Goal: Task Accomplishment & Management: Use online tool/utility

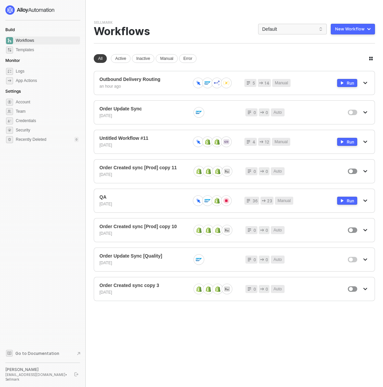
click at [223, 15] on div "You need to expand your browser window or switch to a computer with a bigger sc…" at bounding box center [234, 193] width 297 height 387
click at [277, 31] on span "Default" at bounding box center [292, 29] width 61 height 10
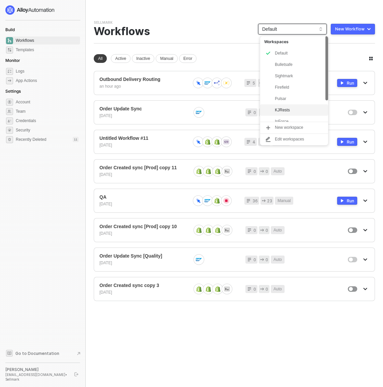
click at [293, 106] on div "KJRests" at bounding box center [299, 110] width 49 height 8
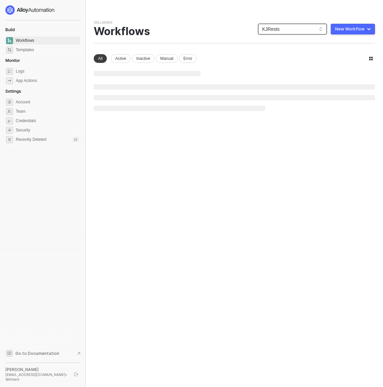
click at [203, 16] on div "You need to expand your browser window or switch to a computer with a bigger sc…" at bounding box center [234, 193] width 297 height 387
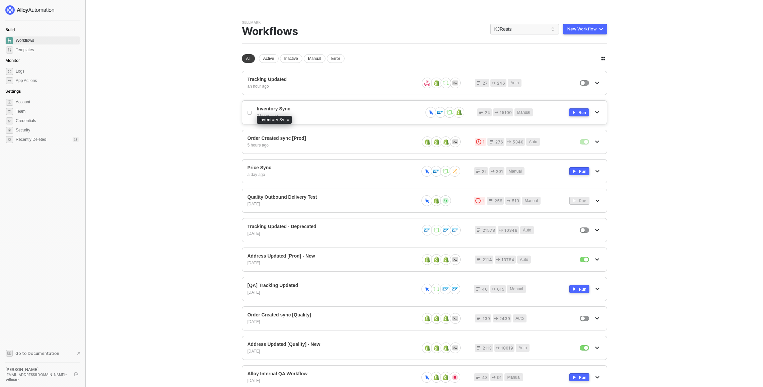
click at [332, 109] on span "Inventory Sync" at bounding box center [337, 109] width 160 height 6
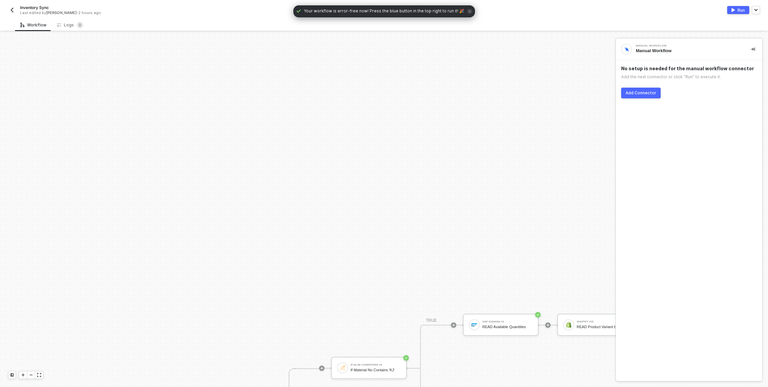
scroll to position [222, 0]
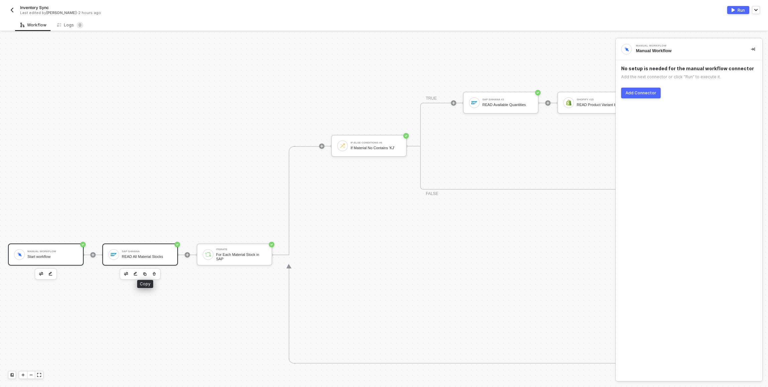
click at [143, 260] on div "SAP S/4HANA READ All Material Stocks" at bounding box center [140, 254] width 76 height 22
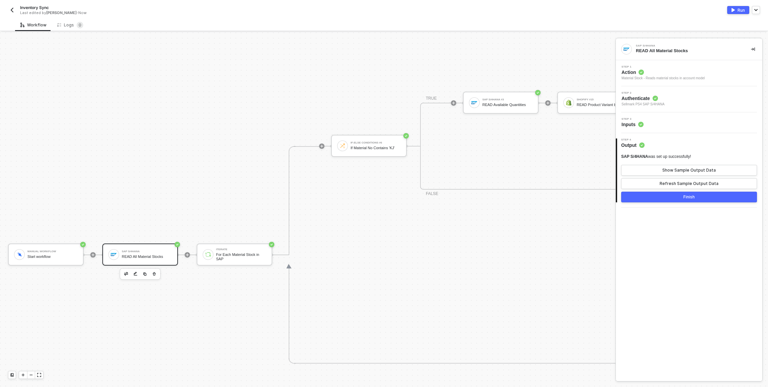
click at [674, 121] on div "Step 3 Inputs" at bounding box center [689, 123] width 145 height 10
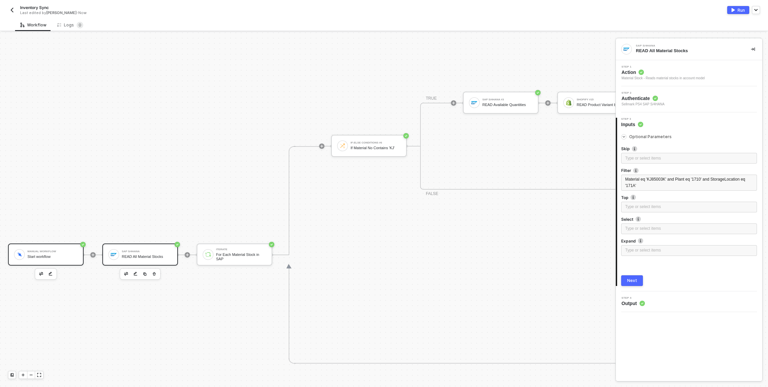
click at [45, 250] on div "Manual Workflow" at bounding box center [52, 251] width 50 height 3
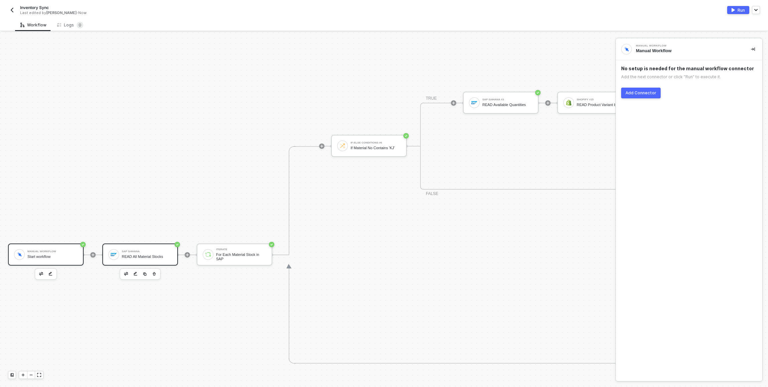
click at [162, 256] on div "READ All Material Stocks" at bounding box center [147, 256] width 50 height 4
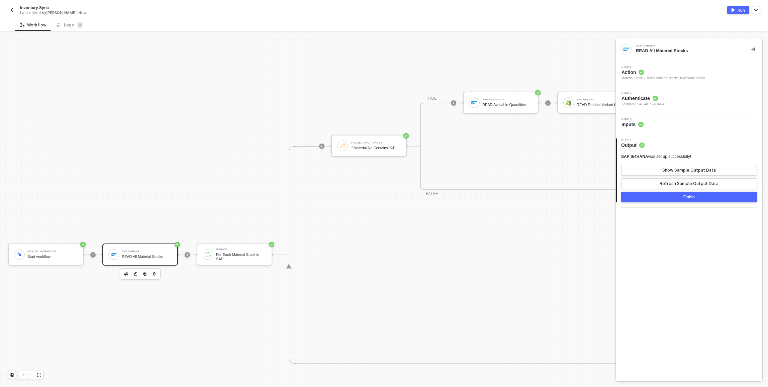
click at [672, 123] on div "Step 3 Inputs" at bounding box center [689, 123] width 145 height 10
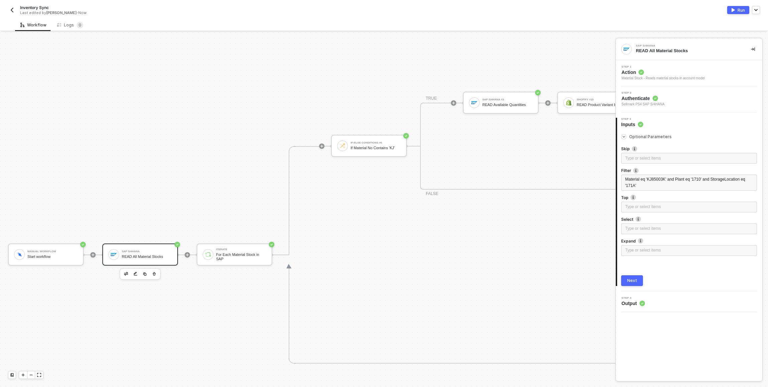
click at [523, 144] on div "TRUE SAP S/4HANA #3 READ Available Quantities Shopify #15 READ Product Variant …" at bounding box center [729, 146] width 619 height 87
click at [9, 13] on button "button" at bounding box center [12, 10] width 8 height 8
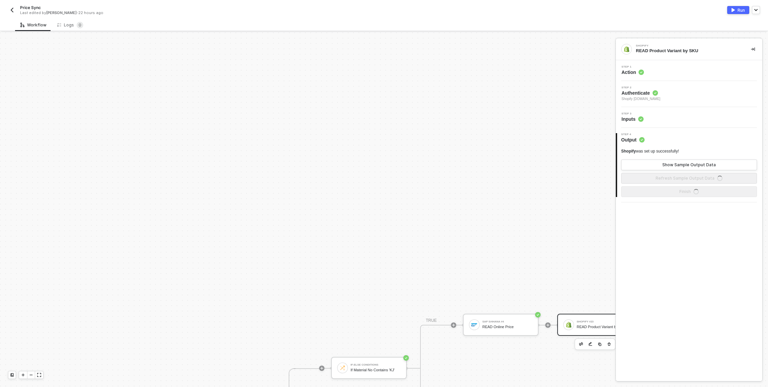
scroll to position [222, 0]
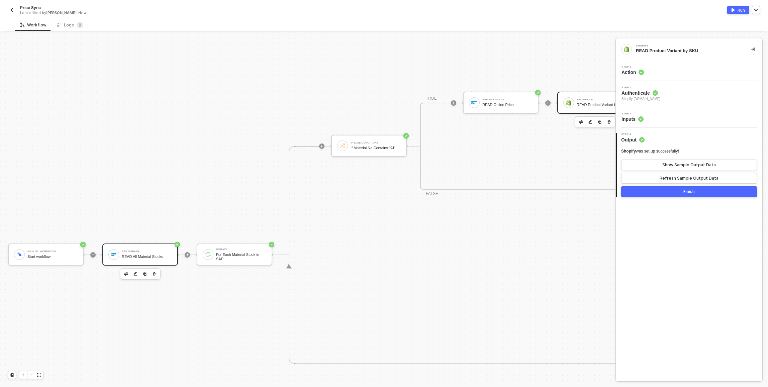
click at [136, 248] on div "SAP S/4HANA READ All Material Stocks" at bounding box center [147, 254] width 50 height 13
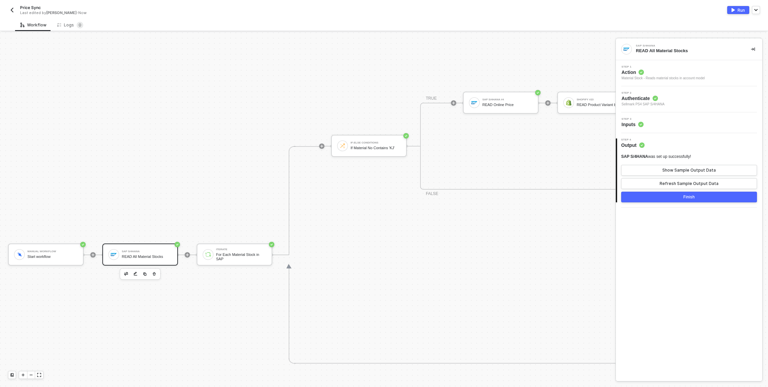
click at [685, 118] on div "Step 3 Inputs" at bounding box center [689, 123] width 145 height 10
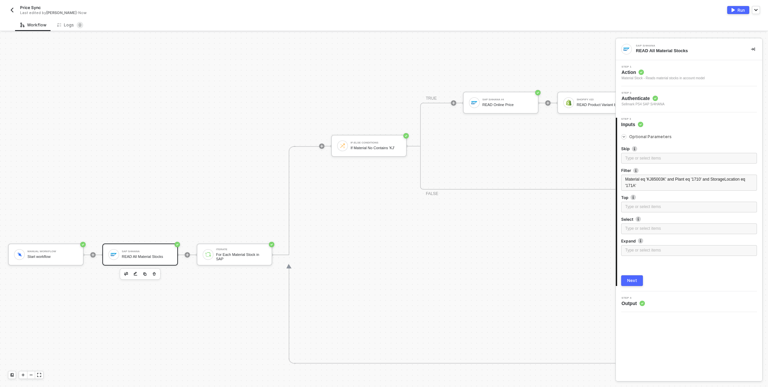
click at [741, 7] on button "Run" at bounding box center [738, 10] width 22 height 8
click at [258, 21] on div "Workflow Logs 0" at bounding box center [391, 25] width 753 height 12
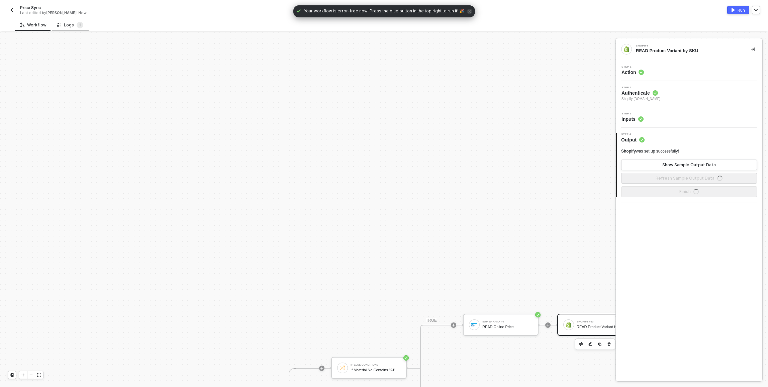
scroll to position [222, 0]
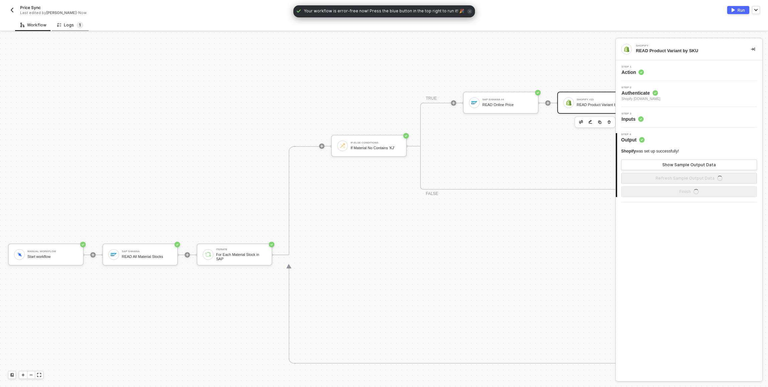
click at [77, 24] on sup "1" at bounding box center [80, 25] width 7 height 7
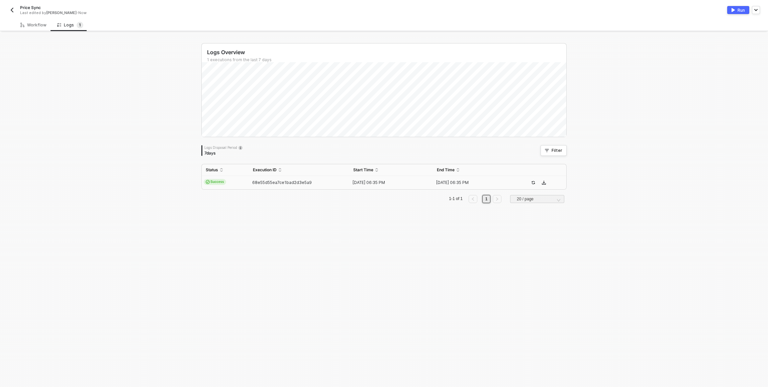
click at [234, 183] on td "Success" at bounding box center [225, 182] width 47 height 13
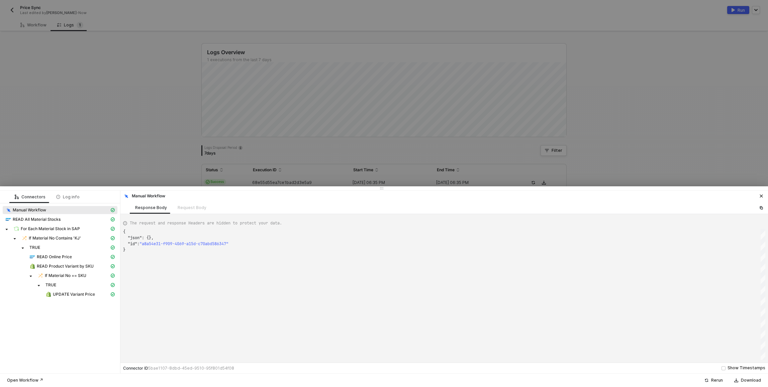
scroll to position [18, 0]
click at [74, 294] on span "UPDATE Variant Price" at bounding box center [74, 294] width 42 height 5
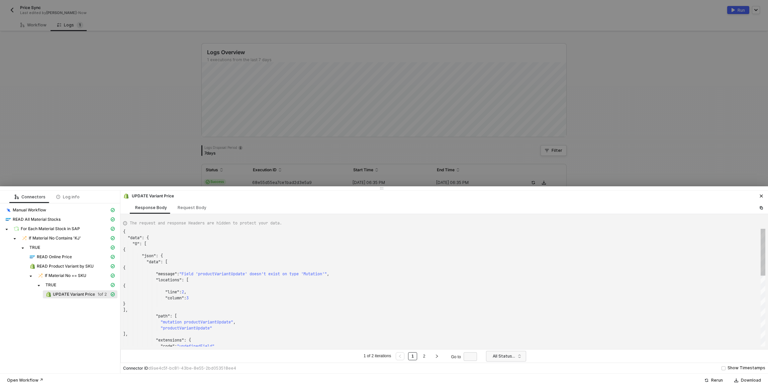
scroll to position [60, 0]
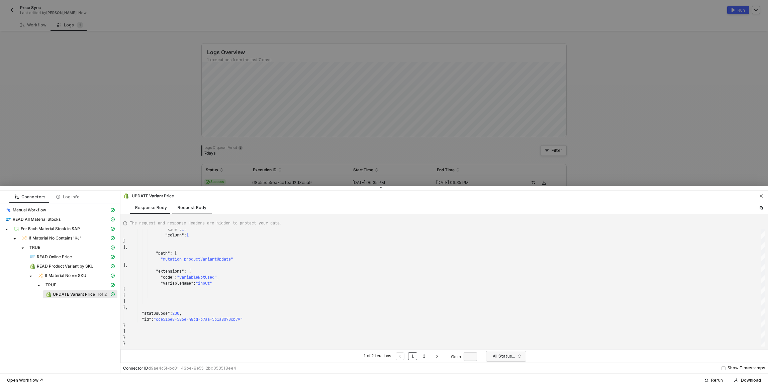
click at [187, 207] on div "Request Body" at bounding box center [192, 207] width 29 height 5
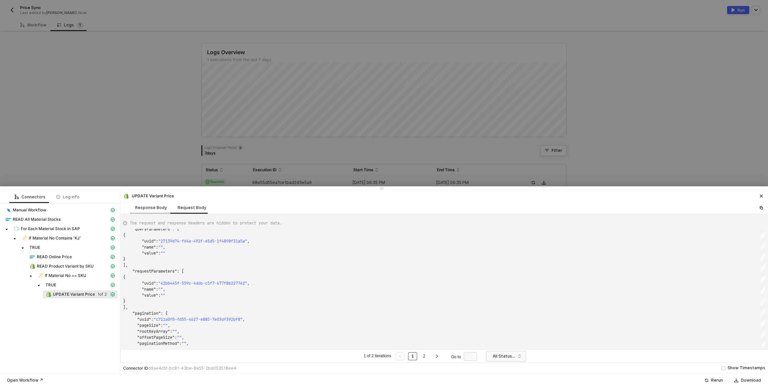
click at [151, 209] on div "Response Body" at bounding box center [151, 207] width 32 height 5
type textarea "{ "data": { "0": [ { "json": { "data": [ { "message": "Field 'productVariantUpd…"
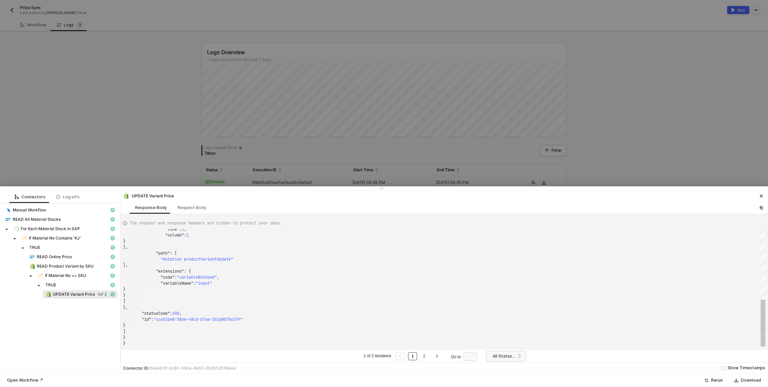
scroll to position [60, 0]
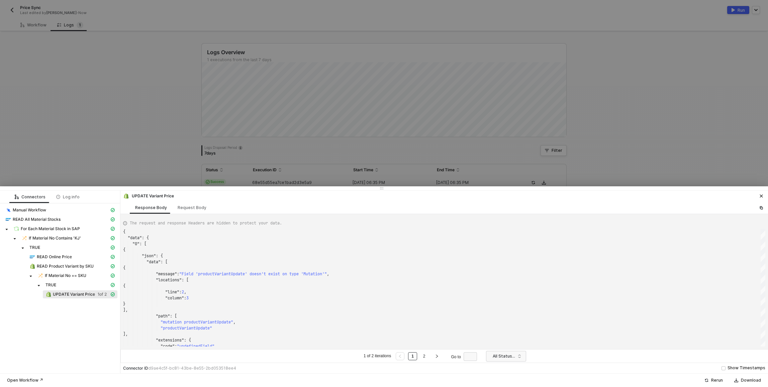
click at [149, 145] on div at bounding box center [384, 193] width 768 height 387
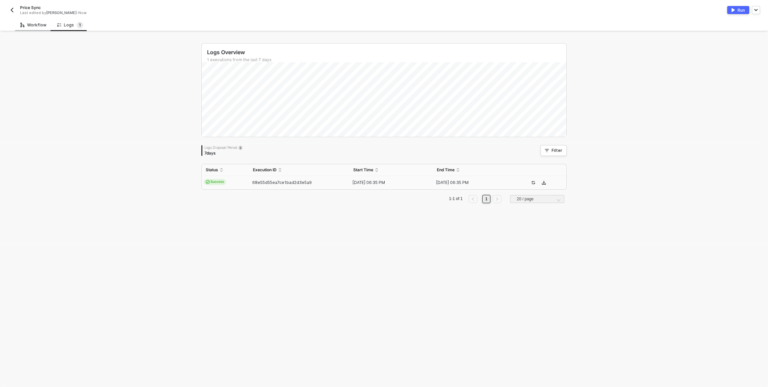
click at [38, 28] on div "Workflow" at bounding box center [33, 25] width 37 height 12
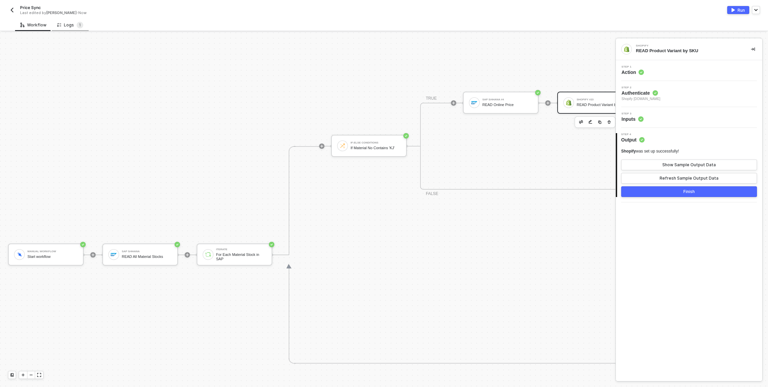
click at [70, 21] on div "Logs 1" at bounding box center [70, 25] width 37 height 12
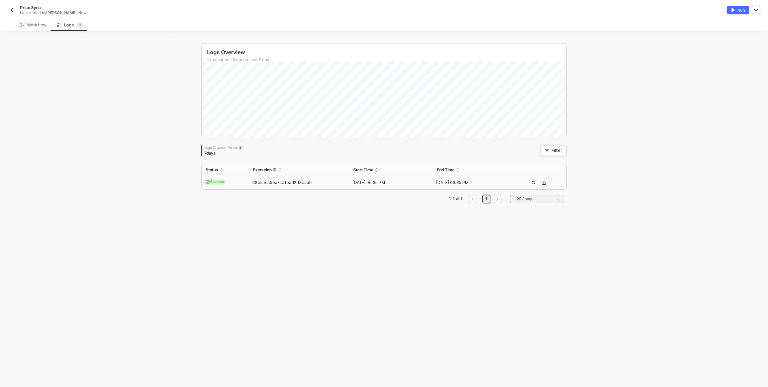
click at [314, 187] on td "68e55d55ea7ce1bad2d3e5a9" at bounding box center [299, 182] width 100 height 13
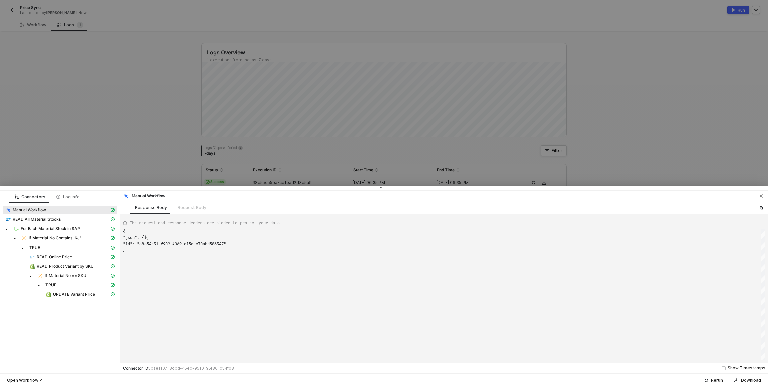
scroll to position [18, 0]
click at [55, 221] on span "READ All Material Stocks" at bounding box center [37, 219] width 48 height 5
type textarea "{ "json": { "materialStock": [ { "__metadata": { "id": "https://sellmarksap.sc1…"
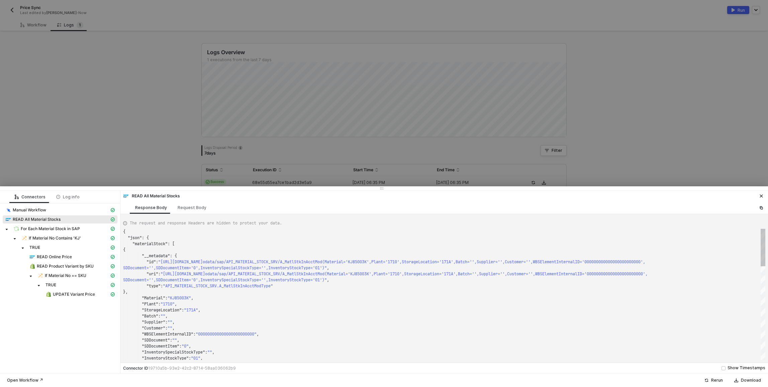
scroll to position [36, 0]
click at [59, 257] on span "READ Online Price" at bounding box center [54, 256] width 35 height 5
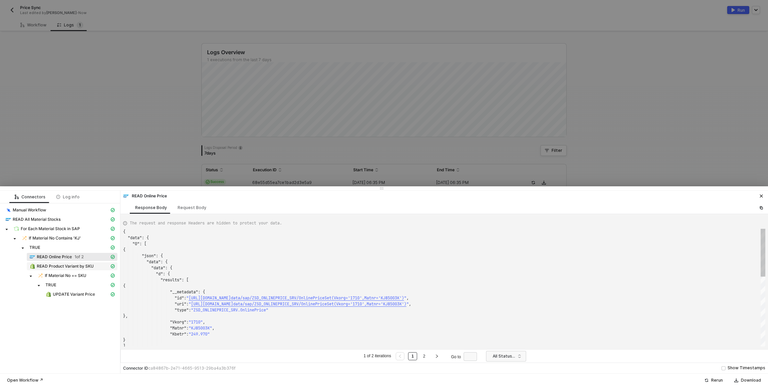
scroll to position [60, 0]
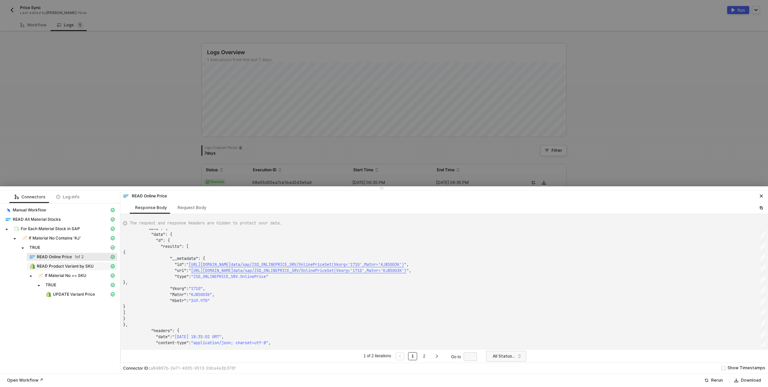
click at [66, 265] on span "READ Product Variant by SKU" at bounding box center [65, 265] width 57 height 5
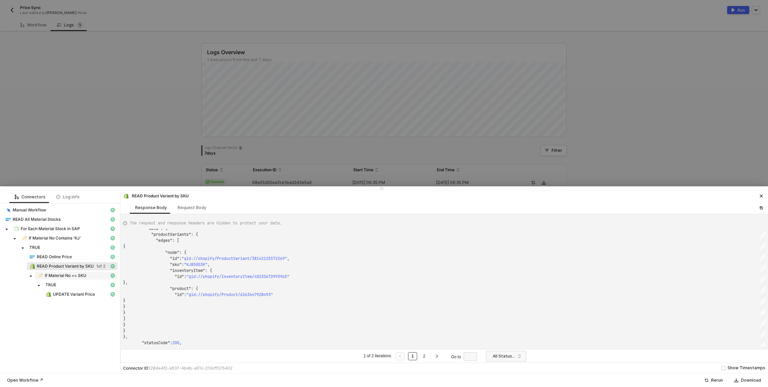
click at [78, 275] on span "If Material No == SKU" at bounding box center [65, 275] width 41 height 5
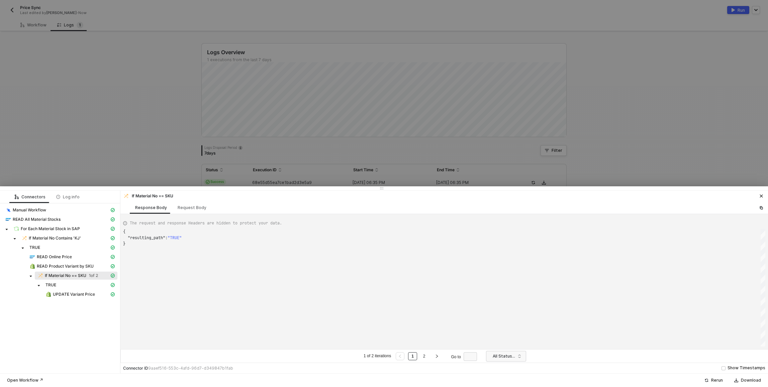
scroll to position [12, 0]
click at [74, 290] on span "UPDATE Variant Price" at bounding box center [80, 294] width 75 height 8
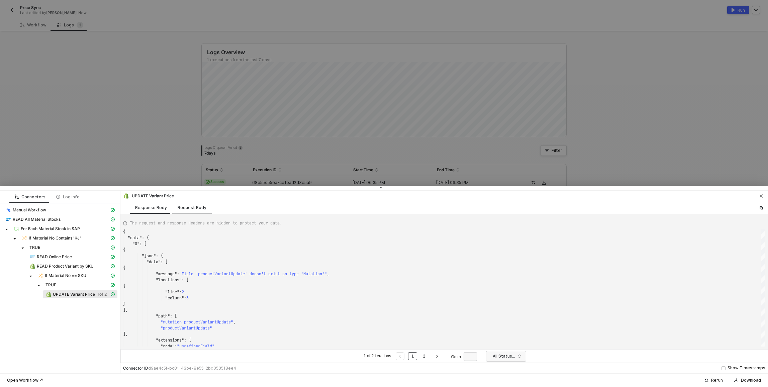
click at [189, 213] on div "Request Body" at bounding box center [191, 207] width 39 height 12
type textarea "[ { "keyValuePairs": [], "resource": "custom", "operation": "68d2d1f183e8e25754…"
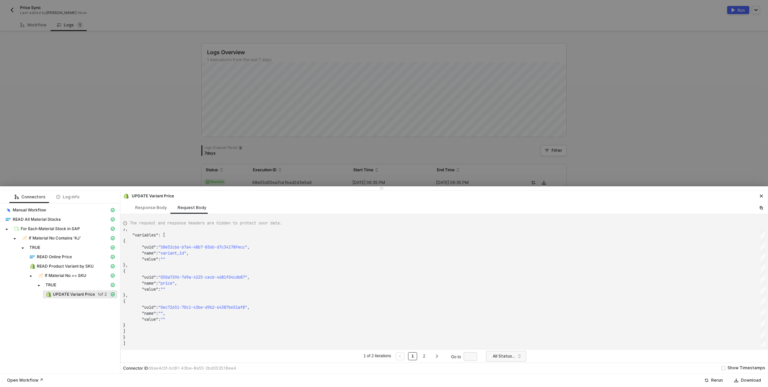
click at [144, 132] on div at bounding box center [384, 193] width 768 height 387
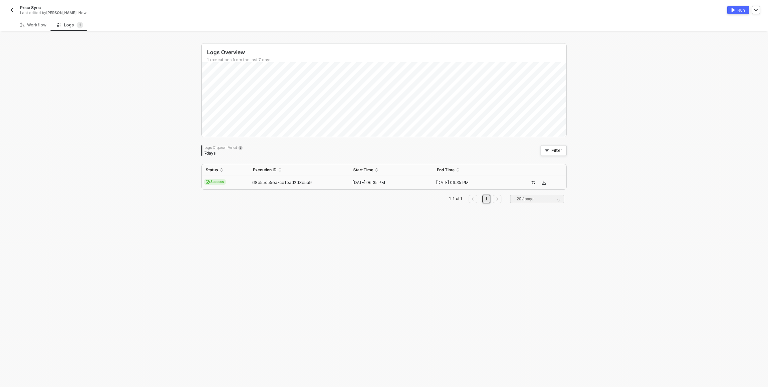
click at [15, 8] on button "button" at bounding box center [12, 10] width 8 height 8
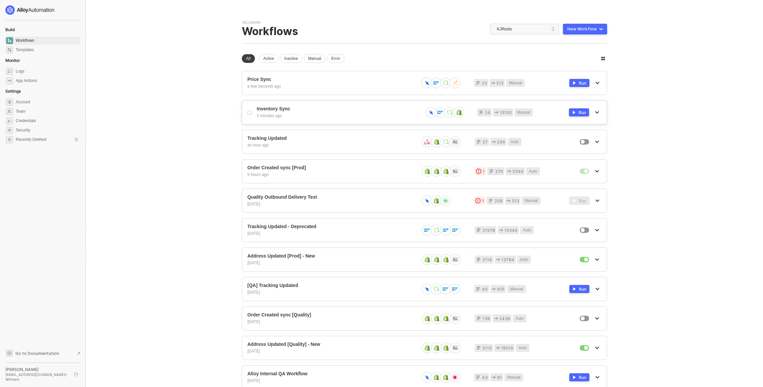
click at [277, 108] on span "Inventory Sync" at bounding box center [337, 109] width 160 height 6
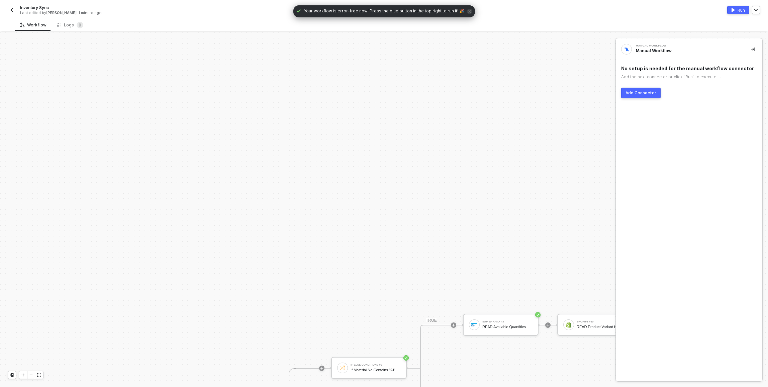
scroll to position [222, 0]
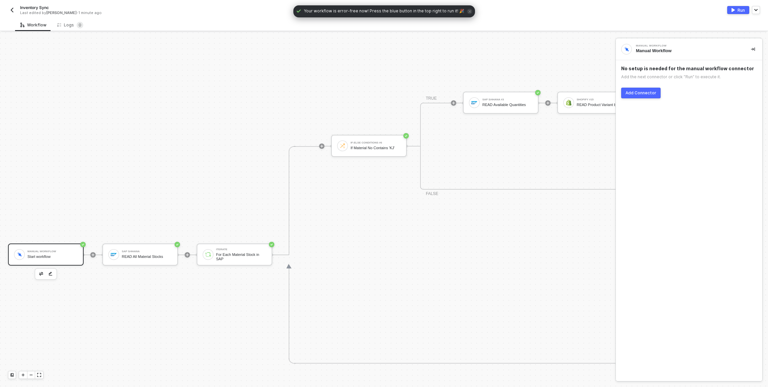
click at [739, 10] on div "Run" at bounding box center [740, 10] width 7 height 6
click at [169, 18] on div "Inventory Sync Last edited by [PERSON_NAME] - 1 minute ago Running" at bounding box center [384, 9] width 752 height 19
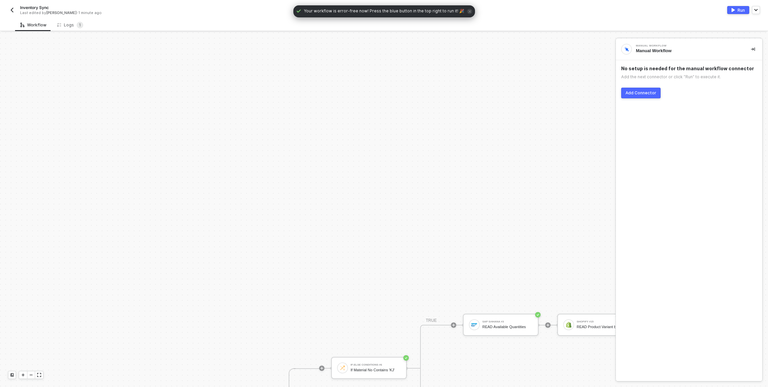
scroll to position [222, 0]
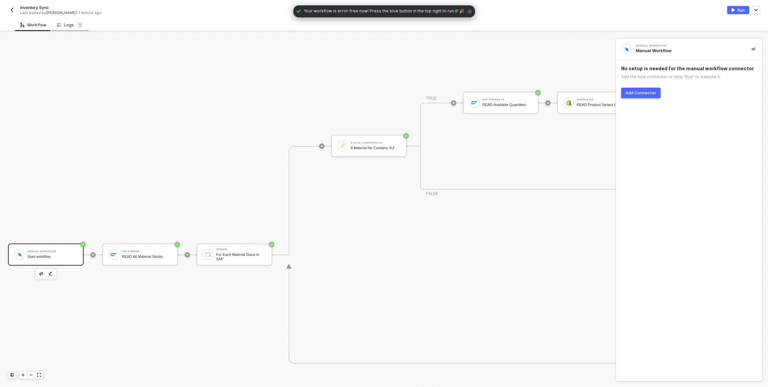
click at [67, 25] on div "Logs 1" at bounding box center [70, 25] width 26 height 7
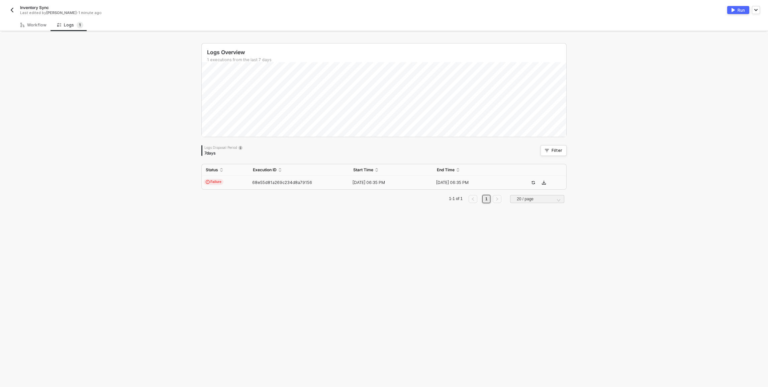
click at [238, 179] on td "Failure" at bounding box center [225, 182] width 47 height 13
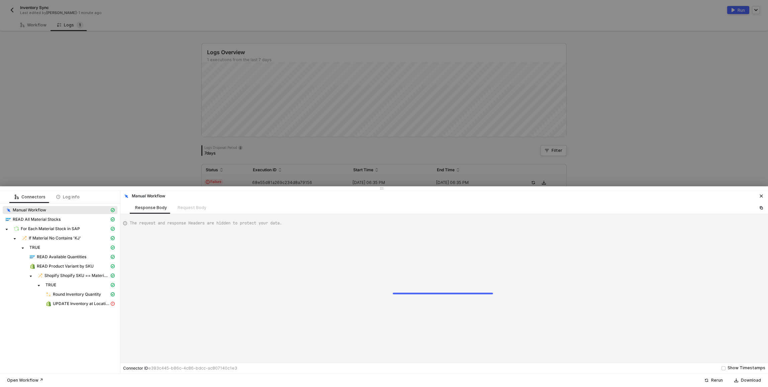
type textarea "{ "json": {}, "id": "7b31e6fe-d356-4b76-927a-f79fcfde2e2b" }"
click at [88, 306] on span "UPDATE Inventory at Location" at bounding box center [81, 303] width 57 height 5
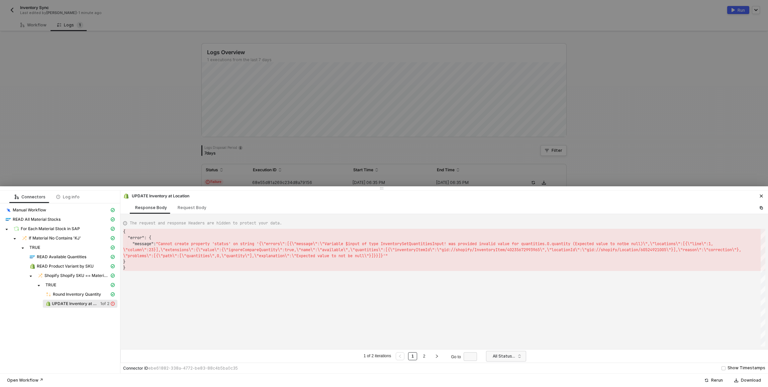
scroll to position [12, 0]
type textarea "t! was provided invalid value for quantities.0.quantity (Expected value to not …"
click at [311, 284] on div "{ "error" : { "message" : "Cannot create property 'status' on string '{\"err or…" at bounding box center [444, 288] width 642 height 118
click at [75, 295] on span "Round Inventory Quantity" at bounding box center [77, 294] width 48 height 5
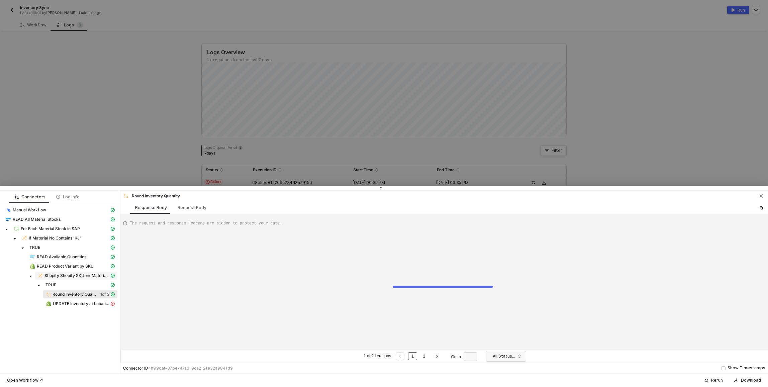
type textarea "{ "data": { "0": [ { "json": { "result": 0 }, "id": "65a9e7c1-fa3d-4f5b-adbb-52…"
click at [72, 266] on span "READ Product Variant by SKU" at bounding box center [65, 265] width 57 height 5
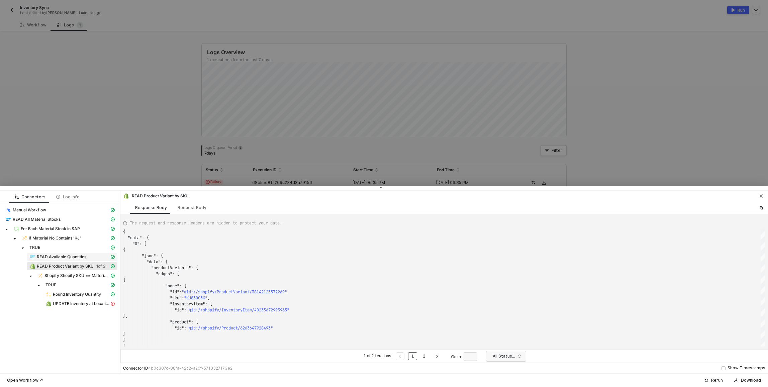
click at [65, 257] on span "READ Available Quantities" at bounding box center [61, 256] width 49 height 5
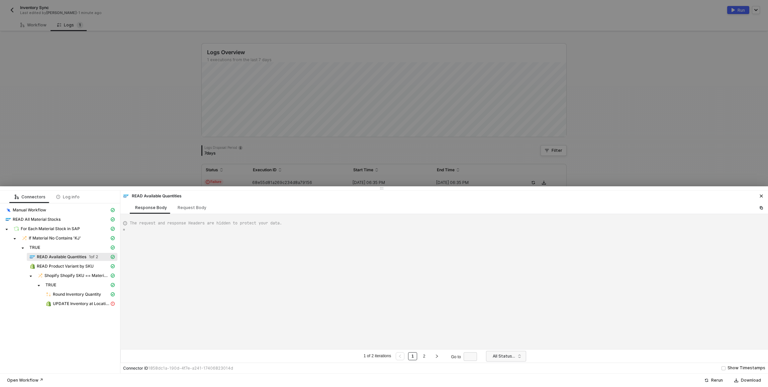
type textarea "{ "data": { "0": [ { "json": { "data": { "data": { "d": { "results": [ {"
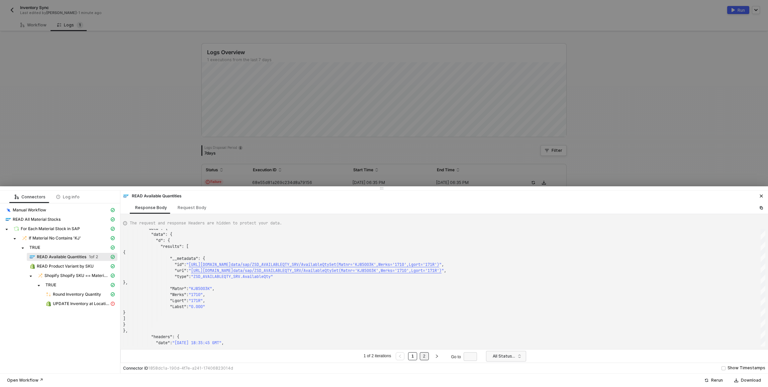
click at [426, 355] on link "2" at bounding box center [424, 355] width 6 height 7
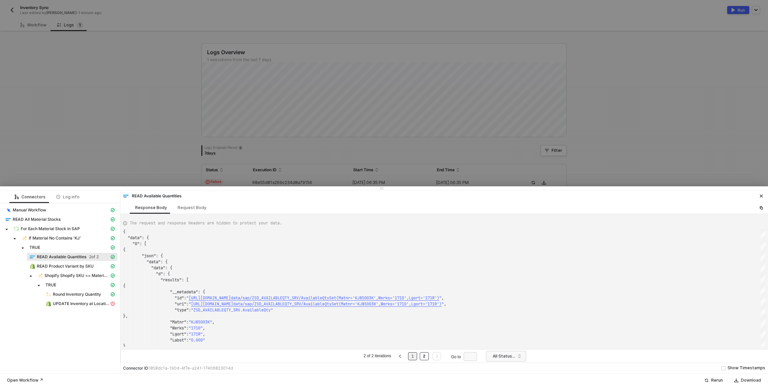
click at [415, 357] on link "1" at bounding box center [412, 355] width 6 height 7
click at [57, 222] on div "READ All Material Stocks" at bounding box center [57, 219] width 104 height 6
type textarea "{ "json": { "materialStock": [ { "__metadata": { "id": "[URL][DOMAIN_NAME]',Pla…"
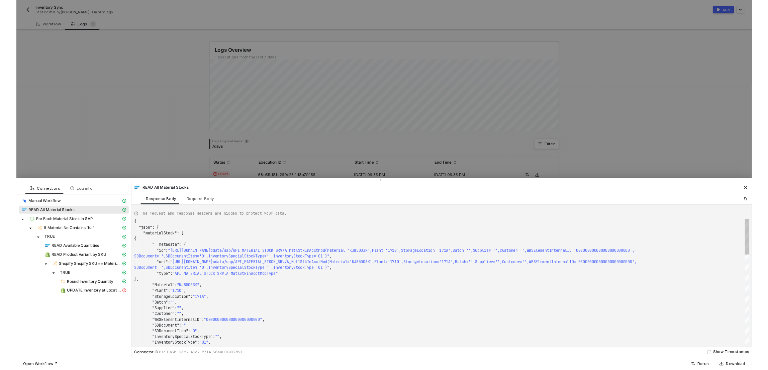
scroll to position [36, 0]
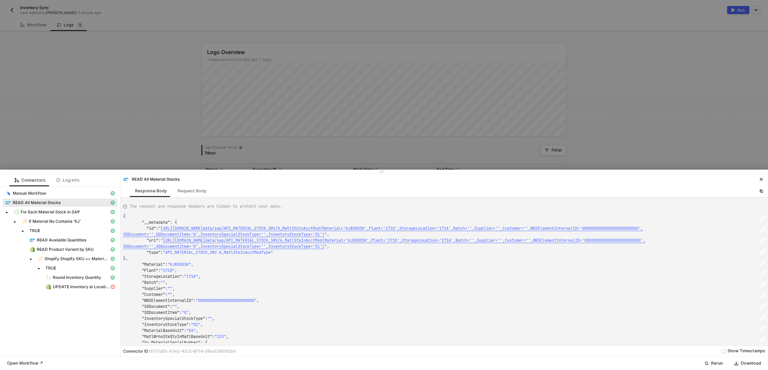
click at [190, 92] on div at bounding box center [384, 185] width 768 height 370
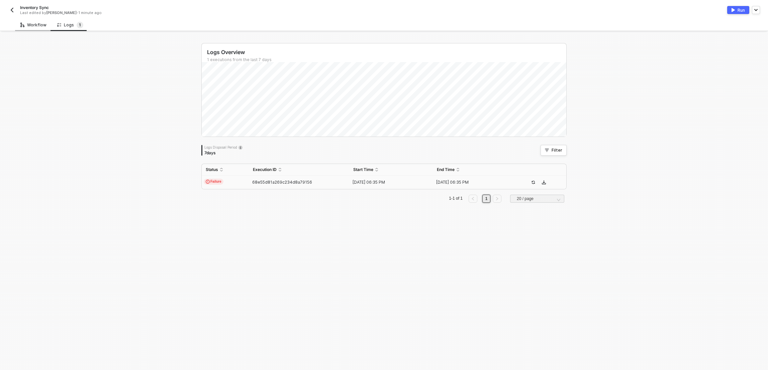
click at [24, 26] on div "Workflow" at bounding box center [33, 24] width 26 height 5
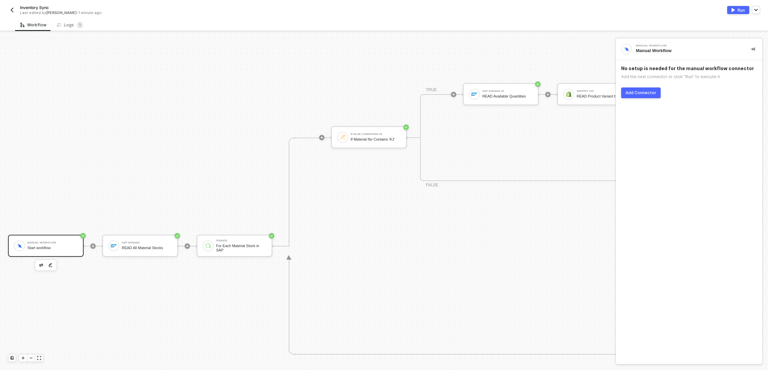
click at [34, 245] on div "Manual Workflow Start workflow" at bounding box center [52, 246] width 50 height 13
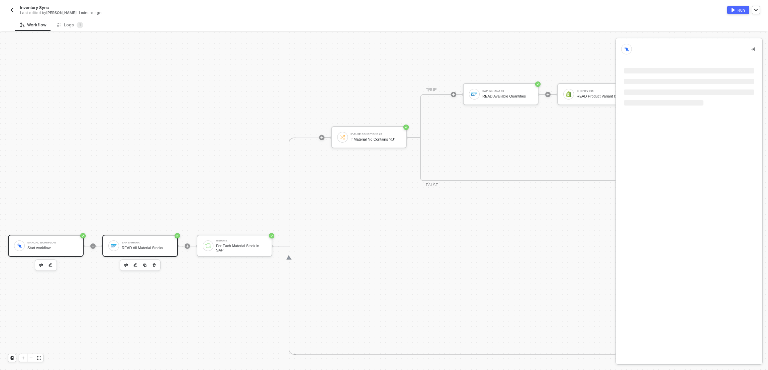
click at [166, 248] on div "READ All Material Stocks" at bounding box center [147, 248] width 50 height 4
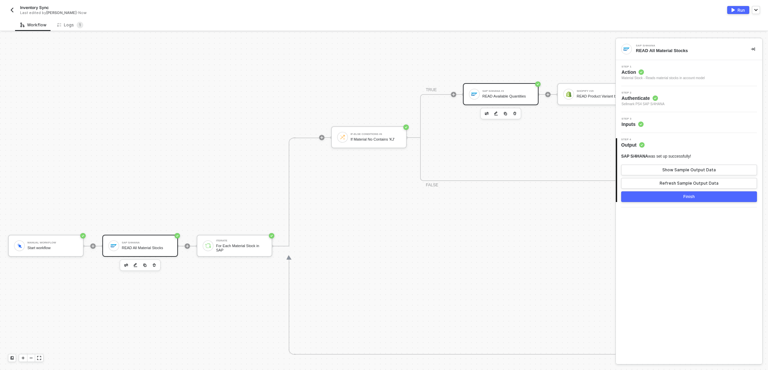
click at [512, 91] on div "SAP S/4HANA #3" at bounding box center [507, 91] width 50 height 3
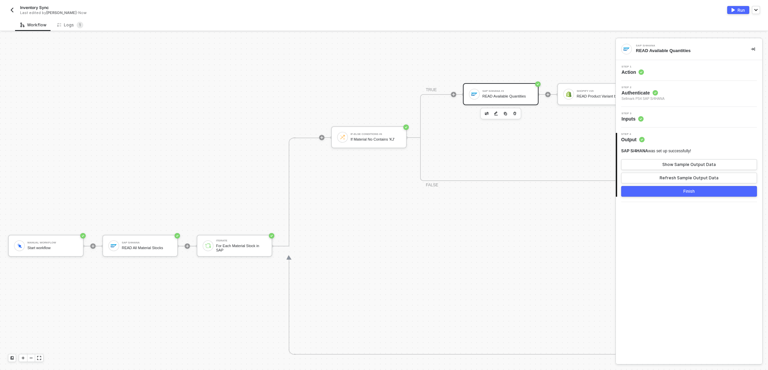
click at [151, 263] on div at bounding box center [187, 246] width 89 height 52
click at [148, 248] on div "READ All Material Stocks" at bounding box center [147, 248] width 50 height 4
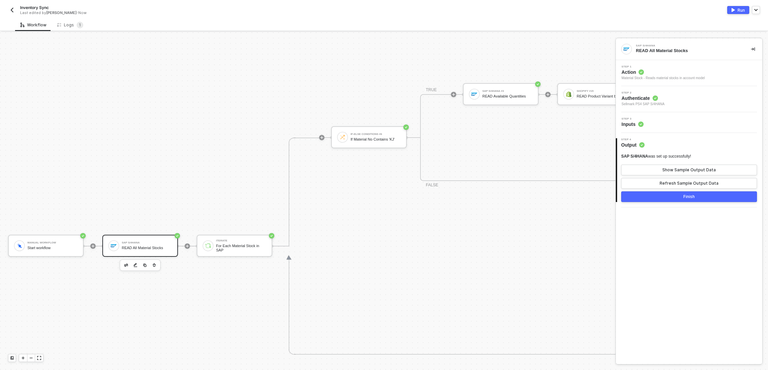
click at [651, 120] on div "Step 3 Inputs" at bounding box center [689, 123] width 145 height 10
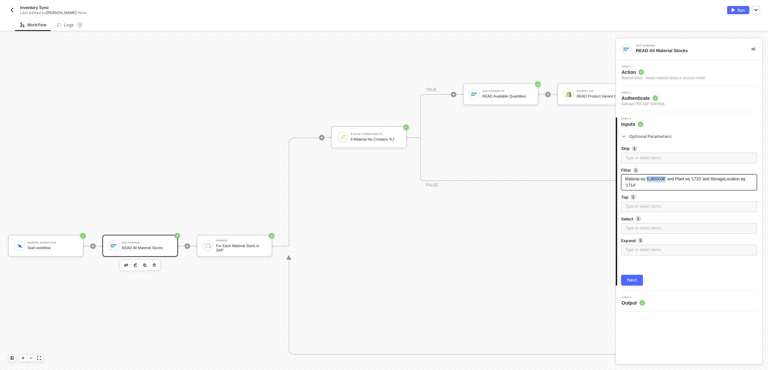
drag, startPoint x: 650, startPoint y: 179, endPoint x: 667, endPoint y: 179, distance: 17.4
click at [667, 179] on span "Material eq 'KJ85003K' and Plant eq '1710' and StorageLocation eq '171A'" at bounding box center [685, 182] width 121 height 11
click at [704, 180] on span "Material eq 'KJ85003K' and Plant eq '1710' and StorageLocation eq '171A'" at bounding box center [685, 182] width 121 height 11
click at [555, 223] on div "If-Else Conditions #6 If Material No Contains 'KJ' TRUE SAP S/4HANA #3 READ Ava…" at bounding box center [691, 137] width 720 height 217
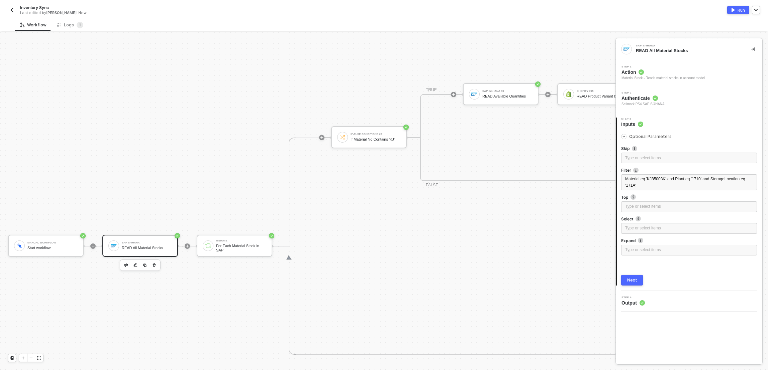
click at [739, 10] on div "Run" at bounding box center [740, 10] width 7 height 6
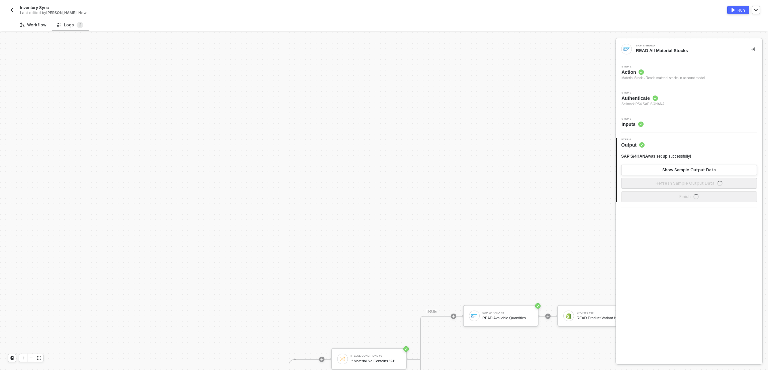
scroll to position [218, 0]
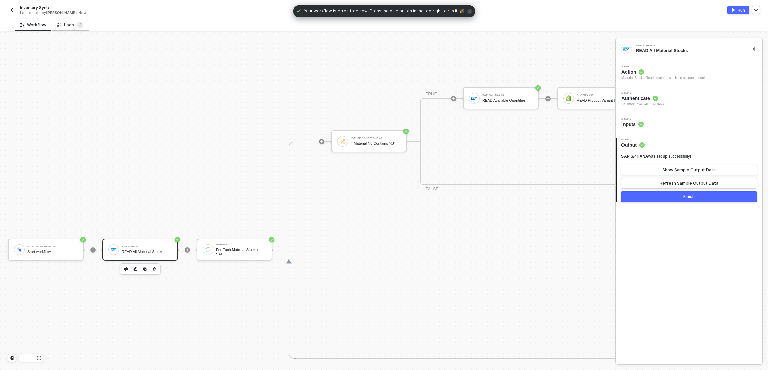
click at [66, 23] on div "Logs 2" at bounding box center [70, 25] width 26 height 7
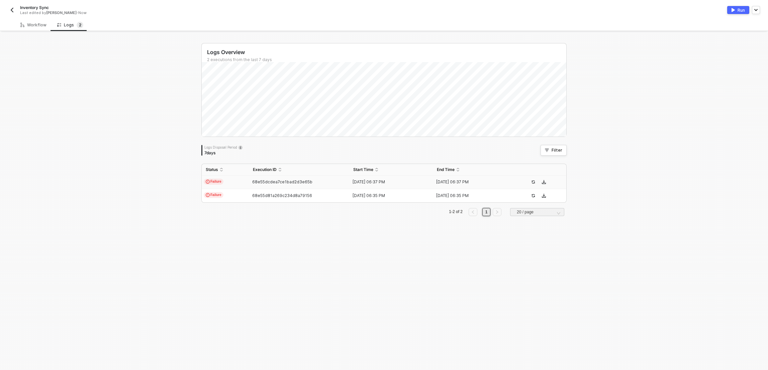
click at [245, 181] on td "Failure" at bounding box center [225, 182] width 47 height 13
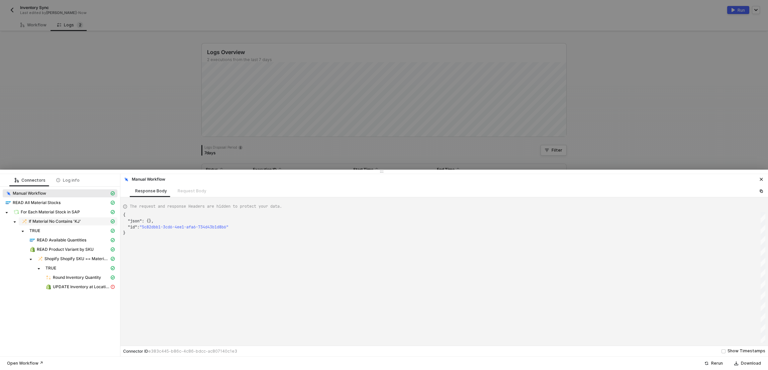
scroll to position [18, 0]
click at [44, 200] on span "READ All Material Stocks" at bounding box center [37, 202] width 48 height 5
type textarea "{ "json": { "materialStock": [ { "__metadata": { "id": "[URL][DOMAIN_NAME]',Pla…"
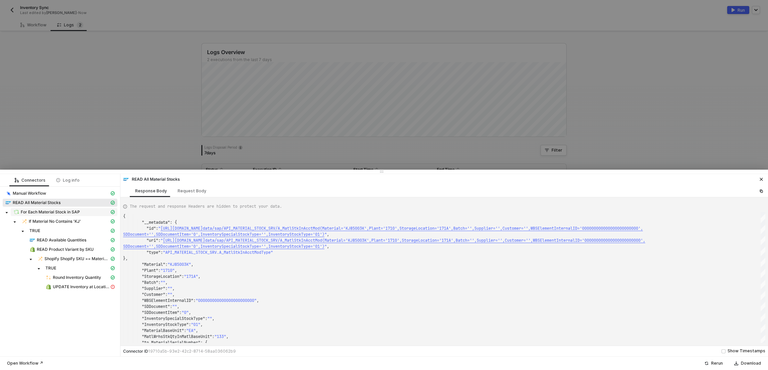
click at [57, 212] on span "For Each Material Stock in SAP" at bounding box center [50, 212] width 59 height 5
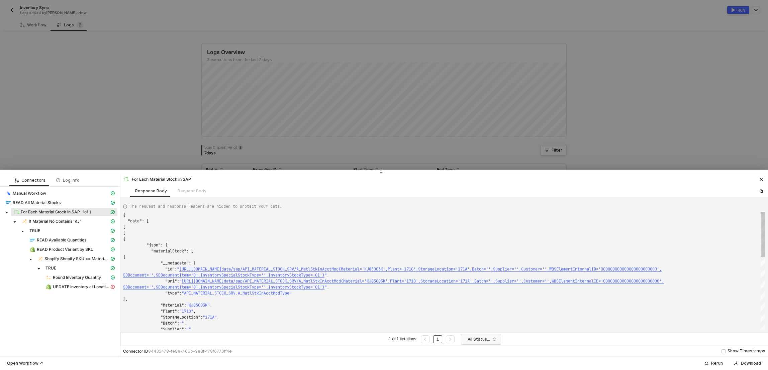
scroll to position [54, 0]
click at [59, 223] on span "If Material No Contains 'KJ'" at bounding box center [55, 221] width 52 height 5
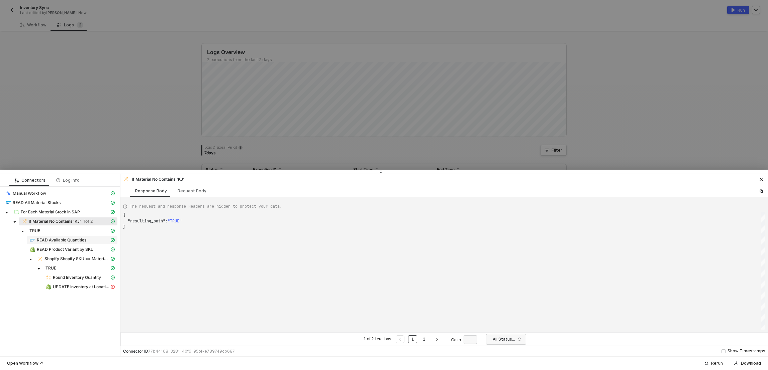
scroll to position [12, 0]
click at [60, 241] on span "READ Available Quantities" at bounding box center [61, 240] width 49 height 5
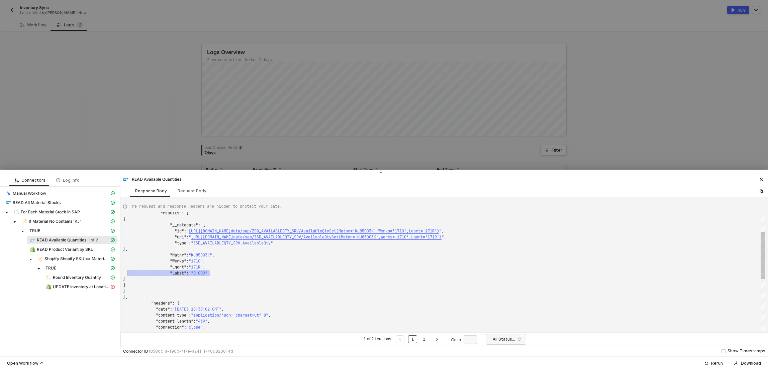
scroll to position [42, 5]
drag, startPoint x: 215, startPoint y: 275, endPoint x: 127, endPoint y: 275, distance: 87.9
type textarea "lmarksap.sc1.hec.ondemand.com/sap/opu/odata/sap/ZSD_AVAILABLEQTY_SRV/AvailableQ…"
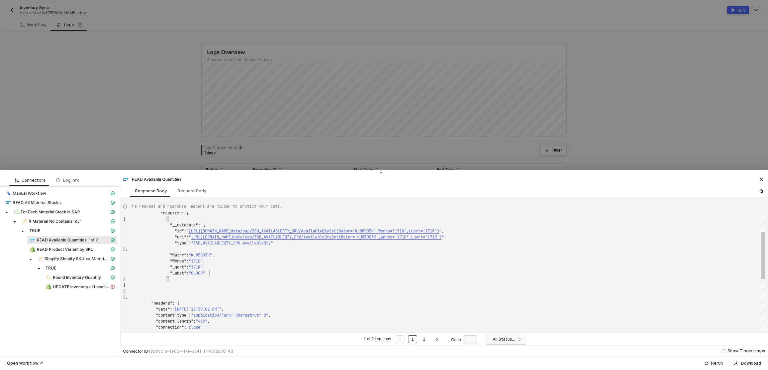
click at [426, 338] on link "2" at bounding box center [424, 339] width 6 height 7
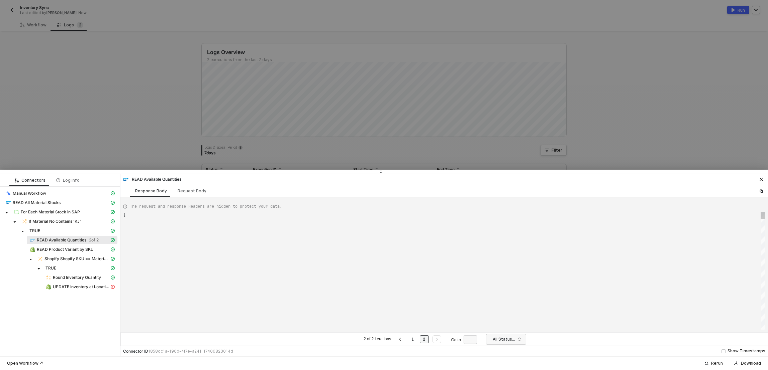
type textarea "{ "data": { "0": [ { "json": { "data": { "data": { "d": { "results": [ {"
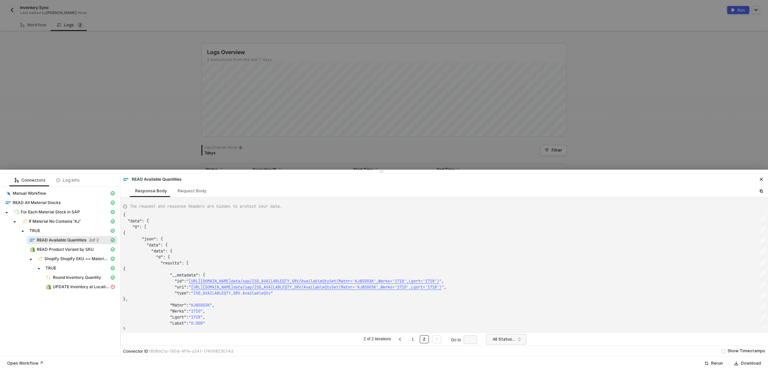
click at [125, 47] on div at bounding box center [384, 185] width 768 height 370
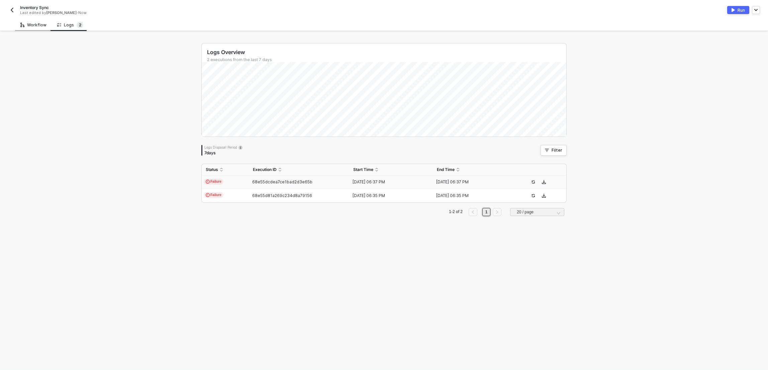
click at [39, 25] on div "Workflow" at bounding box center [33, 24] width 26 height 5
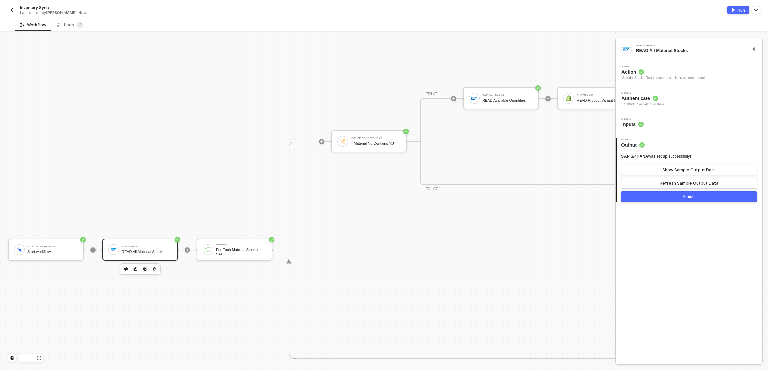
click at [146, 247] on div "SAP S/4HANA" at bounding box center [147, 247] width 50 height 3
click at [677, 118] on div "Step 3 Inputs" at bounding box center [689, 123] width 145 height 10
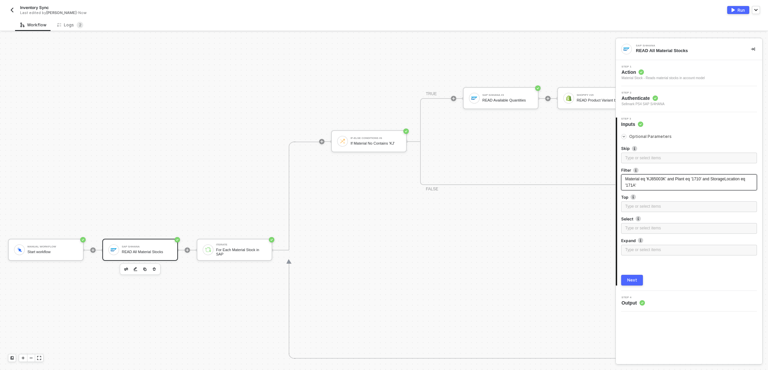
click at [636, 187] on div "Material eq 'KJ85003K' and Plant eq '1710' and StorageLocation eq '171A'" at bounding box center [689, 182] width 128 height 13
click at [635, 186] on span "Material eq 'KJ85003K' and Plant eq '1710' and StorageLocation eq '171A'" at bounding box center [685, 182] width 121 height 11
click at [633, 187] on span "Material eq 'KJ85003K' and Plant eq '1710' and StorageLocation eq '171A'" at bounding box center [685, 182] width 121 height 11
click at [638, 280] on button "Next" at bounding box center [632, 280] width 22 height 11
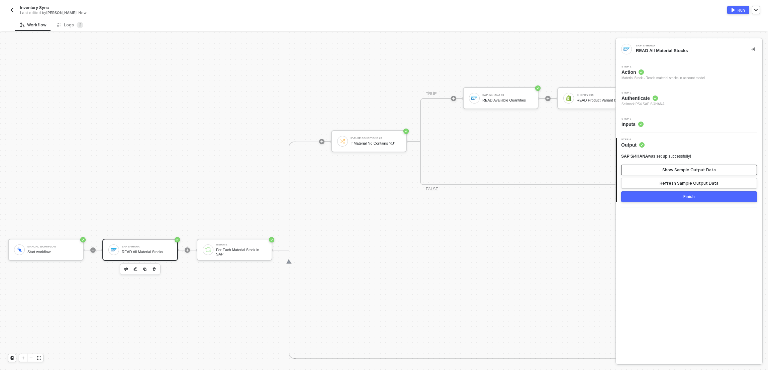
click at [655, 175] on button "Show Sample Output Data" at bounding box center [689, 170] width 136 height 11
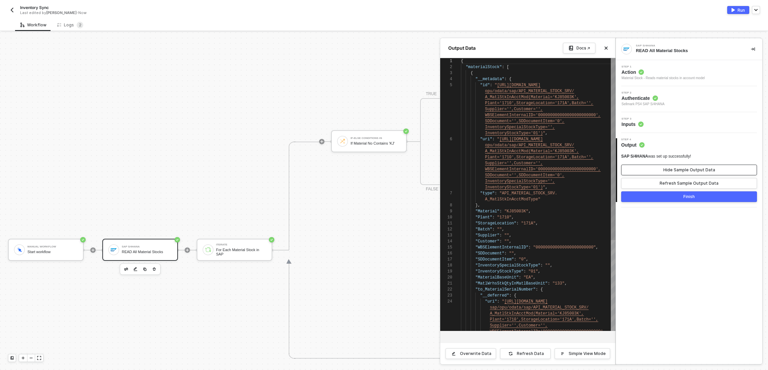
scroll to position [24, 0]
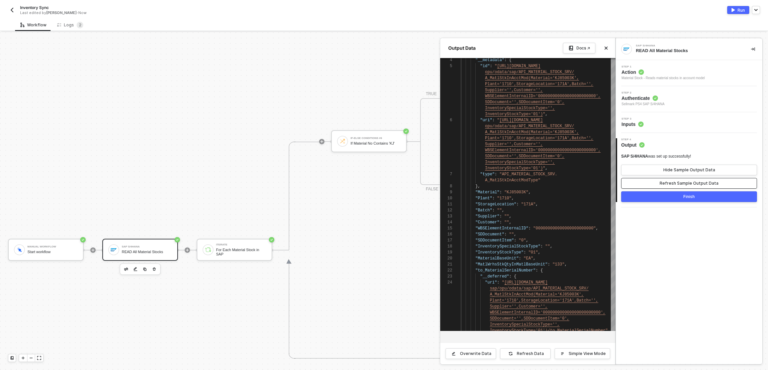
click at [653, 184] on button "Refresh Sample Output Data" at bounding box center [689, 183] width 136 height 11
type textarea "InventorySpecialStockType='',InventoryStockType='01')", "type": "API_MATERIAL_S…"
click at [525, 204] on span ""171A"" at bounding box center [528, 204] width 14 height 5
click at [131, 239] on div at bounding box center [384, 201] width 768 height 338
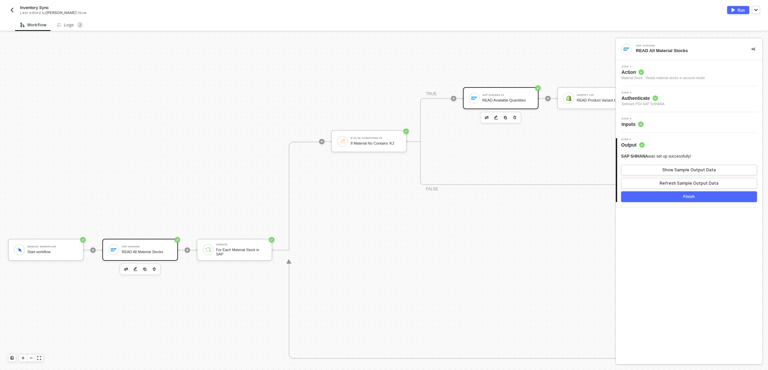
click at [524, 95] on div "SAP S/4HANA #3" at bounding box center [507, 95] width 50 height 3
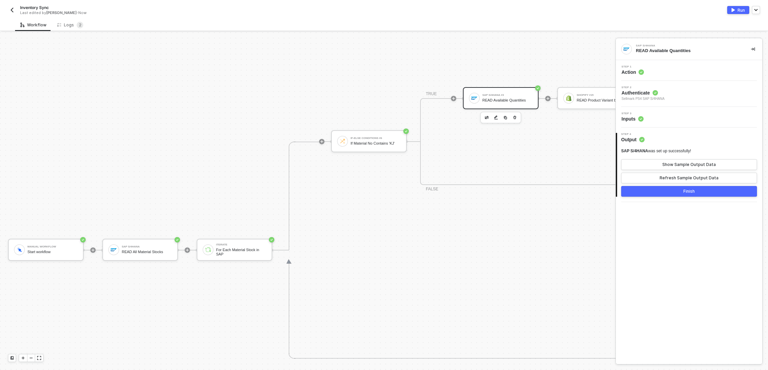
click at [676, 120] on div "Step 3 Inputs" at bounding box center [689, 117] width 145 height 10
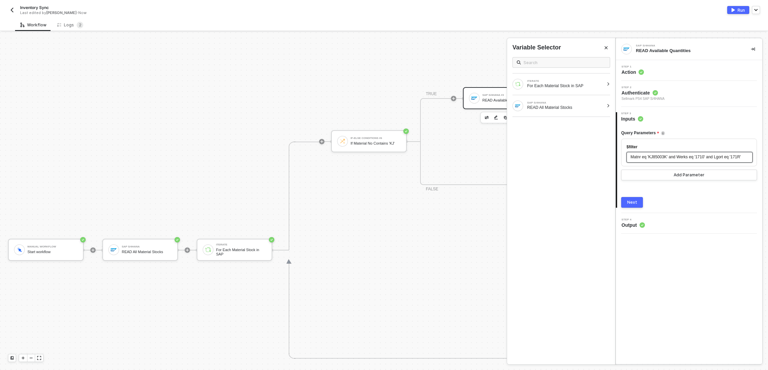
click at [741, 157] on span "Matnr eq 'KJ85003K' and Werks eq '1710' and Lgort eq '171R'" at bounding box center [685, 157] width 110 height 5
click at [639, 201] on button "Next" at bounding box center [632, 202] width 22 height 11
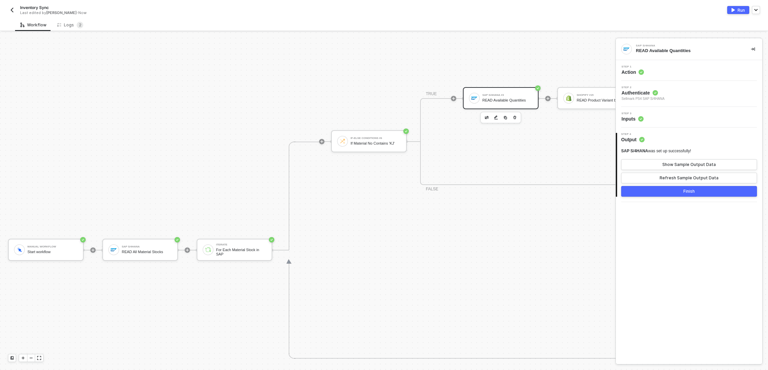
click at [686, 192] on div "Finish" at bounding box center [688, 191] width 11 height 5
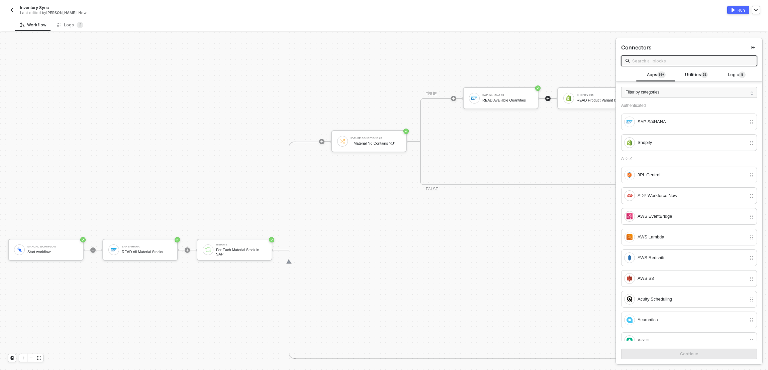
click at [744, 11] on div "Run" at bounding box center [740, 10] width 7 height 6
click at [556, 21] on div "Workflow Logs 2" at bounding box center [391, 25] width 753 height 12
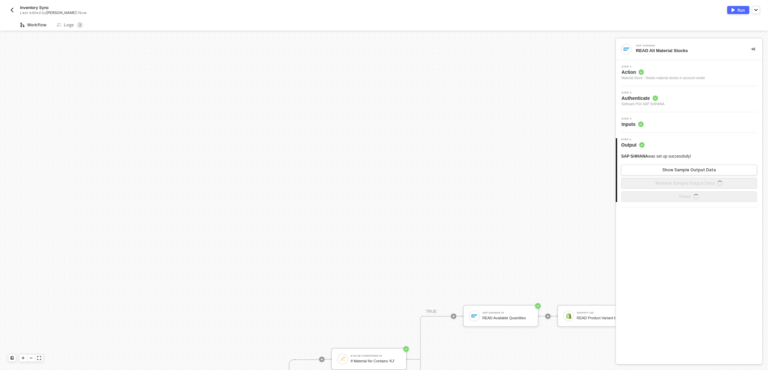
scroll to position [218, 0]
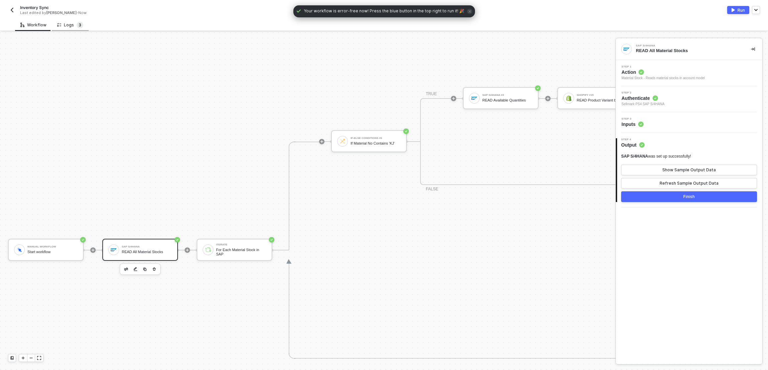
click at [79, 27] on span "3" at bounding box center [80, 24] width 3 height 5
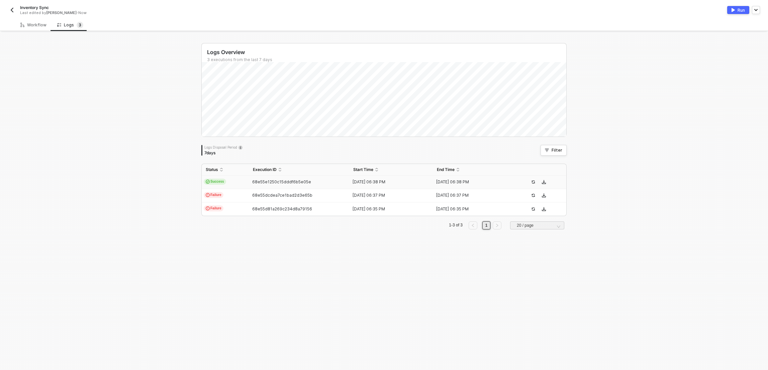
click at [242, 185] on td "Success" at bounding box center [225, 182] width 47 height 13
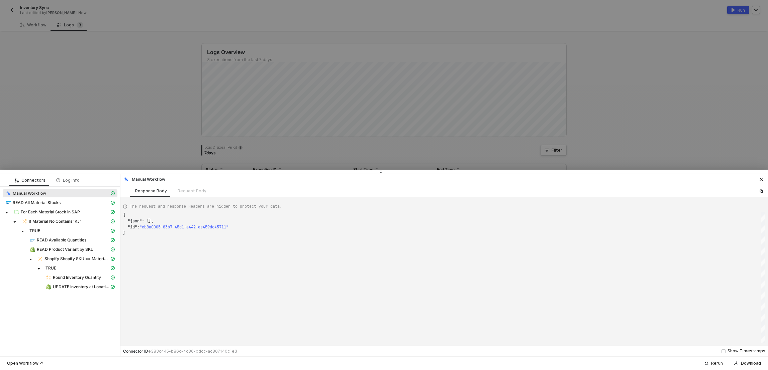
scroll to position [18, 0]
click at [66, 289] on span "UPDATE Inventory at Location" at bounding box center [81, 287] width 57 height 5
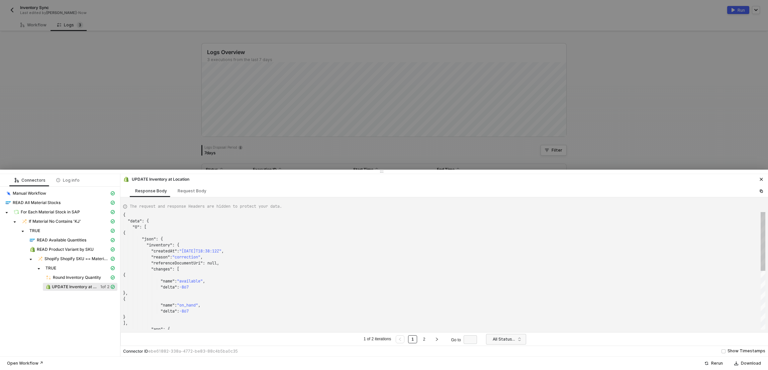
scroll to position [60, 0]
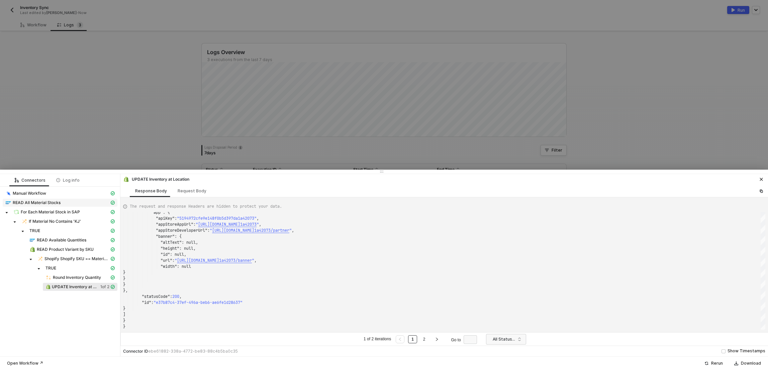
click at [31, 204] on span "READ All Material Stocks" at bounding box center [37, 202] width 48 height 5
type textarea "{ "json": { "materialStock": [ { "__metadata": { "id": "[URL][DOMAIN_NAME]',Pla…"
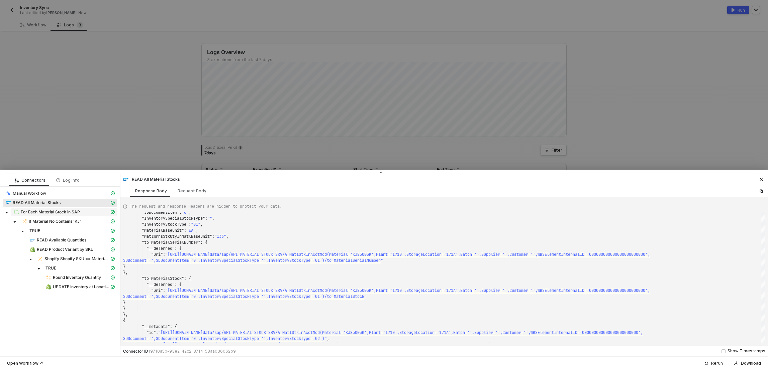
click at [72, 212] on span "For Each Material Stock in SAP" at bounding box center [50, 212] width 59 height 5
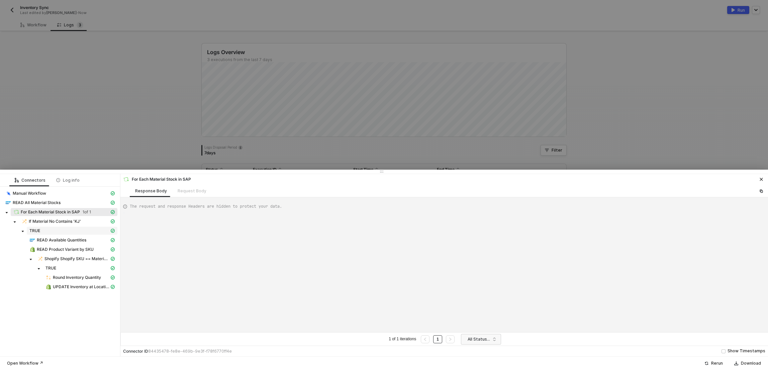
type textarea "{ "data": [ [ [ { "json": { "materialStock": [ { "__metadata": { "id": "[URL][D…"
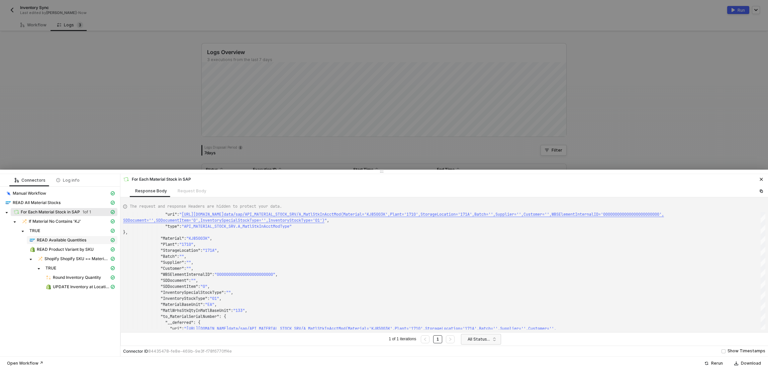
click at [65, 237] on div "READ Available Quantities" at bounding box center [69, 240] width 80 height 6
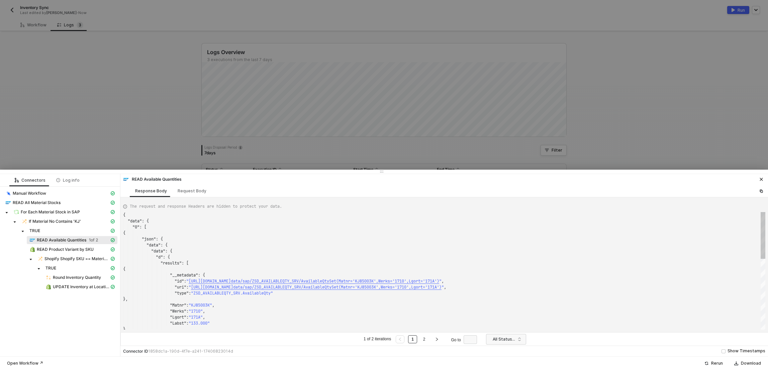
scroll to position [60, 0]
click at [208, 323] on span ""133.000"" at bounding box center [199, 323] width 21 height 5
type textarea "ta/sap/ZSD_AVAILABLEQTY_SRV/AvailableQtySet(Matnr='KJ85003K',Werks='1710',Lgort…"
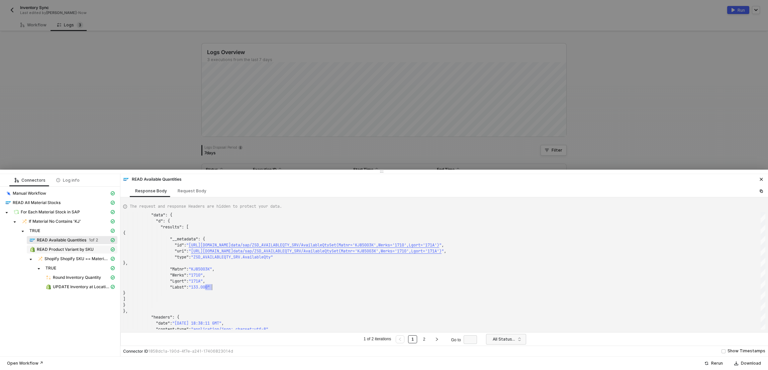
click at [53, 252] on span "READ Product Variant by SKU" at bounding box center [65, 249] width 57 height 5
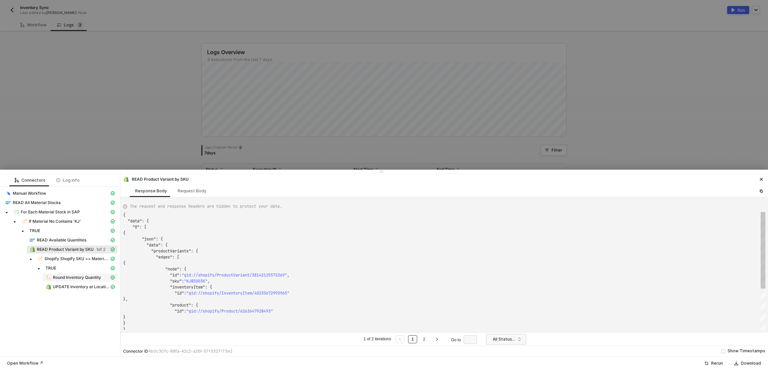
scroll to position [60, 0]
click at [73, 289] on span "UPDATE Inventory at Location" at bounding box center [81, 287] width 57 height 5
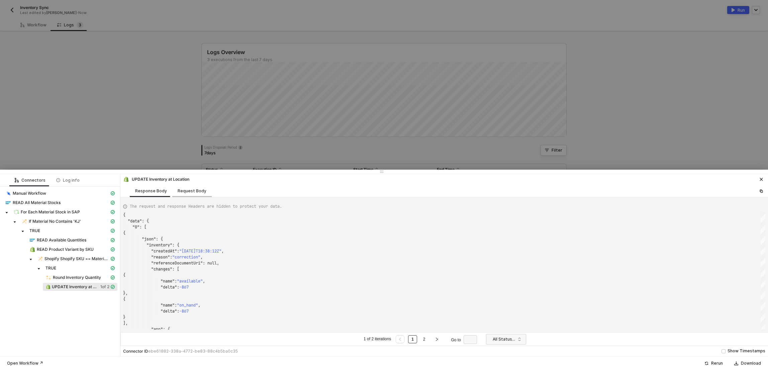
click at [194, 191] on div "Request Body" at bounding box center [192, 191] width 29 height 5
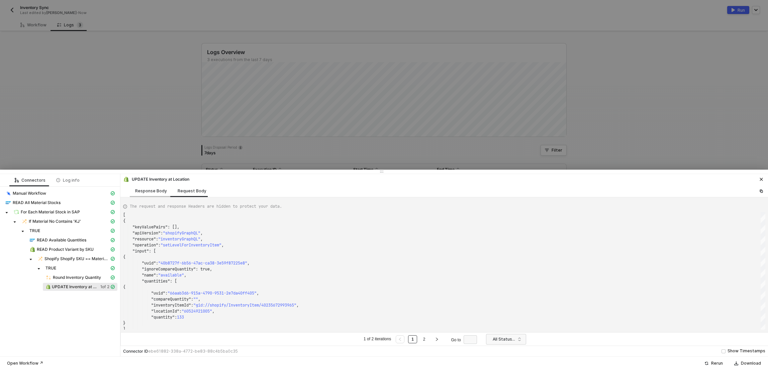
click at [150, 191] on div "Response Body" at bounding box center [151, 191] width 32 height 5
type textarea "{ "data": { "0": [ { "json": { "inventory": { "createdAt": "2025-10-07T18:38:12…"
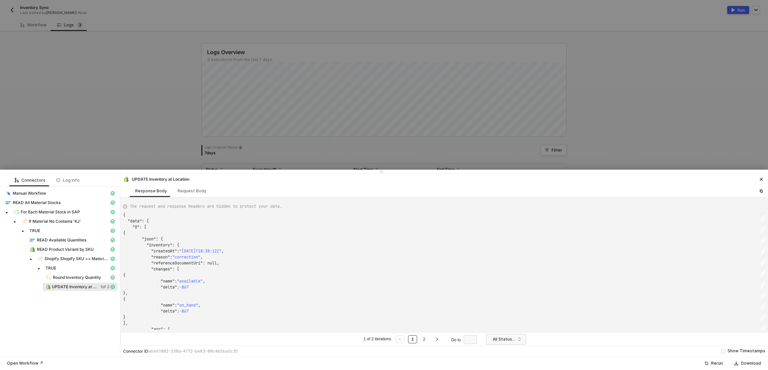
click at [125, 69] on div at bounding box center [384, 185] width 768 height 370
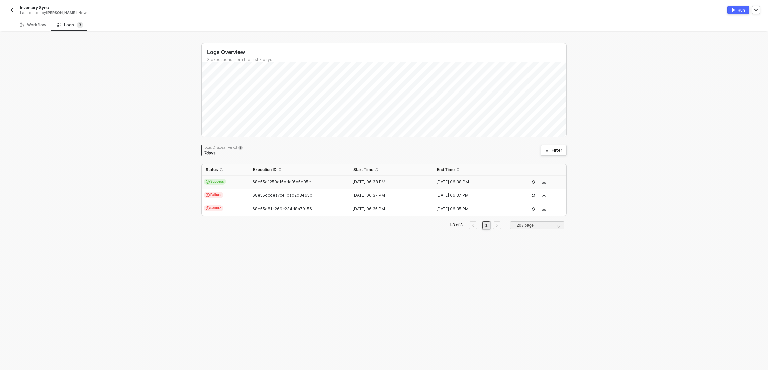
click at [13, 8] on img "button" at bounding box center [11, 9] width 5 height 5
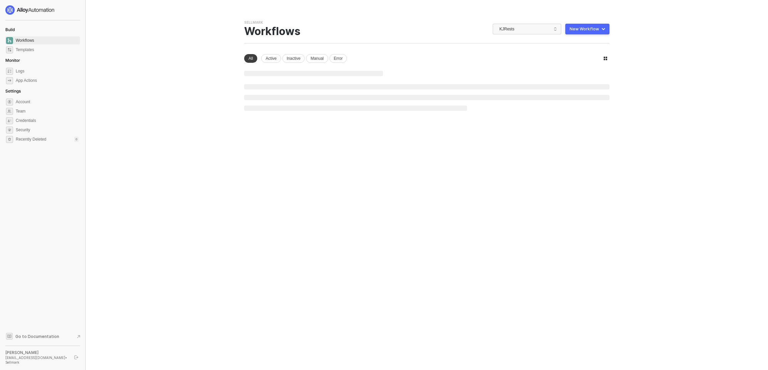
click at [186, 103] on main "You need to expand your browser window or switch to a computer with a bigger sc…" at bounding box center [384, 185] width 768 height 370
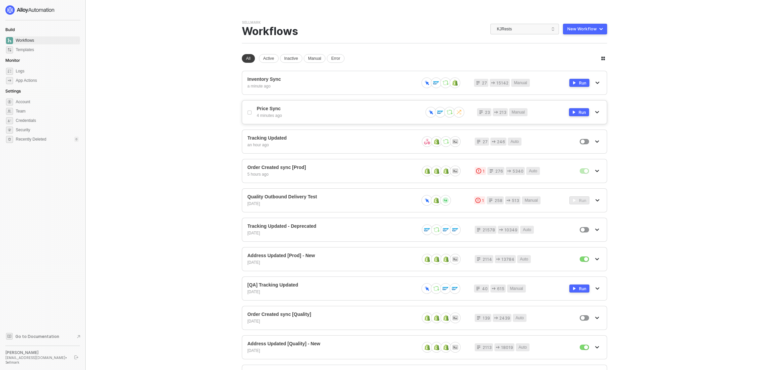
click at [293, 105] on div "Price Sync 4 minutes ago 23 213 Manual Run" at bounding box center [424, 112] width 365 height 24
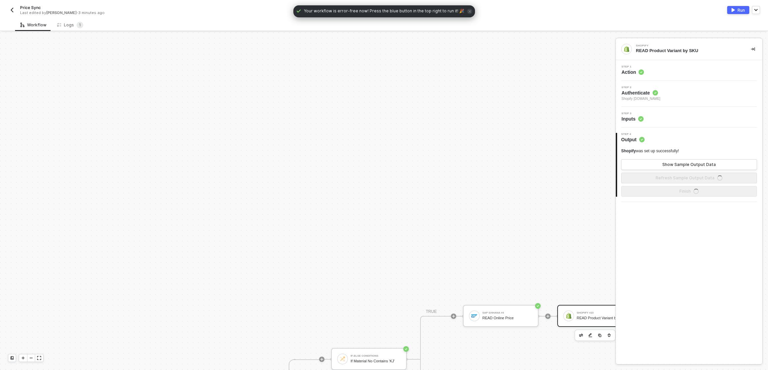
scroll to position [218, 0]
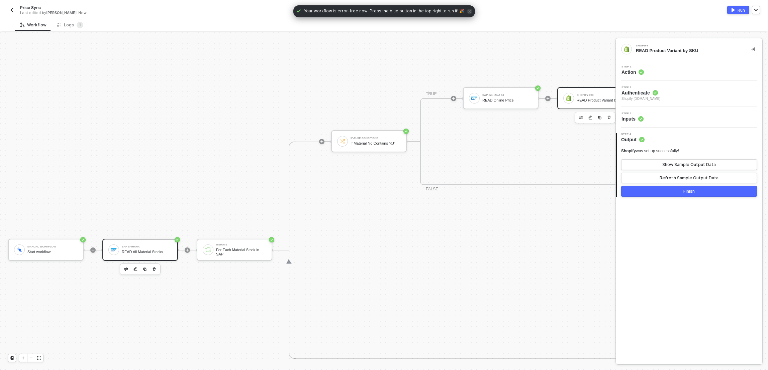
click at [160, 249] on div "SAP S/4HANA READ All Material Stocks" at bounding box center [147, 250] width 50 height 13
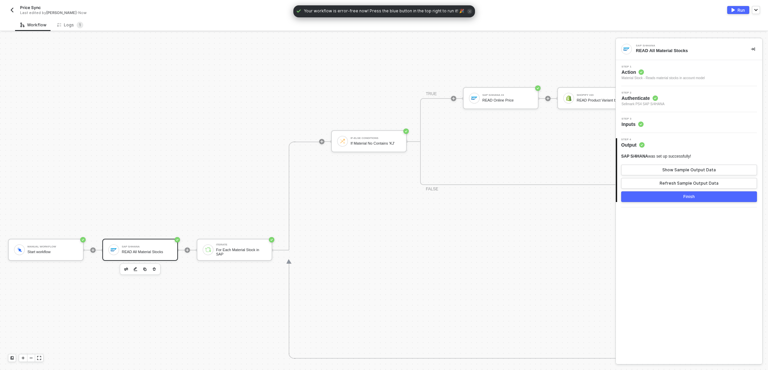
click at [724, 129] on div "Step 3 Inputs" at bounding box center [689, 122] width 146 height 21
click at [725, 125] on div "Step 3 Inputs" at bounding box center [689, 123] width 145 height 10
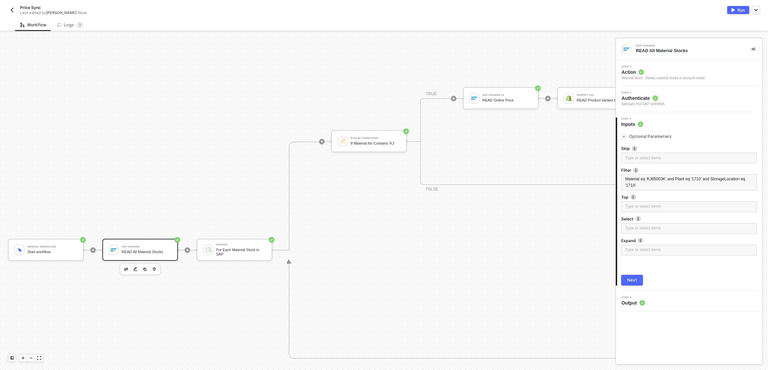
click at [561, 150] on div "TRUE SAP S/4HANA #4 READ Online Price Shopify #23 READ Product Variant by SKU I…" at bounding box center [682, 141] width 524 height 87
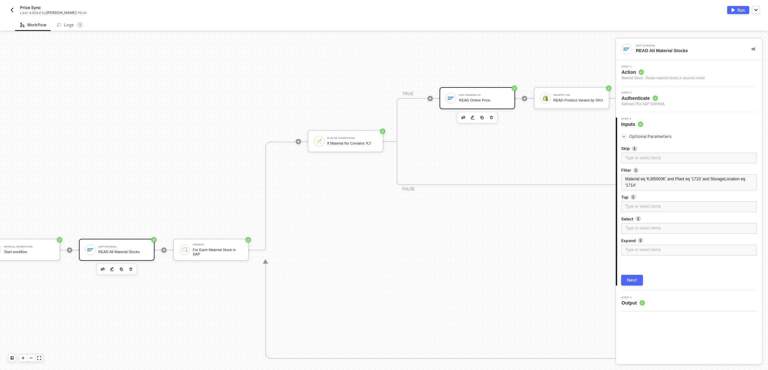
scroll to position [218, 27]
click at [465, 93] on div "SAP S/4HANA #4 READ Online Price" at bounding box center [480, 98] width 50 height 13
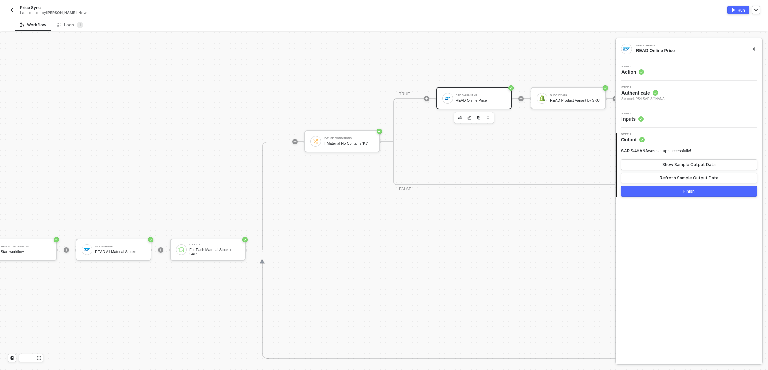
click at [704, 119] on div "Step 3 Inputs" at bounding box center [689, 117] width 145 height 10
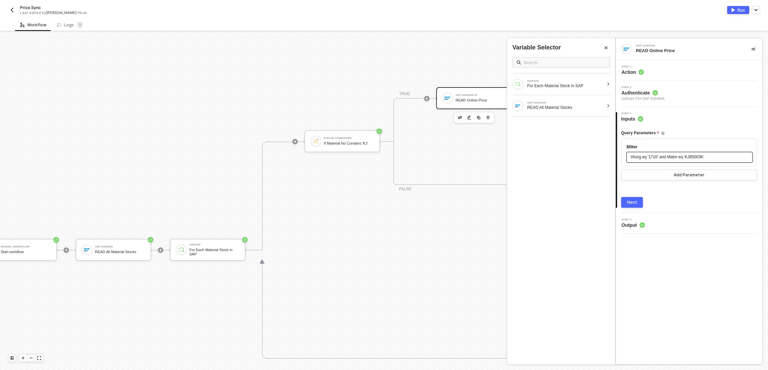
click at [644, 160] on div "Vkorg eq '1710' and Matnr eq 'KJ85003K'" at bounding box center [689, 157] width 118 height 6
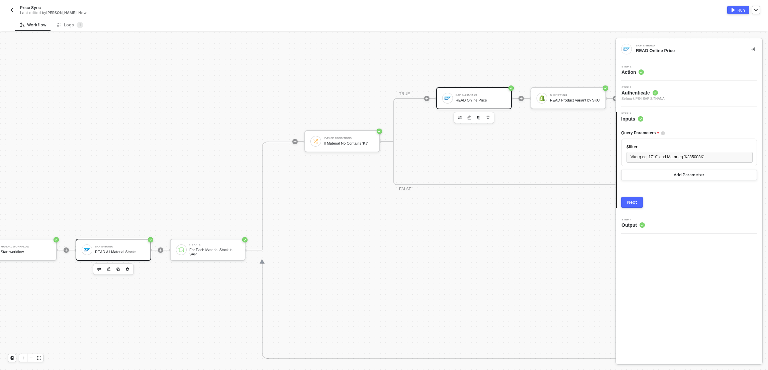
click at [125, 249] on div "SAP S/4HANA READ All Material Stocks" at bounding box center [120, 250] width 50 height 13
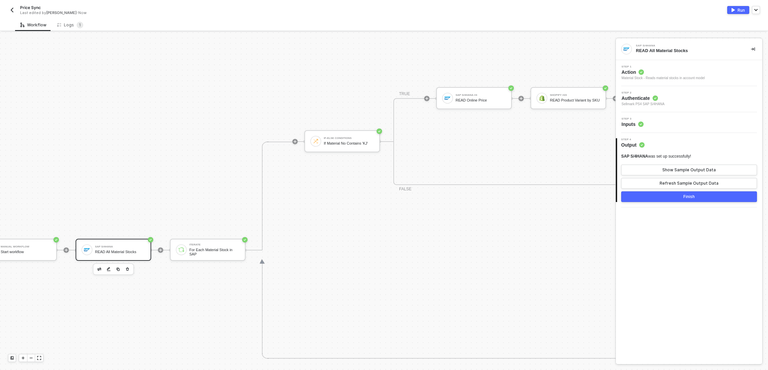
click at [710, 125] on div "Step 3 Inputs" at bounding box center [689, 123] width 145 height 10
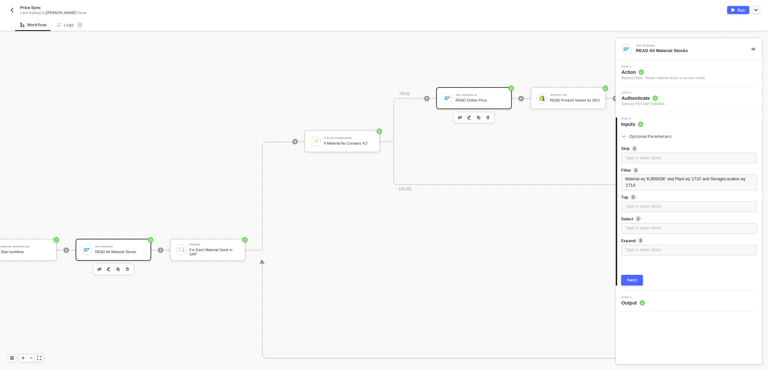
click at [476, 100] on div "READ Online Price" at bounding box center [480, 100] width 50 height 4
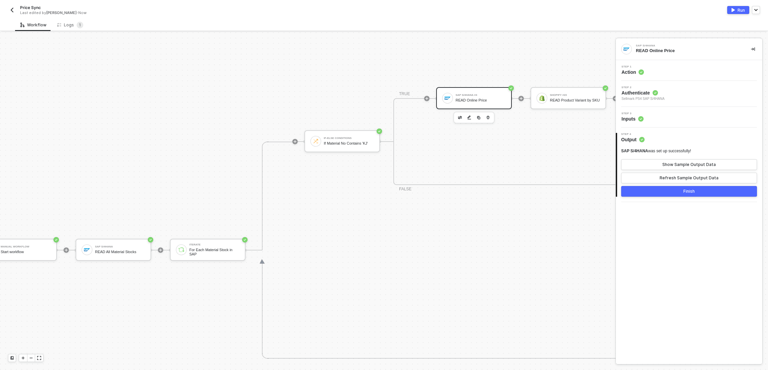
click at [711, 116] on div "Step 3 Inputs" at bounding box center [689, 117] width 145 height 10
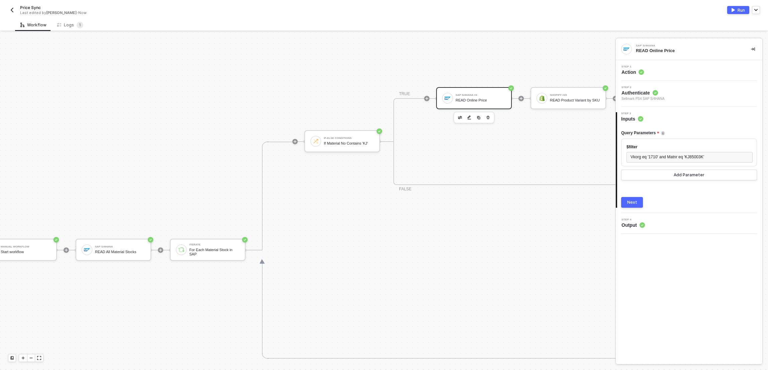
click at [201, 102] on div "Manual Workflow Start workflow SAP S/4HANA READ All Material Stocks Iterate For…" at bounding box center [474, 250] width 1002 height 872
click at [740, 9] on div "Run" at bounding box center [740, 10] width 7 height 6
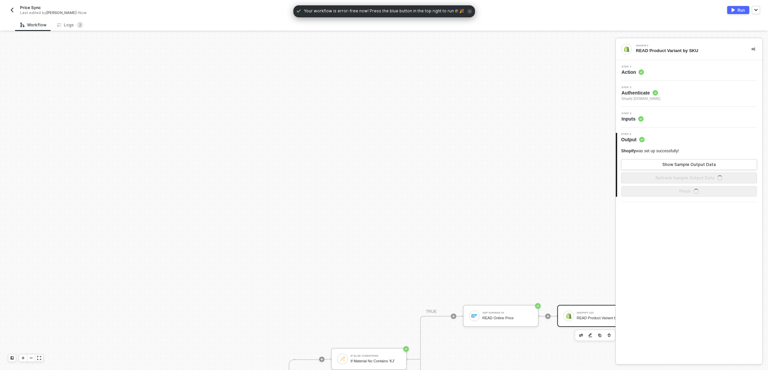
scroll to position [218, 0]
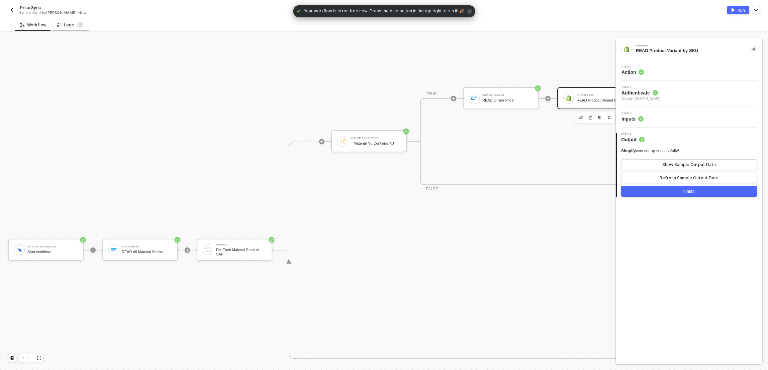
click at [65, 25] on div "Logs 2" at bounding box center [70, 25] width 26 height 7
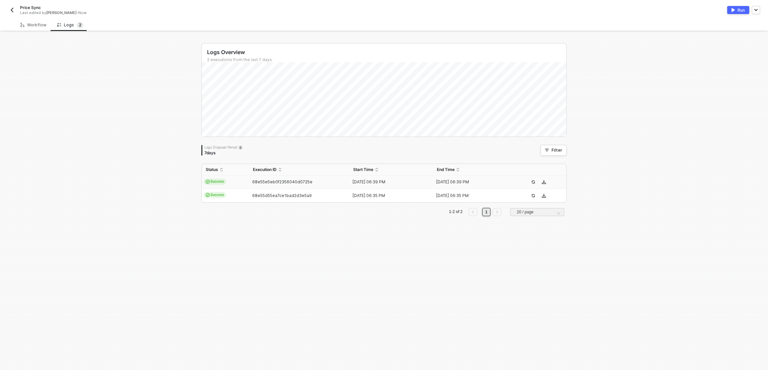
click at [249, 181] on div "68e55e5eb0f2356040d0725e" at bounding box center [296, 182] width 95 height 5
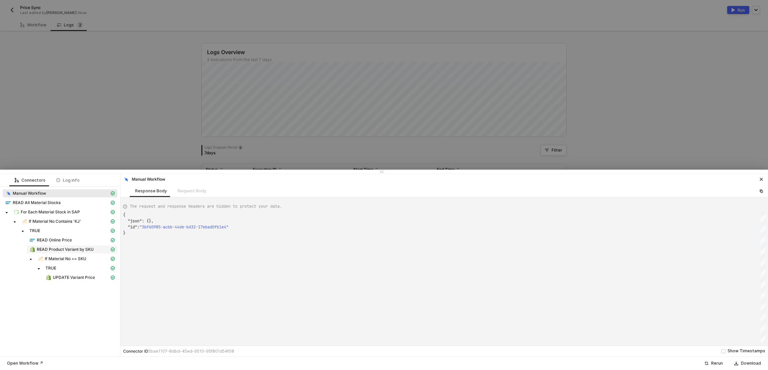
scroll to position [18, 0]
click at [62, 211] on span "For Each Material Stock in SAP" at bounding box center [50, 212] width 59 height 5
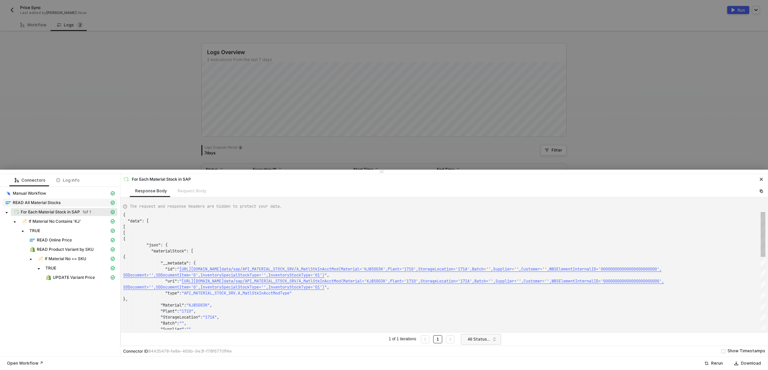
click at [59, 205] on span "READ All Material Stocks" at bounding box center [37, 202] width 48 height 5
type textarea "{ "json": { "materialStock": [ { "__metadata": { "id": "[URL][DOMAIN_NAME]',Pla…"
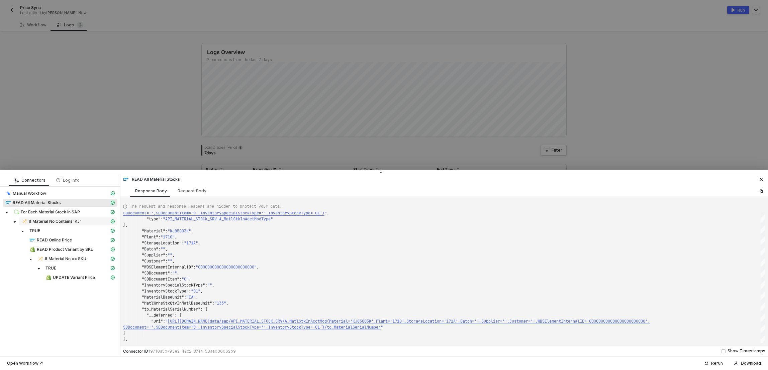
click at [52, 224] on span "If Material No Contains 'KJ'" at bounding box center [55, 221] width 52 height 5
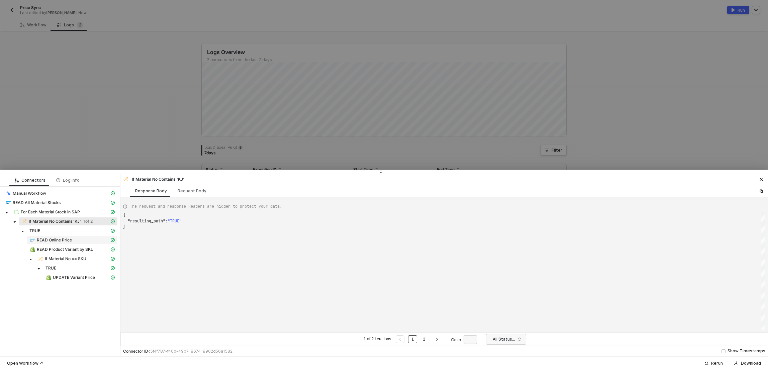
scroll to position [12, 0]
click at [49, 240] on span "READ Online Price" at bounding box center [54, 240] width 35 height 5
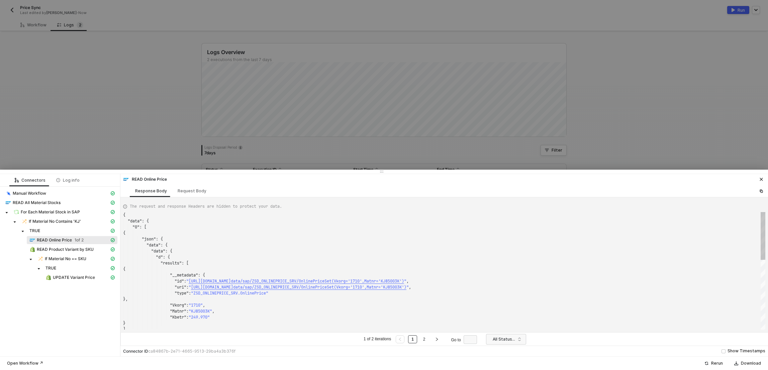
scroll to position [60, 0]
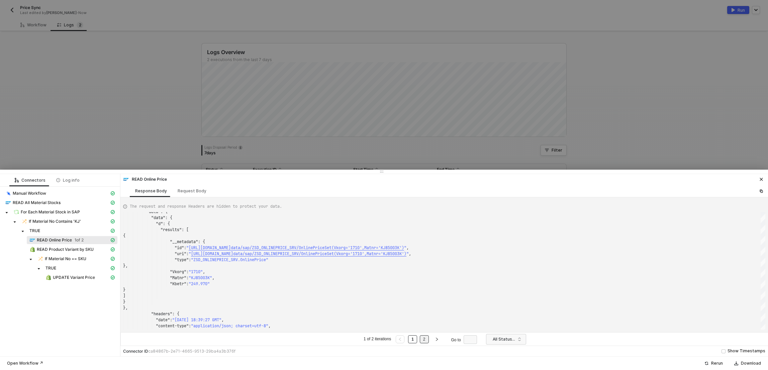
click at [425, 341] on link "2" at bounding box center [424, 339] width 6 height 7
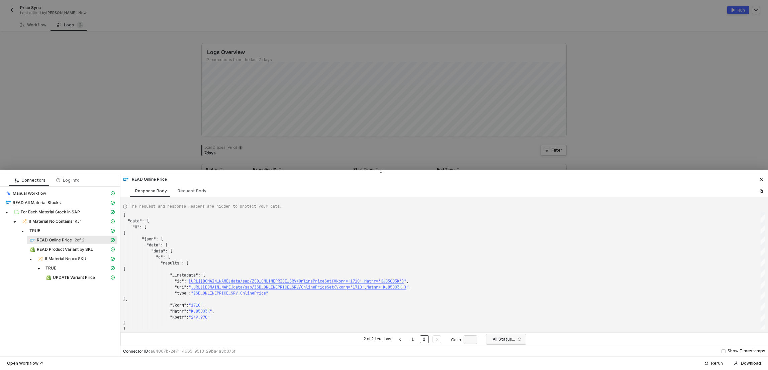
click at [409, 341] on ul "2 of 2 iterations 1 2 Go to" at bounding box center [421, 339] width 118 height 8
click at [410, 340] on link "1" at bounding box center [412, 339] width 6 height 7
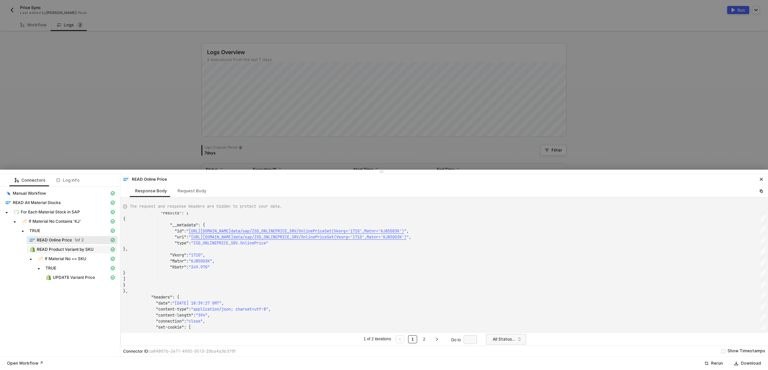
click at [75, 250] on span "READ Product Variant by SKU" at bounding box center [65, 249] width 57 height 5
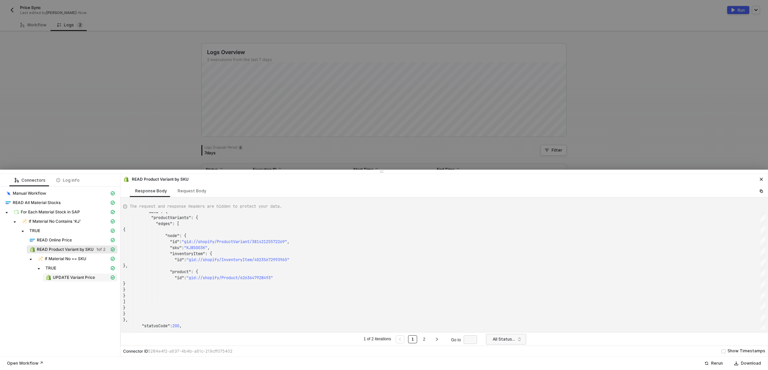
click at [61, 279] on span "UPDATE Variant Price" at bounding box center [74, 277] width 42 height 5
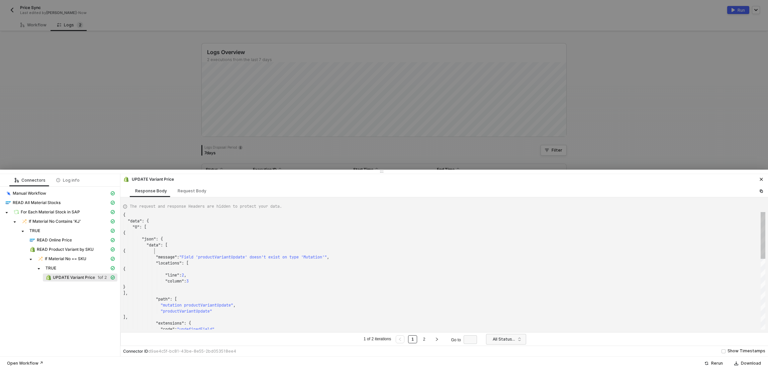
click at [211, 253] on div "{" at bounding box center [444, 251] width 642 height 6
click at [215, 258] on div "{ "data" : { "0" : [ { "json" : { "data" : [ ············ { "message" : "Field …" at bounding box center [444, 271] width 642 height 118
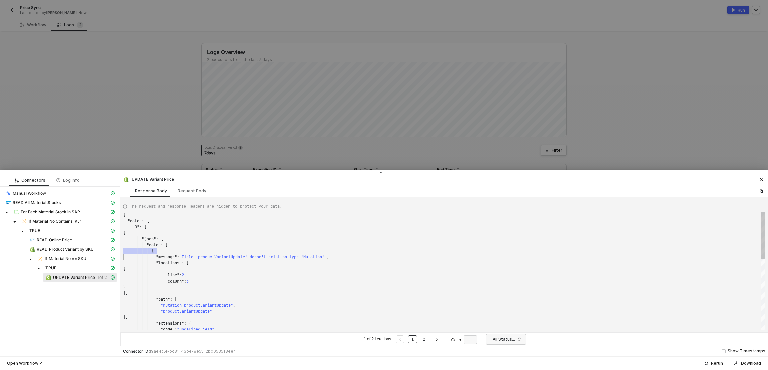
scroll to position [42, 92]
click at [215, 258] on div "{ "data" : { "0" : [ { "json" : { "data" : [ ············ { "message" : "Field …" at bounding box center [444, 271] width 642 height 118
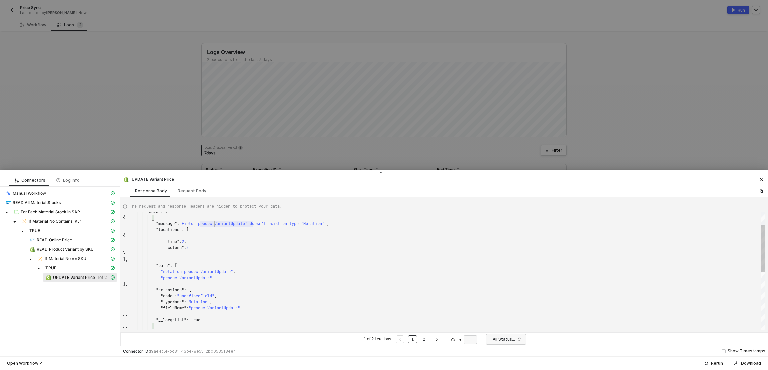
click at [218, 258] on div "]," at bounding box center [444, 260] width 642 height 6
type textarea ""column": 1 } ], "path": [ "mutation productVariantUpdate" ], "extensions": { "…"
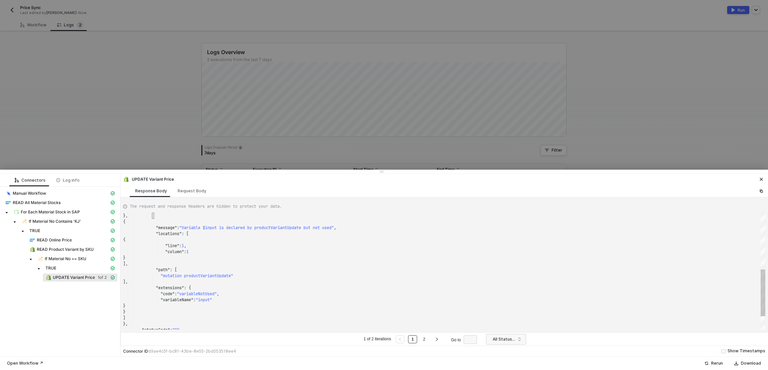
click at [218, 258] on div "}" at bounding box center [444, 258] width 642 height 6
click at [122, 71] on div at bounding box center [384, 185] width 768 height 370
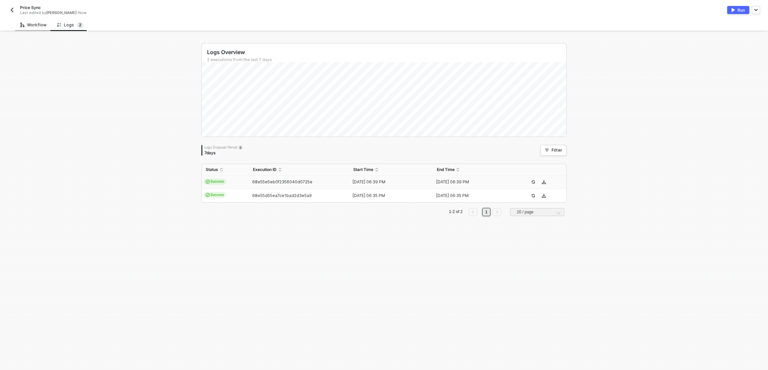
click at [35, 25] on div "Workflow" at bounding box center [33, 24] width 26 height 5
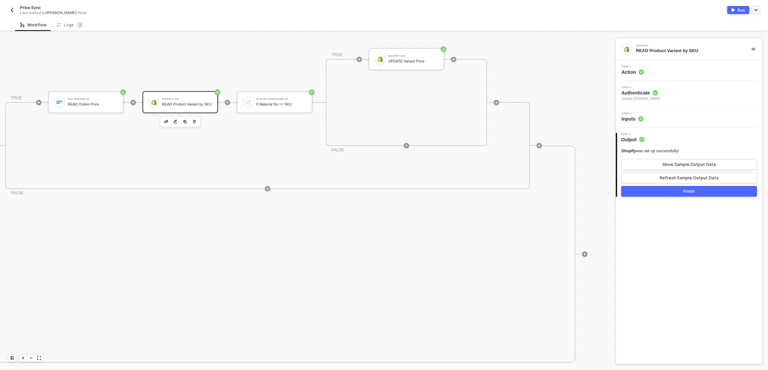
scroll to position [209, 415]
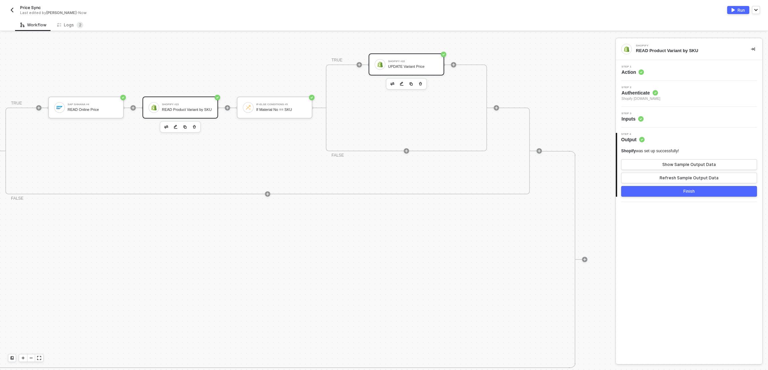
click at [431, 60] on div "Shopify #22" at bounding box center [413, 61] width 50 height 3
click at [719, 118] on div "Step 3 Inputs" at bounding box center [689, 117] width 145 height 10
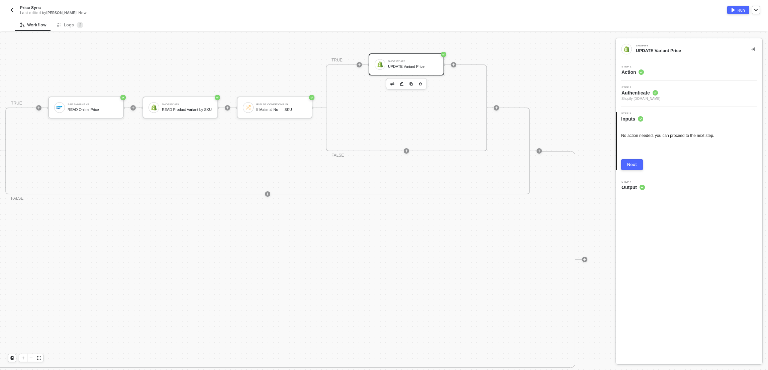
click at [691, 68] on div "Step 1 Action" at bounding box center [689, 71] width 145 height 10
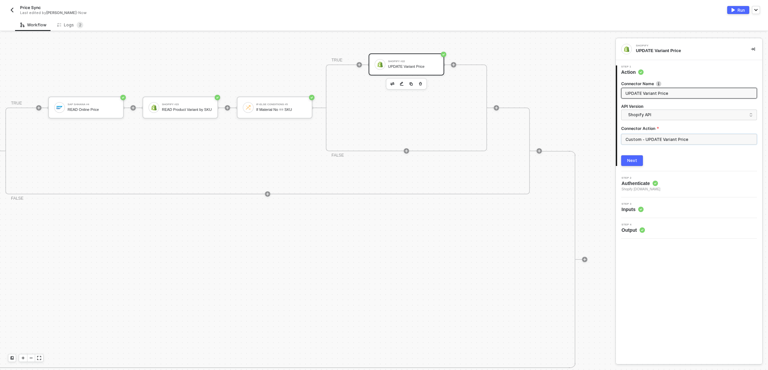
click at [674, 141] on input "Custom - UPDATE Variant Price" at bounding box center [689, 139] width 136 height 11
click at [557, 77] on div "Custom Actions" at bounding box center [561, 80] width 108 height 13
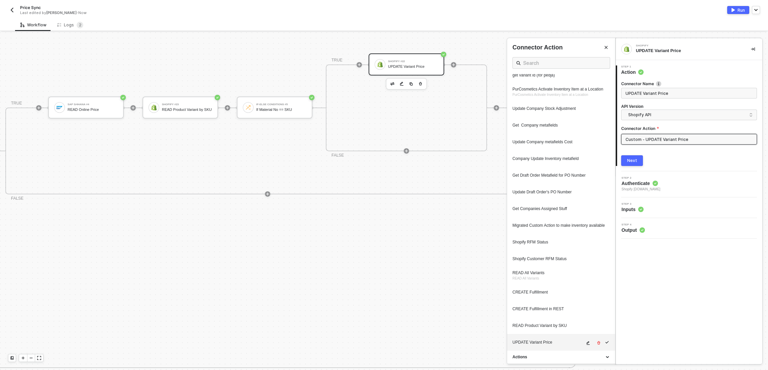
scroll to position [193, 0]
click at [586, 342] on span "icon-edit" at bounding box center [588, 343] width 5 height 4
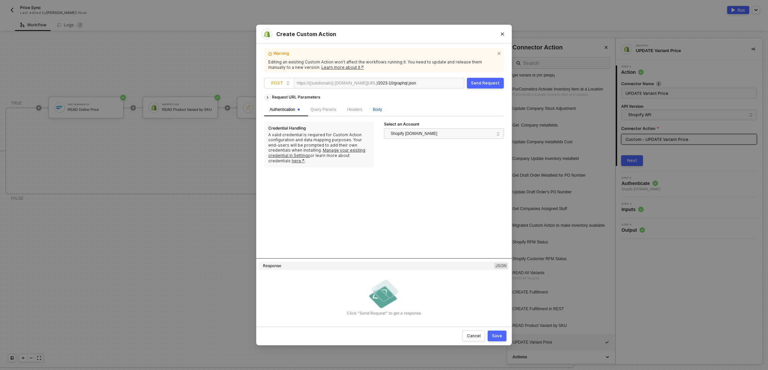
click at [382, 113] on div "Body" at bounding box center [377, 110] width 9 height 6
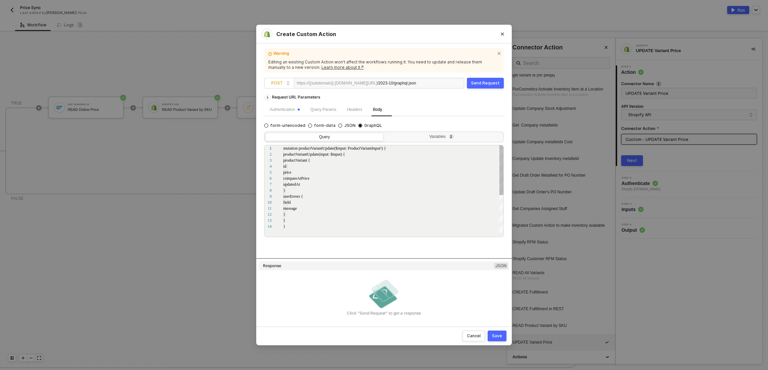
scroll to position [60, 0]
click at [440, 135] on div "Variables 2" at bounding box center [442, 136] width 109 height 5
click at [385, 133] on input "Variables 2" at bounding box center [385, 133] width 0 height 0
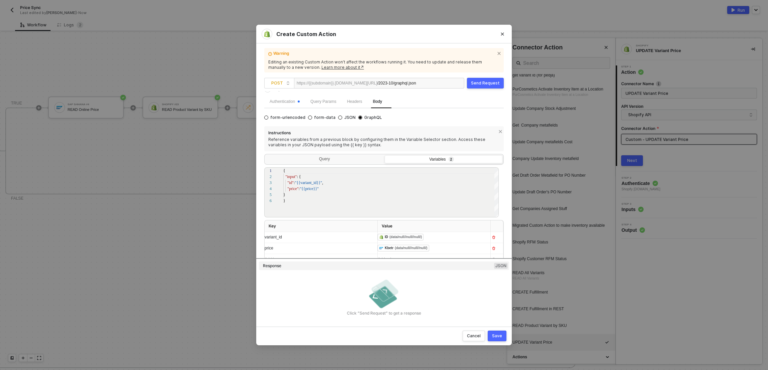
scroll to position [0, 0]
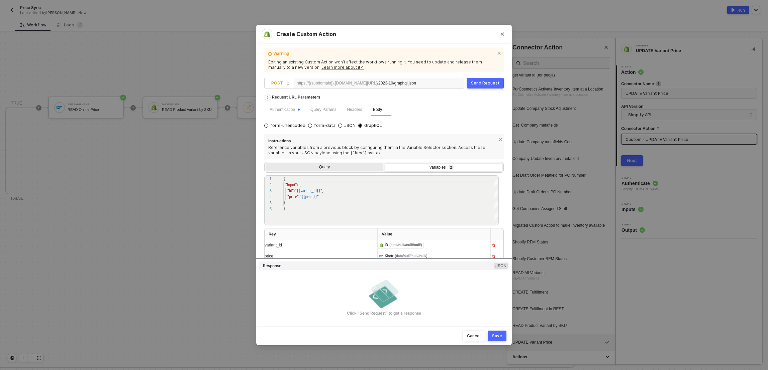
click at [349, 164] on div "Query" at bounding box center [324, 168] width 118 height 9
click at [265, 164] on input "Query" at bounding box center [265, 164] width 0 height 0
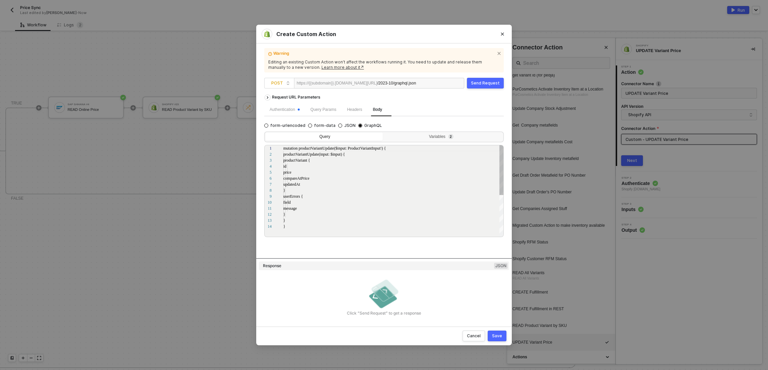
scroll to position [60, 0]
click at [439, 139] on div "Variables 2" at bounding box center [442, 136] width 109 height 5
click at [385, 133] on input "Variables 2" at bounding box center [385, 133] width 0 height 0
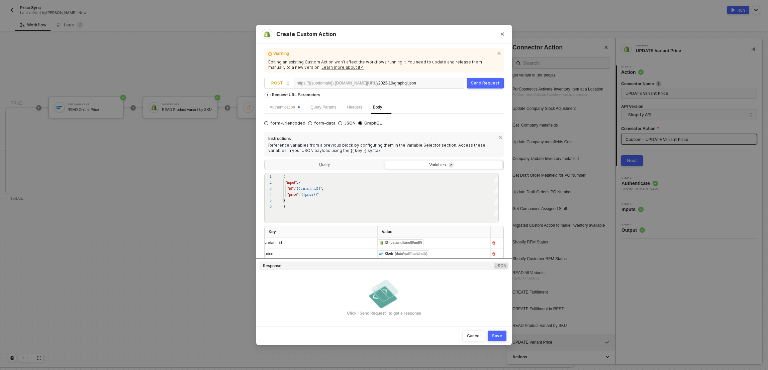
scroll to position [7, 0]
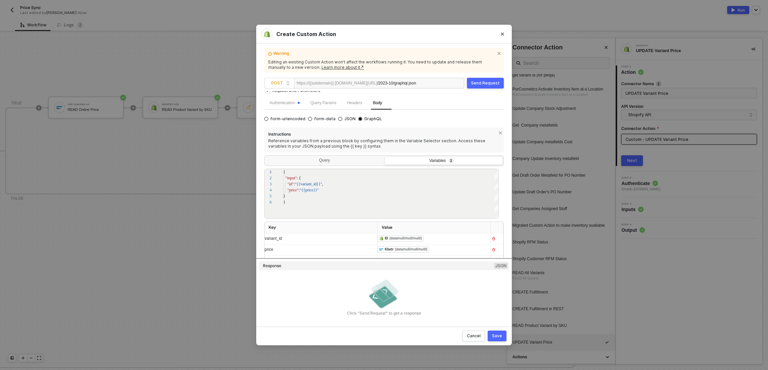
click at [297, 250] on div "price" at bounding box center [314, 250] width 101 height 6
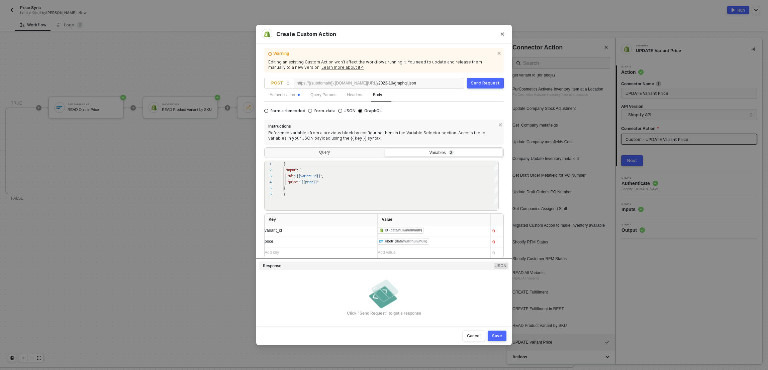
scroll to position [15, 0]
click at [72, 18] on div "Create Custom Action Warning Editing an existing Custom Action won’t affect the…" at bounding box center [384, 185] width 768 height 370
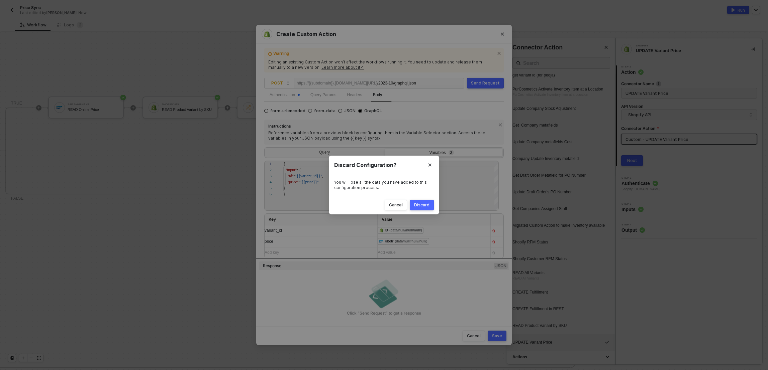
click at [426, 205] on div "Discard" at bounding box center [421, 205] width 15 height 5
radio input "true"
radio input "false"
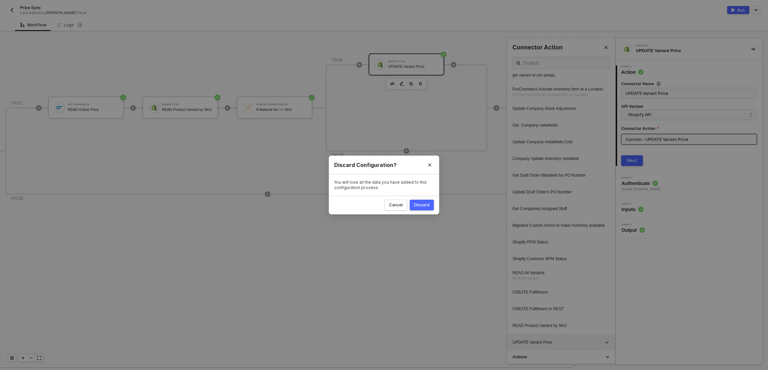
scroll to position [0, 0]
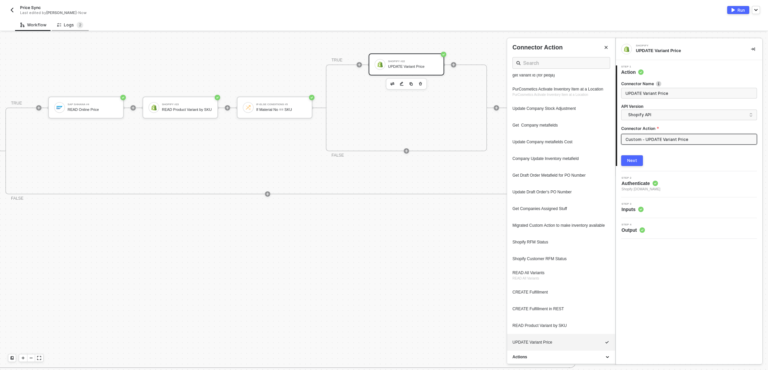
click at [67, 27] on div "Logs 2" at bounding box center [70, 25] width 26 height 7
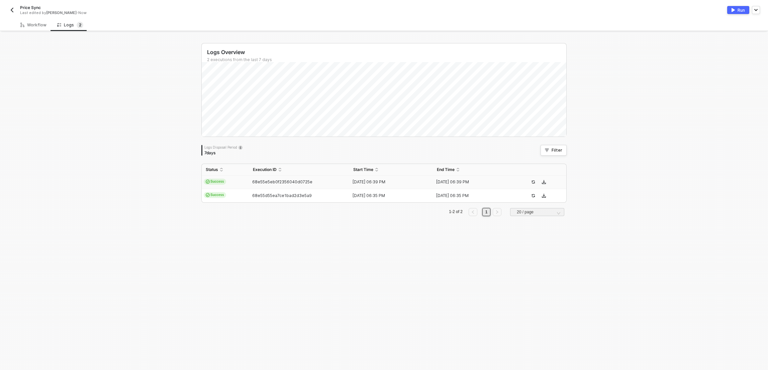
click at [318, 180] on div "68e55e5eb0f2356040d0725e" at bounding box center [296, 182] width 95 height 5
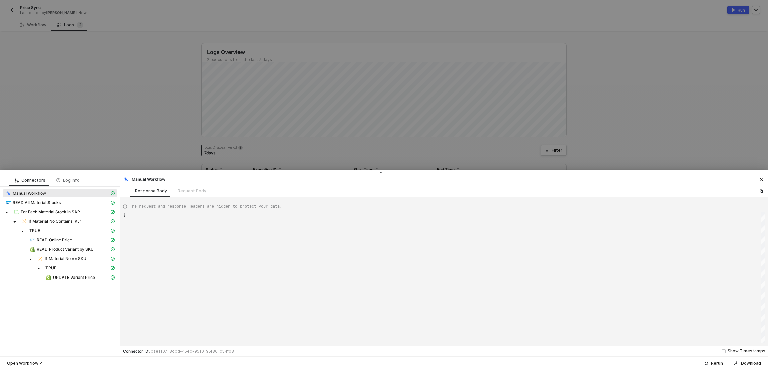
type textarea "{ "json": {}, "id": "3bf60985-acbb-44de-bd32-17ebad0fb1e4" }"
click at [80, 236] on div "TRUE" at bounding box center [60, 231] width 115 height 9
click at [83, 239] on div "READ Online Price" at bounding box center [69, 240] width 80 height 6
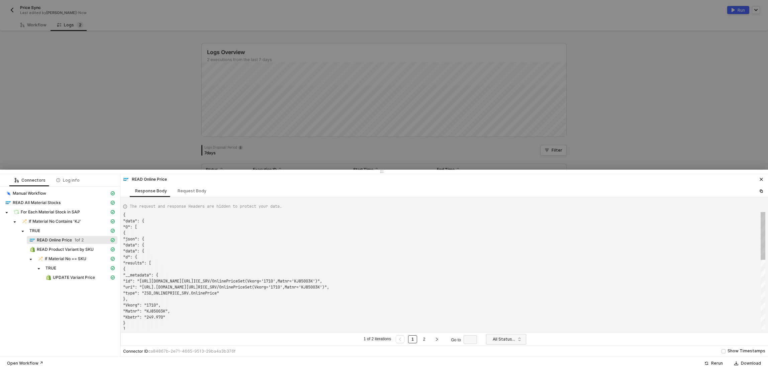
scroll to position [60, 0]
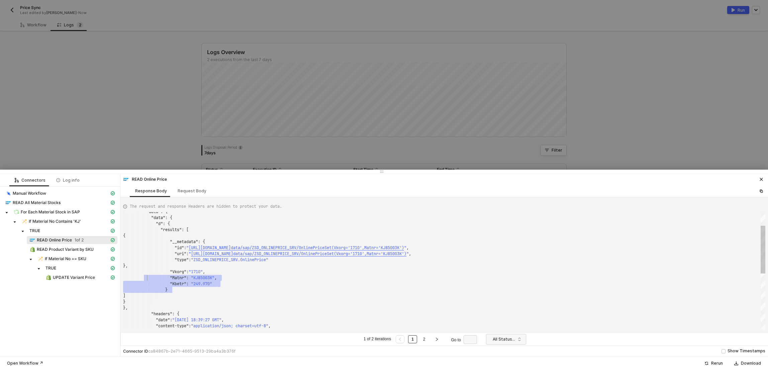
drag, startPoint x: 224, startPoint y: 288, endPoint x: 149, endPoint y: 280, distance: 75.7
type textarea "/sellmarksap.sc1.hec.ondemand.com/sap/opu/odata/sap/ZSD_ONLINEPRICE_SRV/OnlineP…"
click at [84, 274] on div "TRUE" at bounding box center [60, 268] width 115 height 9
click at [91, 277] on span "UPDATE Variant Price" at bounding box center [74, 277] width 42 height 5
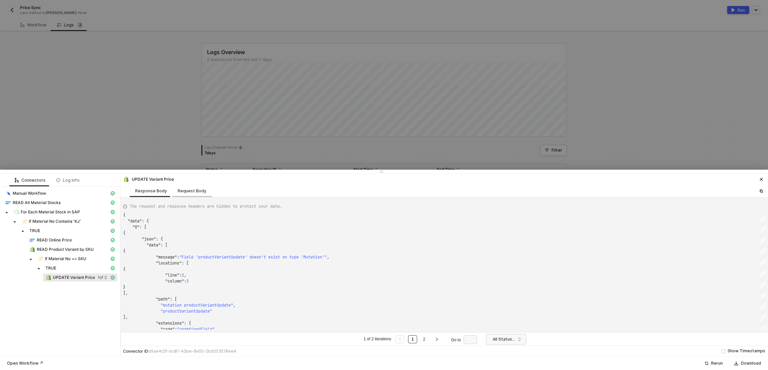
click at [189, 188] on div "Request Body" at bounding box center [191, 191] width 39 height 12
type textarea "[ { "keyValuePairs": [], "resource": "custom", "operation": "68d2d1f183e8e25754…"
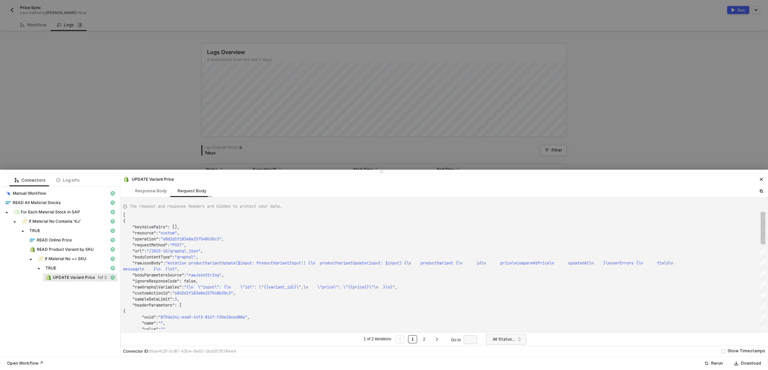
scroll to position [54, 0]
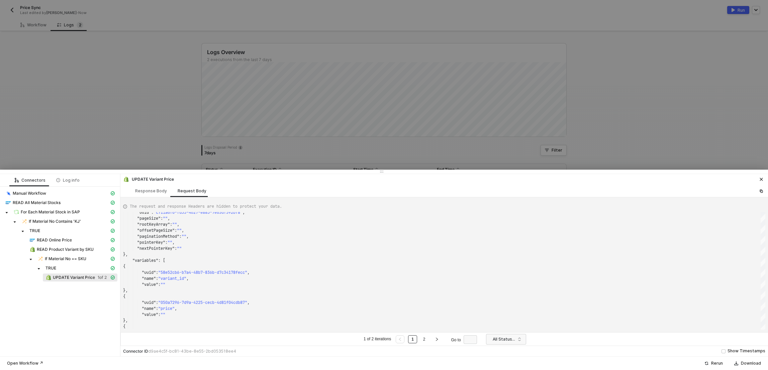
click at [64, 153] on div at bounding box center [384, 185] width 768 height 370
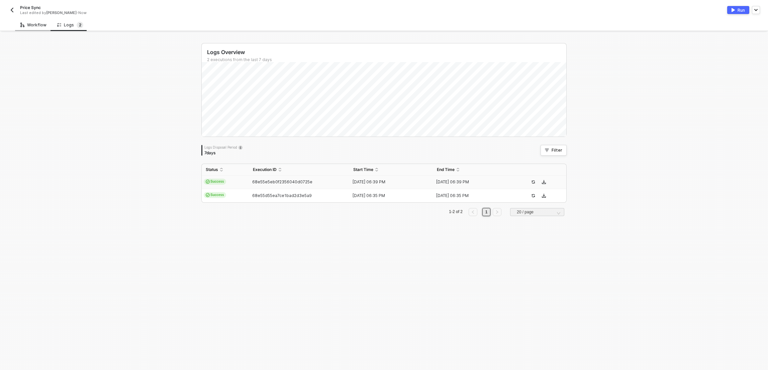
click at [37, 22] on div "Workflow" at bounding box center [33, 24] width 26 height 5
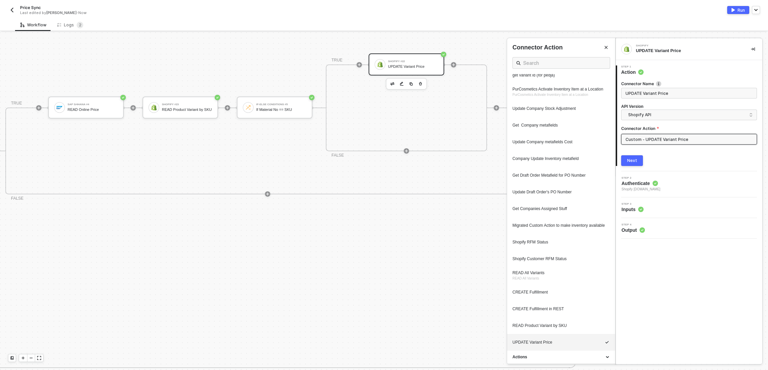
click at [412, 62] on div at bounding box center [384, 201] width 768 height 338
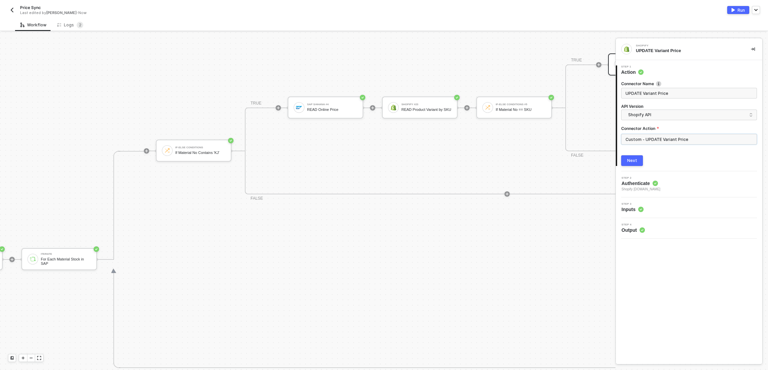
scroll to position [209, 40]
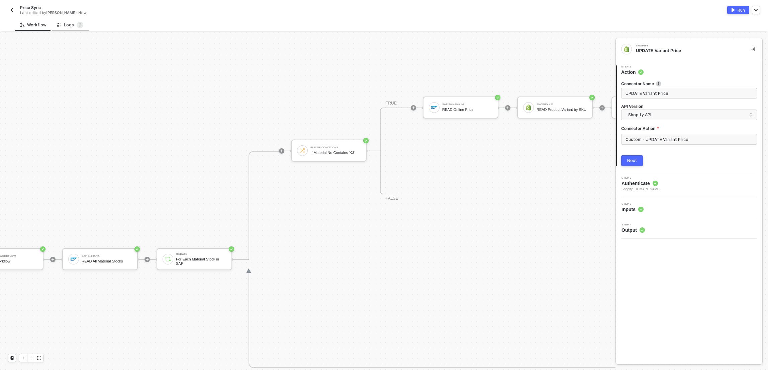
click at [80, 19] on div "Logs 2" at bounding box center [70, 25] width 37 height 12
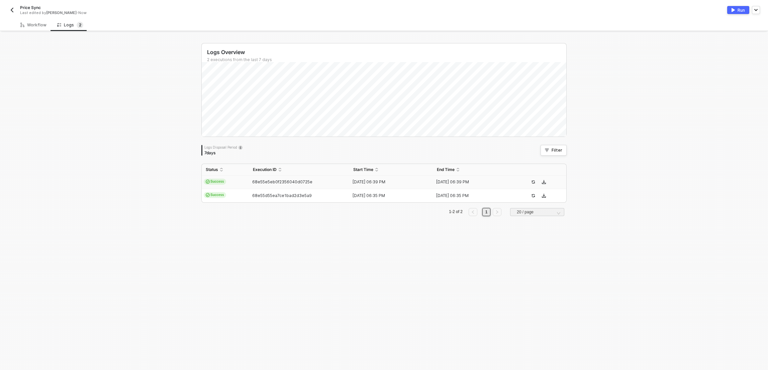
click at [255, 184] on span "68e55e5eb0f2356040d0725e" at bounding box center [282, 182] width 60 height 5
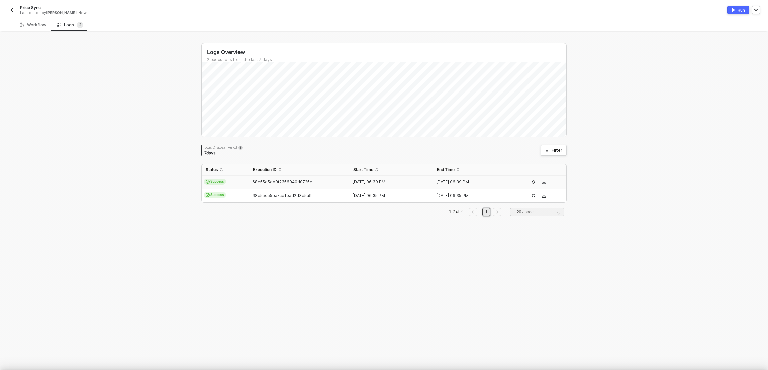
type textarea "{ "json": {}, "id": "3bf60985-acbb-44de-bd32-17ebad0fb1e4" }"
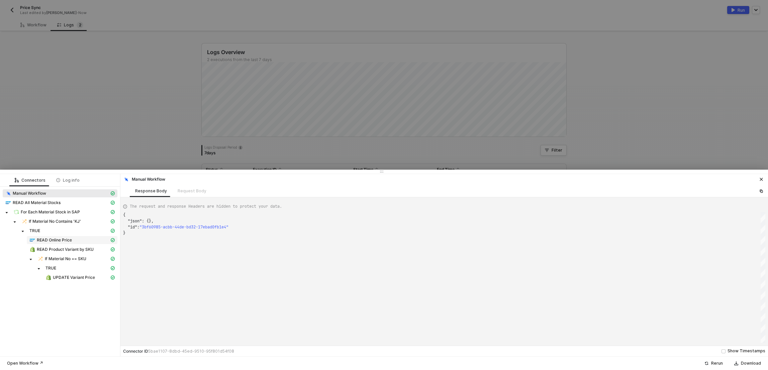
click at [51, 242] on span "READ Online Price" at bounding box center [54, 240] width 35 height 5
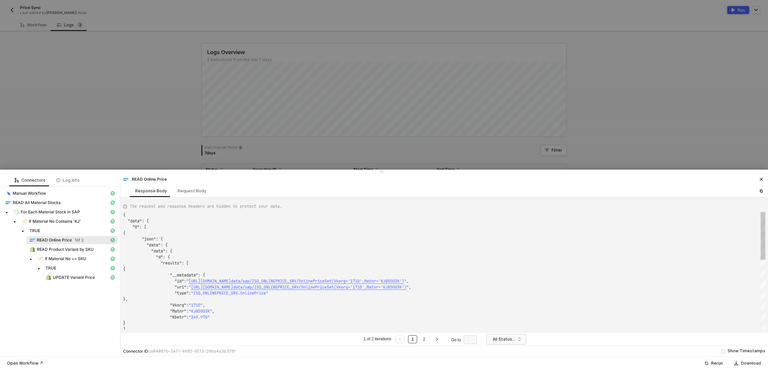
scroll to position [60, 0]
click at [207, 320] on div "{ "data" : { "0" : [ { "json" : { "data" : { "data" : { "d" : { "results" : [ {…" at bounding box center [444, 271] width 642 height 118
type textarea ""__metadata": { "id": "https://sellmarksap.sc1.hec.ondemand.com/sap/opu/odata/s…"
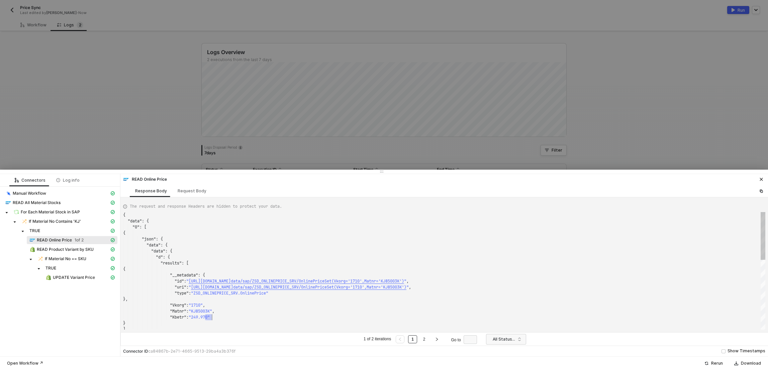
scroll to position [42, 0]
drag, startPoint x: 75, startPoint y: 109, endPoint x: 70, endPoint y: 97, distance: 13.6
click at [76, 110] on div at bounding box center [384, 185] width 768 height 370
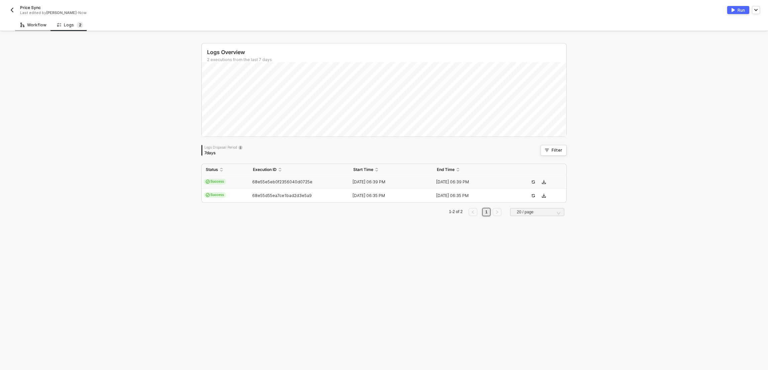
click at [36, 24] on div "Workflow" at bounding box center [33, 24] width 26 height 5
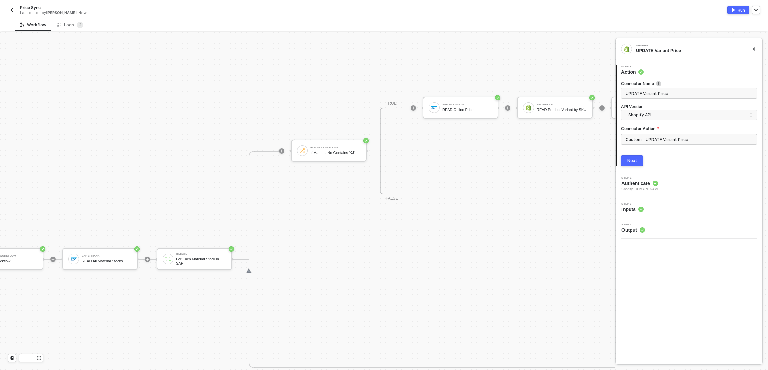
scroll to position [209, 94]
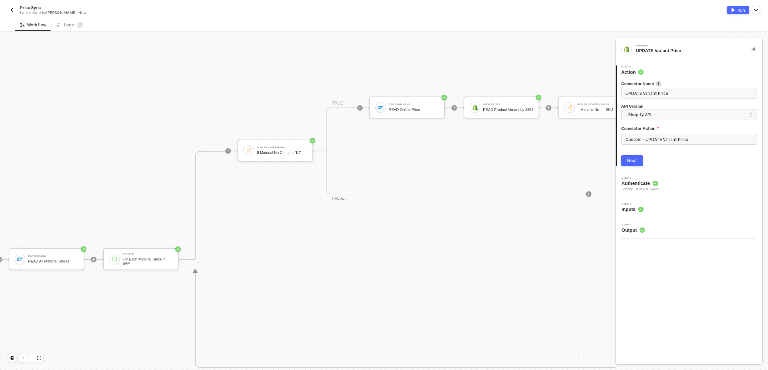
click at [406, 95] on div "If-Else Conditions If Material No Contains 'KJ' TRUE SAP S/4HANA #4 READ Online…" at bounding box center [549, 150] width 625 height 217
click at [405, 105] on div "SAP S/4HANA #4" at bounding box center [414, 104] width 50 height 3
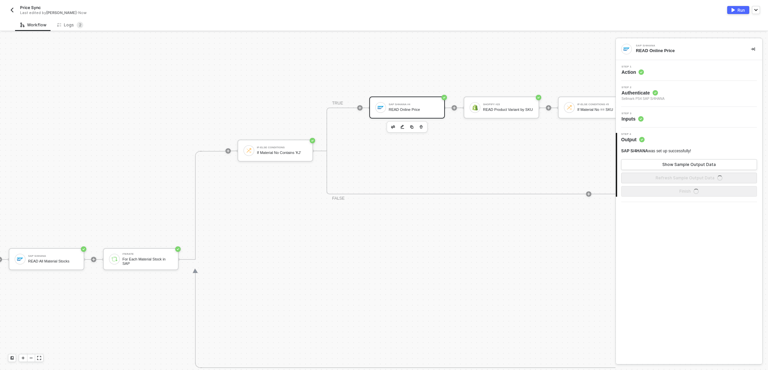
click at [674, 115] on div "Step 3 Inputs" at bounding box center [689, 117] width 145 height 10
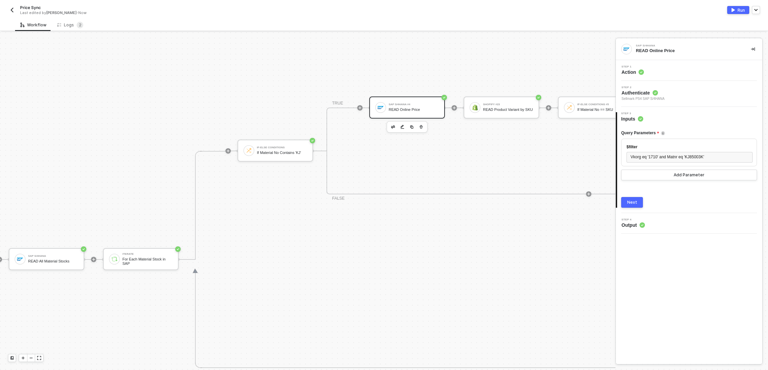
click at [668, 212] on div "3 Step 3 Inputs Query Parameters $filter Vkorg eq '1710' and Matnr eq 'KJ85003K…" at bounding box center [689, 160] width 146 height 106
click at [645, 219] on span "Step 4" at bounding box center [632, 220] width 23 height 3
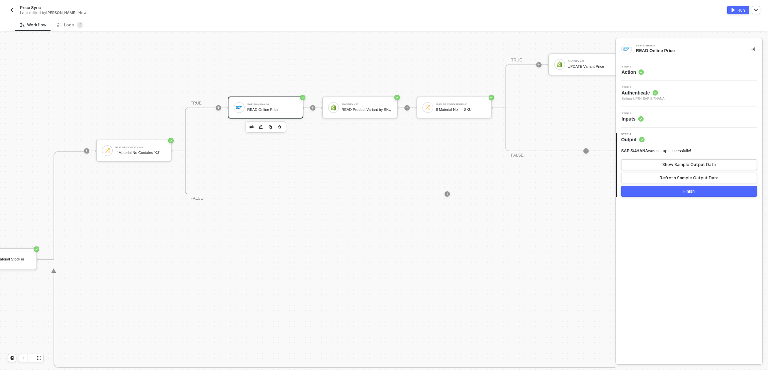
scroll to position [209, 281]
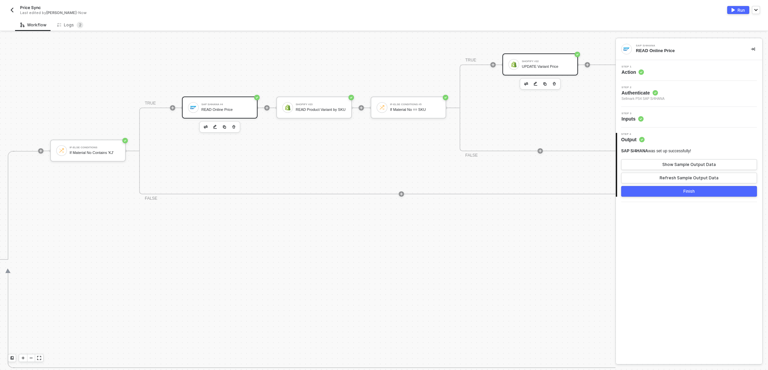
click at [528, 62] on div "Shopify #22" at bounding box center [547, 61] width 50 height 3
click at [661, 74] on div "Step 1 Action" at bounding box center [689, 71] width 145 height 10
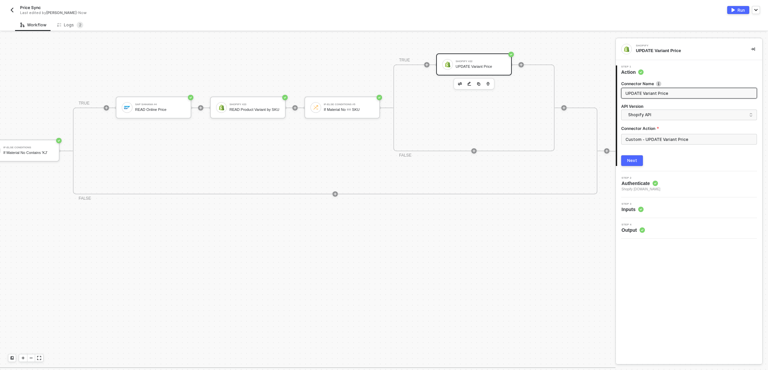
scroll to position [209, 401]
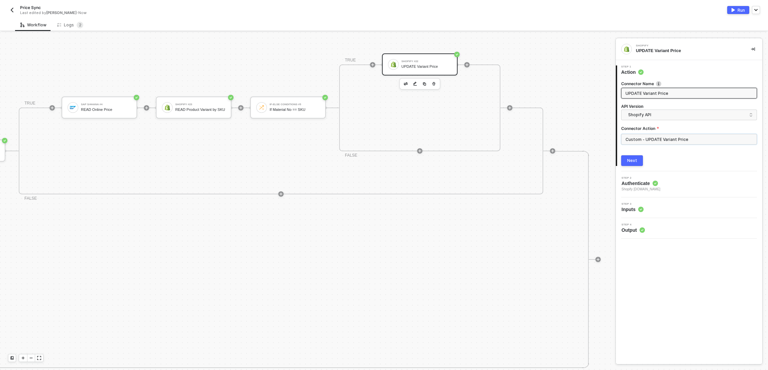
click at [683, 139] on input "Custom - UPDATE Variant Price" at bounding box center [689, 139] width 136 height 11
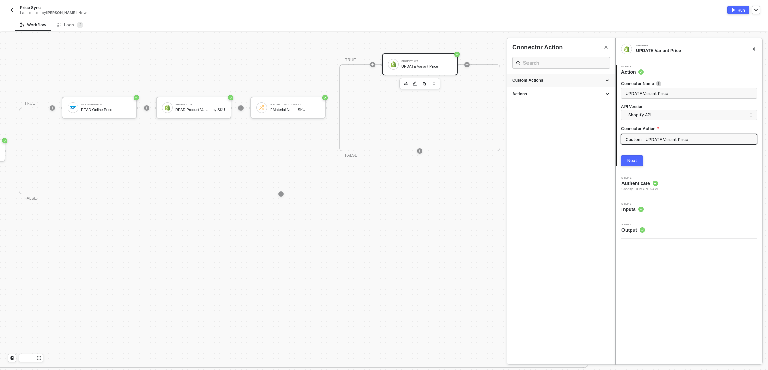
click at [608, 79] on div "Custom Actions" at bounding box center [560, 81] width 97 height 6
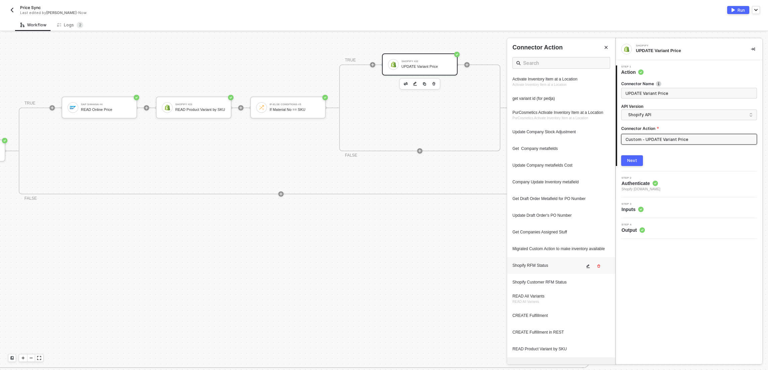
scroll to position [193, 0]
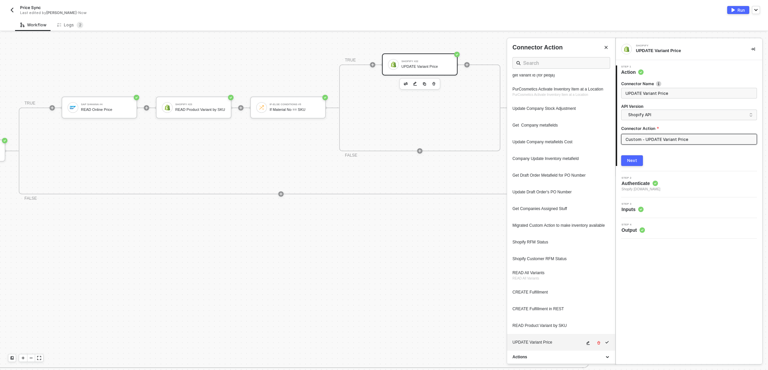
click at [586, 343] on icon "icon-edit" at bounding box center [588, 343] width 4 height 4
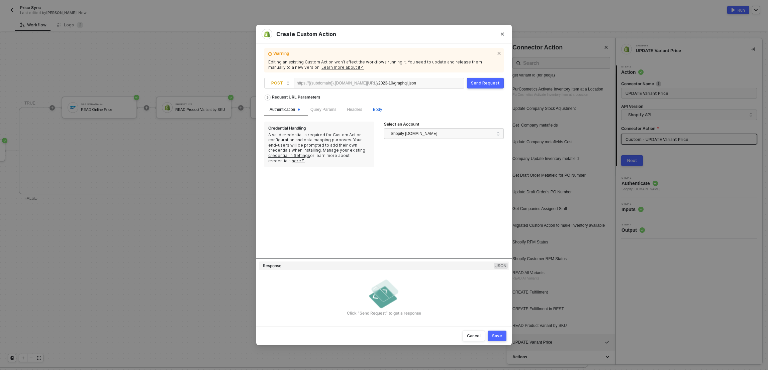
click at [382, 109] on span "Body" at bounding box center [377, 109] width 9 height 5
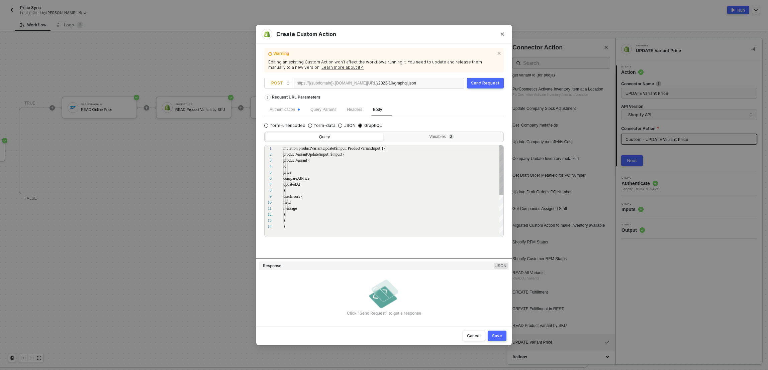
scroll to position [60, 0]
click at [414, 137] on div "Variables 2" at bounding box center [442, 136] width 109 height 5
click at [385, 133] on input "Variables 2" at bounding box center [385, 133] width 0 height 0
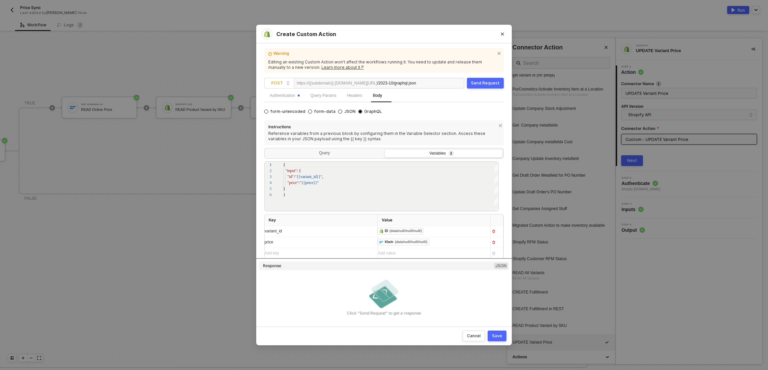
scroll to position [15, 0]
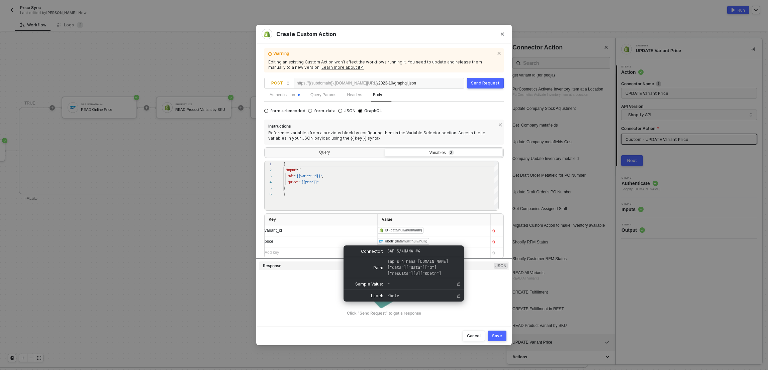
click at [454, 242] on div "﻿ ﻿ Kbetr (data/null//null//null/) ﻿" at bounding box center [428, 241] width 101 height 7
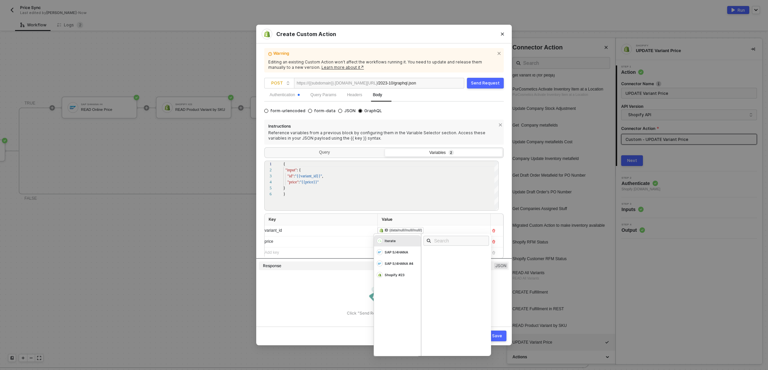
click at [317, 286] on div "Click ”Send Request” to get a response" at bounding box center [384, 297] width 250 height 39
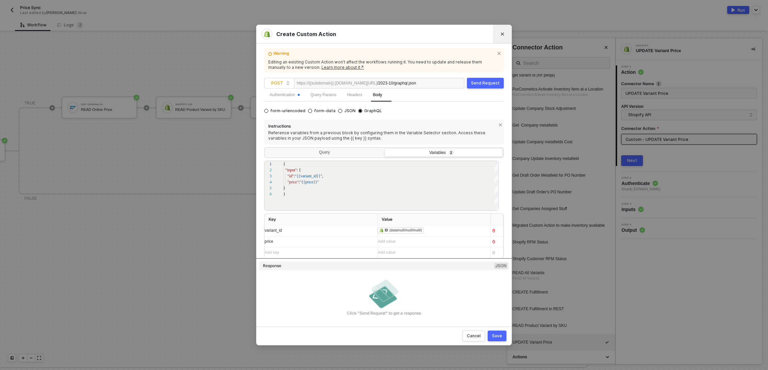
click at [505, 30] on button "Close" at bounding box center [502, 34] width 11 height 11
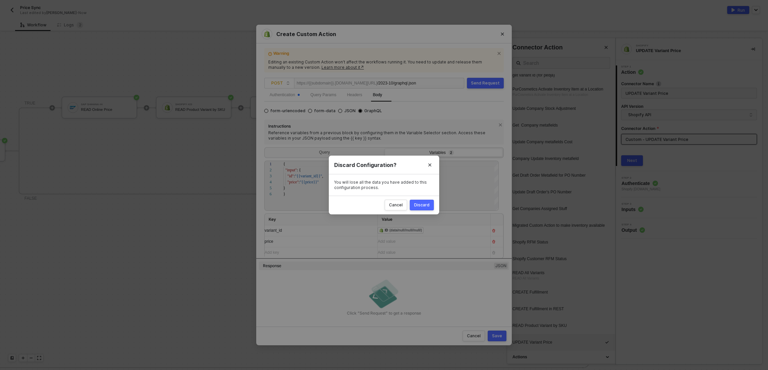
click at [426, 203] on div "Discard" at bounding box center [421, 205] width 15 height 5
radio input "true"
radio input "false"
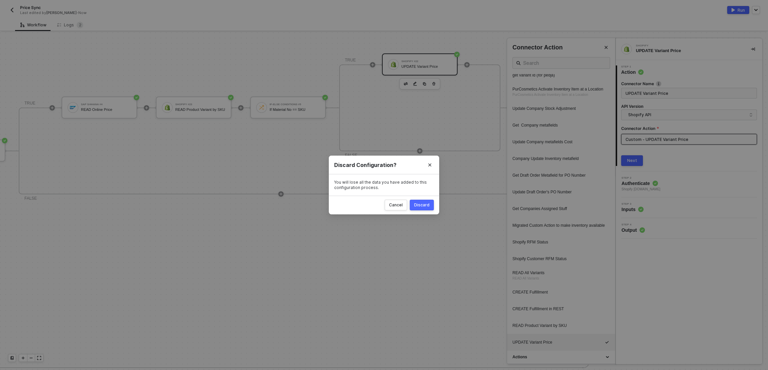
scroll to position [0, 0]
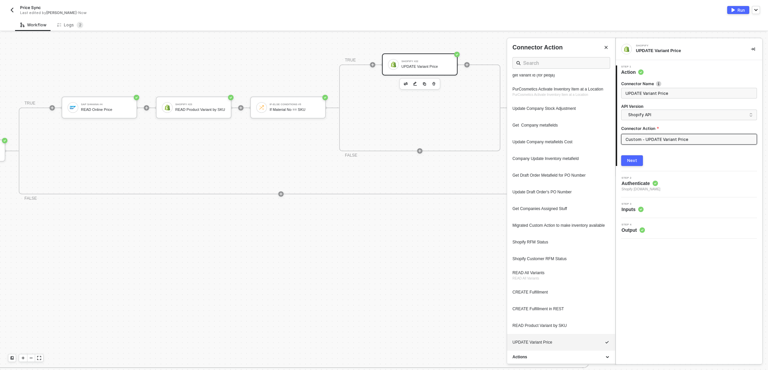
click at [435, 88] on div at bounding box center [384, 201] width 768 height 338
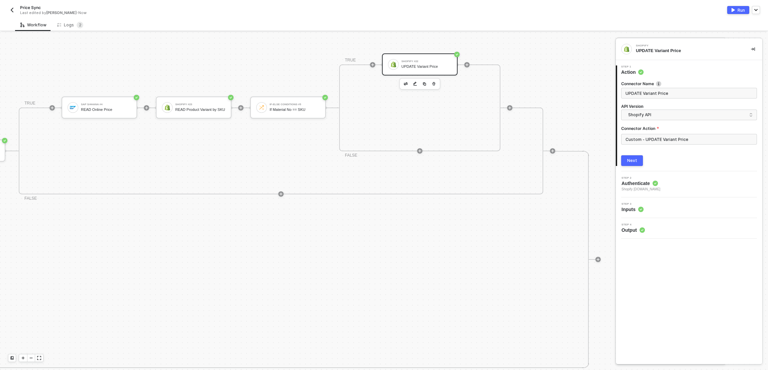
click at [435, 81] on div at bounding box center [384, 201] width 768 height 338
click at [435, 83] on icon "button" at bounding box center [434, 83] width 4 height 5
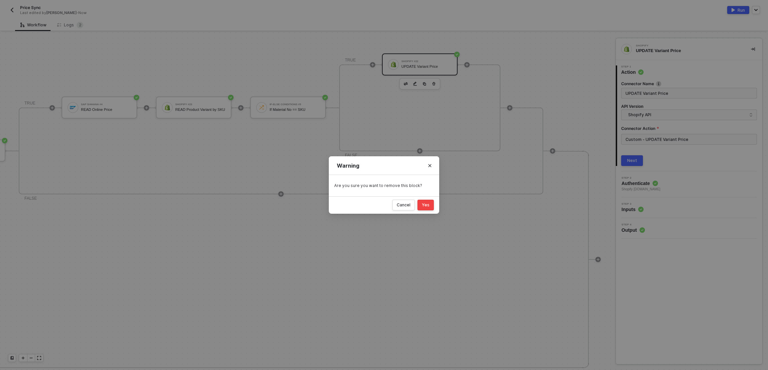
click at [428, 206] on div "Yes" at bounding box center [426, 205] width 8 height 5
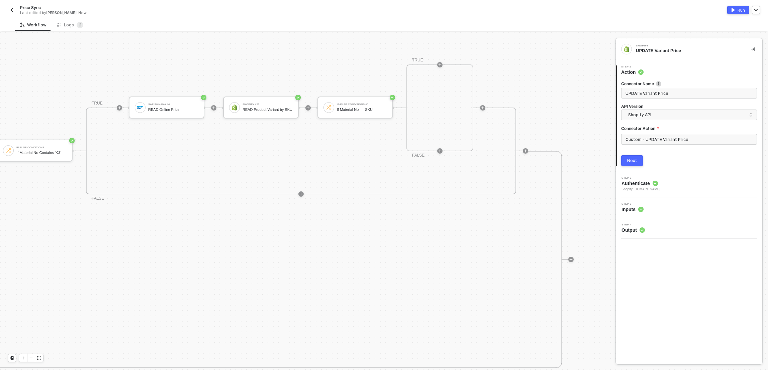
scroll to position [209, 339]
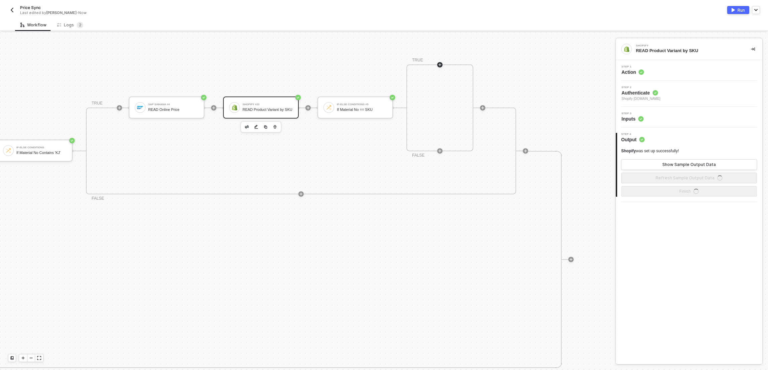
click at [438, 64] on icon "icon-play" at bounding box center [440, 65] width 4 height 4
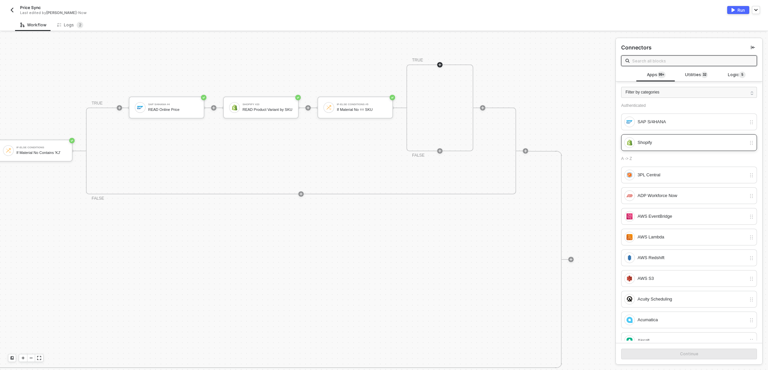
click at [676, 149] on div "Shopify" at bounding box center [689, 142] width 136 height 17
click at [713, 357] on button "Continue" at bounding box center [689, 354] width 136 height 11
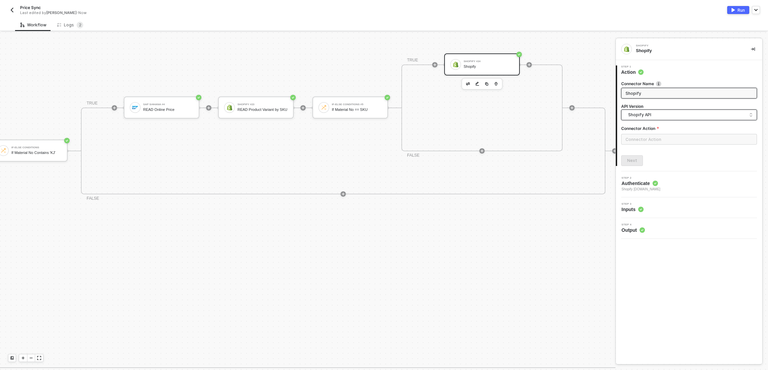
click at [665, 114] on span "Shopify API" at bounding box center [690, 114] width 124 height 7
click at [737, 59] on div "Shopify Shopify" at bounding box center [689, 49] width 146 height 22
click at [707, 141] on input "text" at bounding box center [689, 139] width 136 height 11
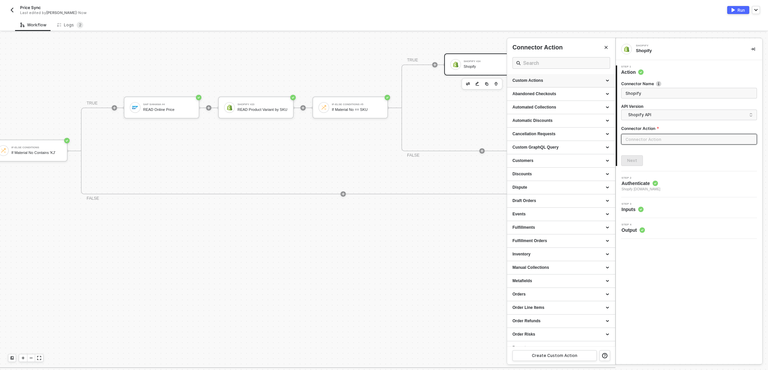
click at [584, 80] on div "Custom Actions" at bounding box center [560, 81] width 97 height 6
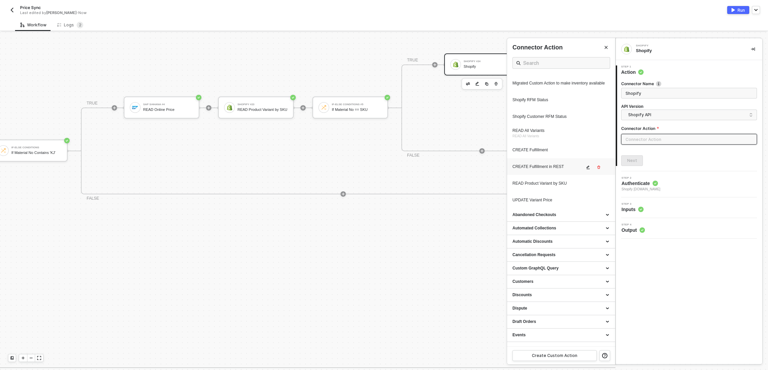
scroll to position [346, 0]
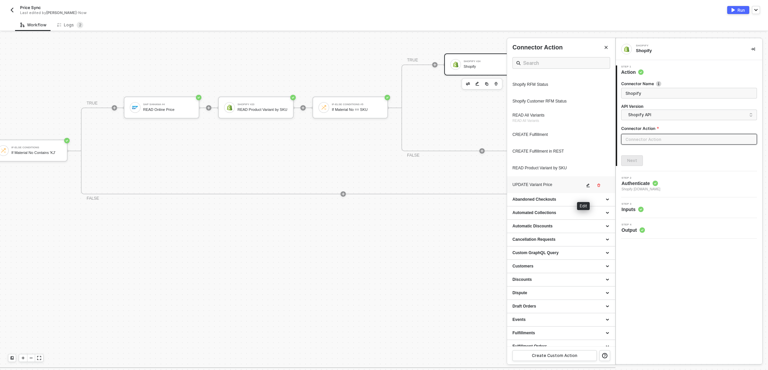
click at [586, 188] on icon "icon-edit" at bounding box center [588, 186] width 4 height 4
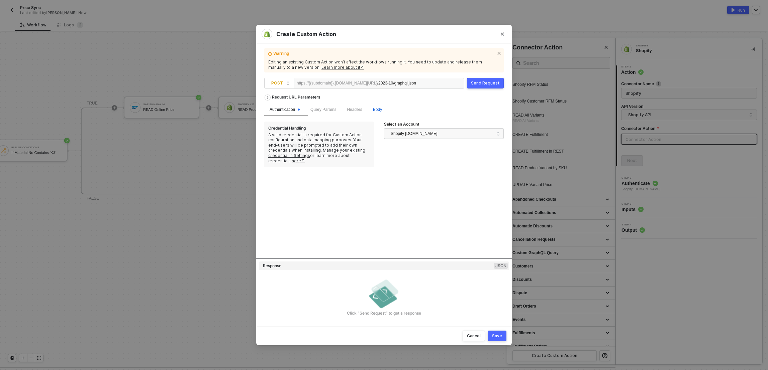
click at [380, 110] on span "Body" at bounding box center [377, 109] width 9 height 5
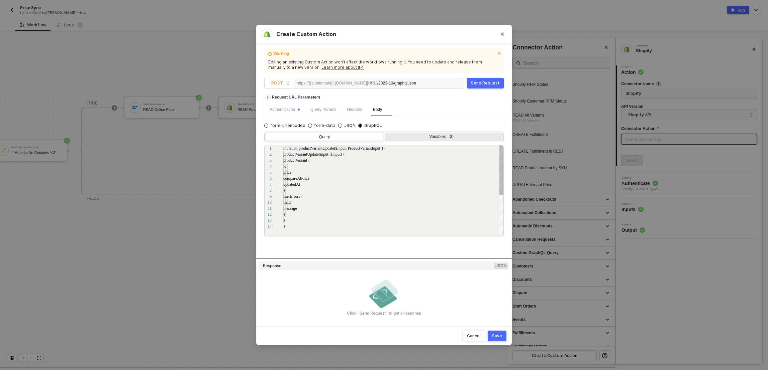
scroll to position [60, 0]
click at [426, 138] on div "Variables 2" at bounding box center [442, 136] width 109 height 5
click at [385, 133] on input "Variables 2" at bounding box center [385, 133] width 0 height 0
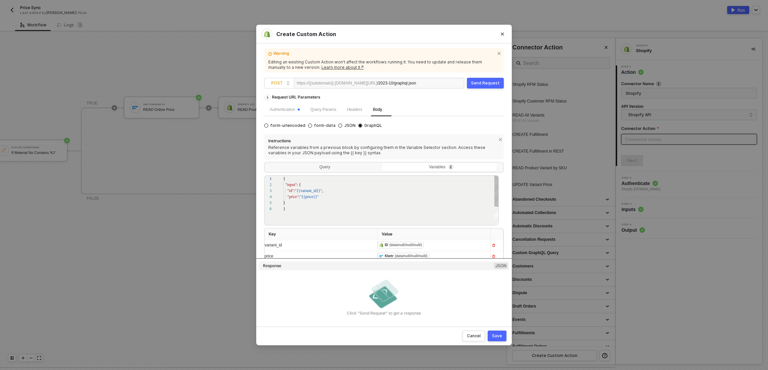
scroll to position [30, 0]
click at [441, 245] on div "﻿ ﻿ ID (data/null//null//null/) ﻿" at bounding box center [431, 245] width 107 height 7
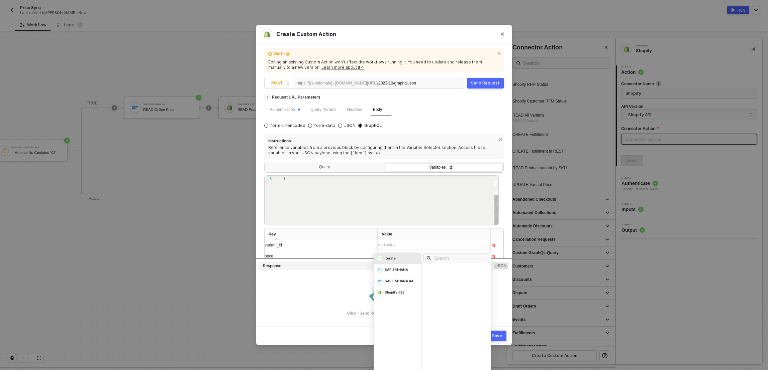
click at [445, 217] on div "}" at bounding box center [391, 186] width 216 height 80
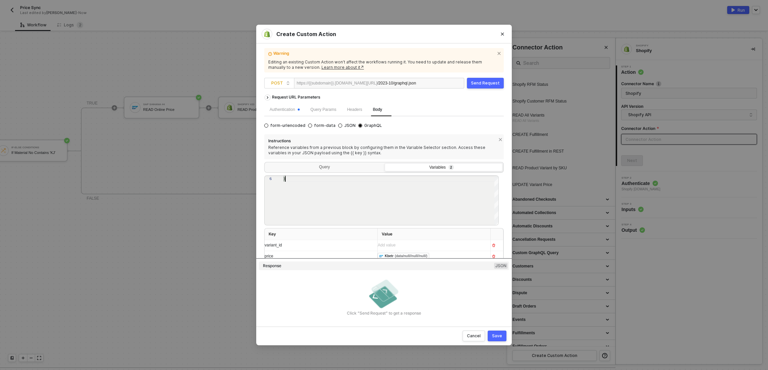
click at [447, 251] on div "﻿ ﻿ Kbetr (data/null//null//null/) ﻿" at bounding box center [431, 256] width 107 height 11
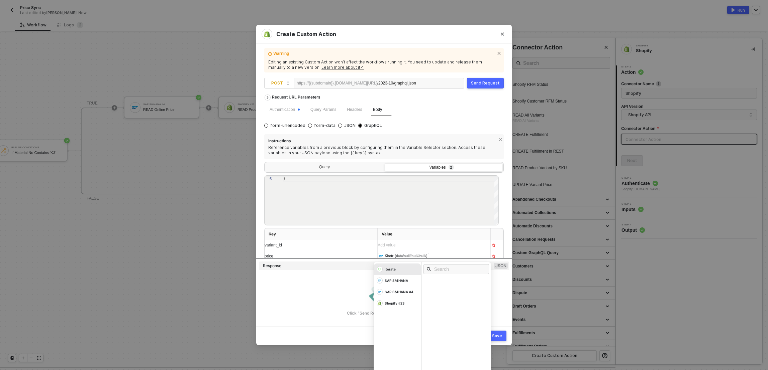
click at [446, 256] on div "﻿ ﻿ Kbetr (data/null//null//null/) ﻿" at bounding box center [428, 256] width 101 height 7
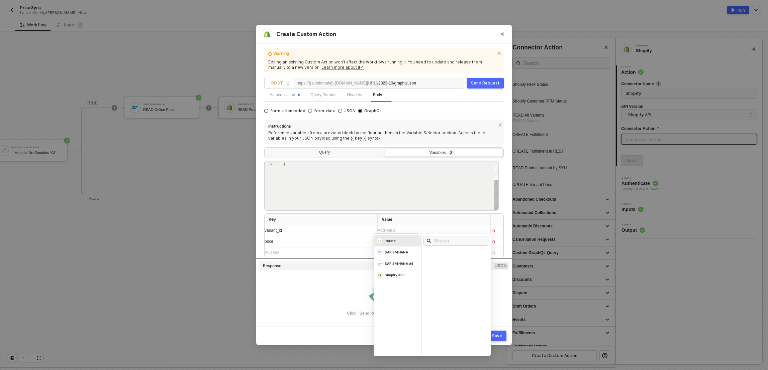
click at [391, 210] on div "}" at bounding box center [391, 171] width 216 height 80
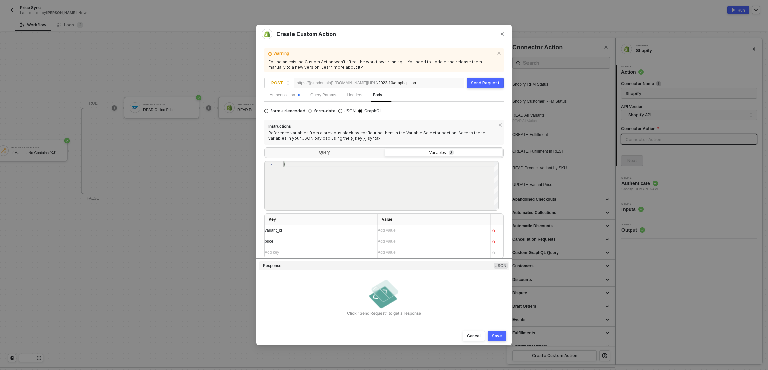
click at [413, 232] on div "Add value ﻿" at bounding box center [428, 231] width 101 height 6
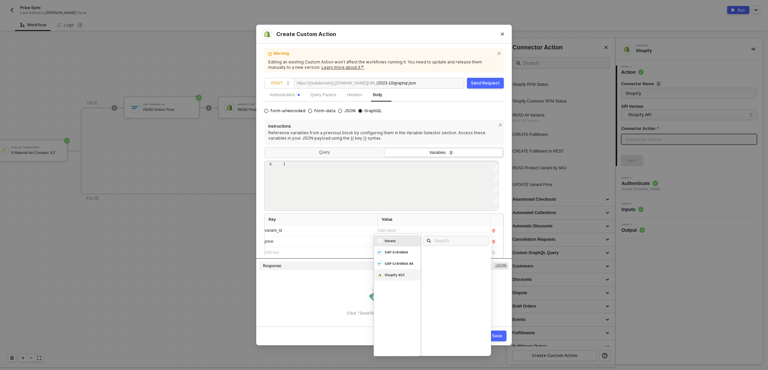
click at [399, 276] on div "Shopify #23" at bounding box center [395, 275] width 20 height 5
click at [450, 301] on div "data/null//null//null/" at bounding box center [446, 302] width 39 height 4
click at [328, 213] on div "Instructions Reference variables from a previous block by configuring them in t…" at bounding box center [383, 189] width 239 height 139
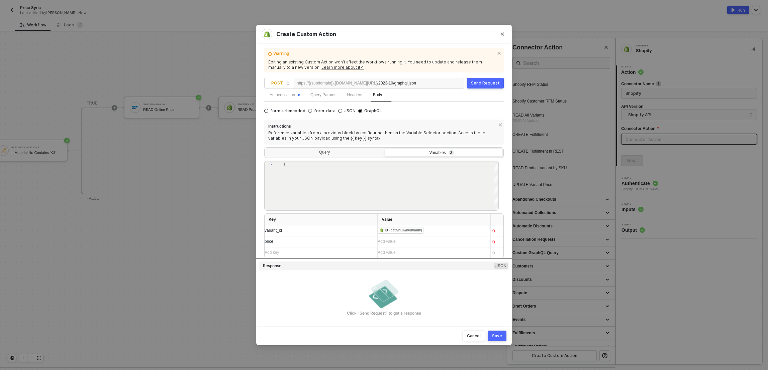
click at [410, 244] on div "Add value ﻿" at bounding box center [431, 242] width 107 height 11
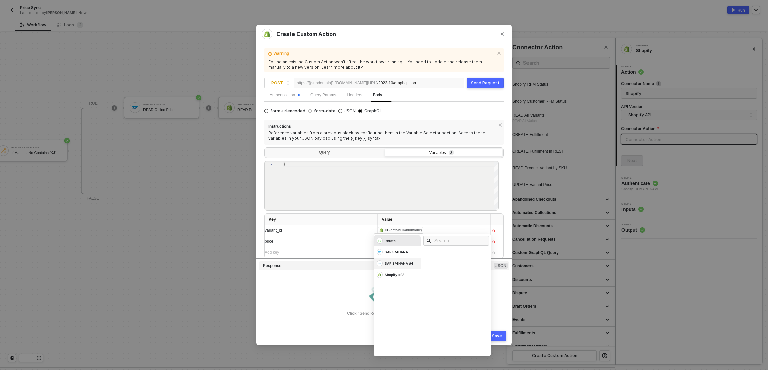
click at [404, 261] on div "SAP S/4HANA #4" at bounding box center [399, 263] width 29 height 5
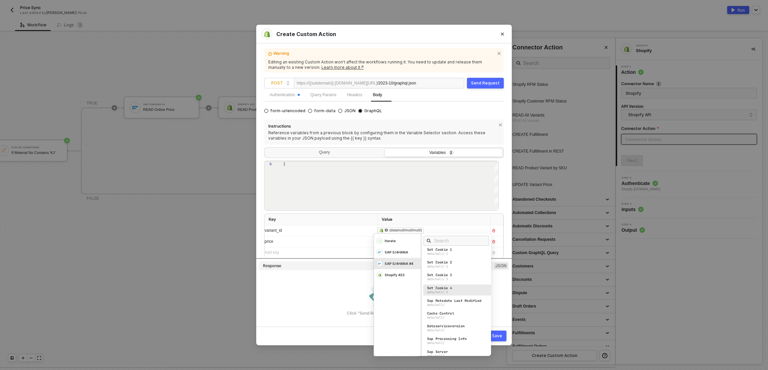
scroll to position [233, 0]
click at [453, 237] on span at bounding box center [456, 241] width 66 height 10
type input "kbetr"
click at [435, 256] on div "data/null//null//null/" at bounding box center [446, 258] width 39 height 4
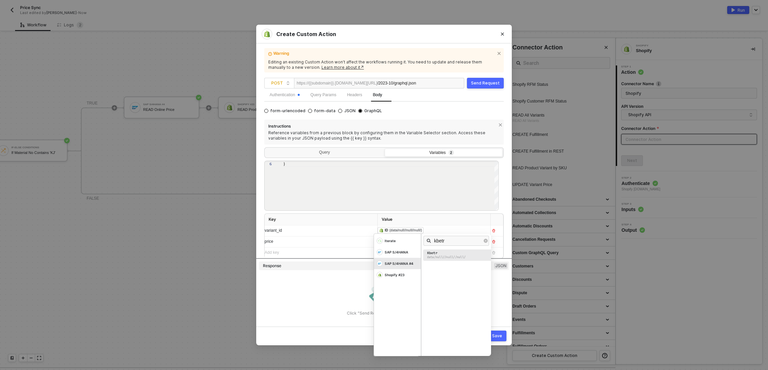
click at [447, 256] on div "data/null//null//null/" at bounding box center [446, 258] width 39 height 4
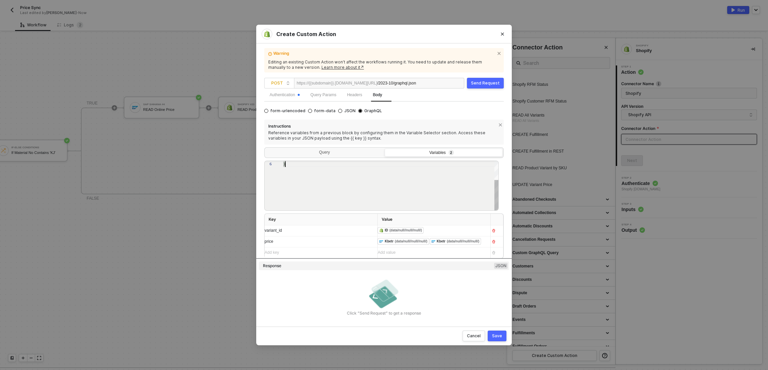
click at [408, 204] on div "}" at bounding box center [391, 171] width 216 height 80
click at [442, 246] on div "﻿ ﻿ Kbetr (data/null//null//null/) ﻿ ﻿ Kbetr (data/null//null//null/) ﻿" at bounding box center [431, 242] width 107 height 11
click at [409, 216] on th "Value" at bounding box center [434, 220] width 113 height 12
click at [502, 336] on button "Save" at bounding box center [497, 336] width 19 height 11
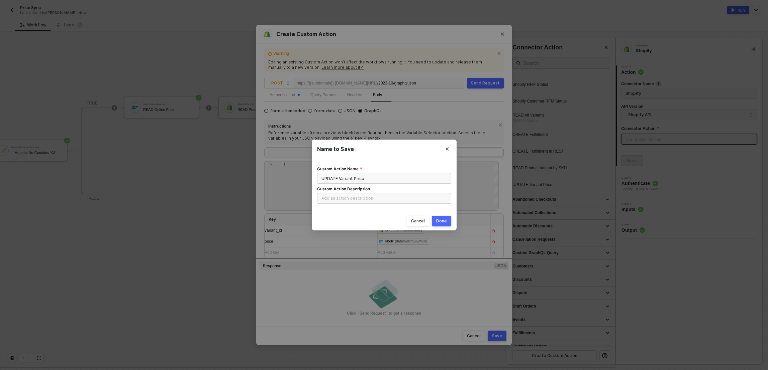
click at [438, 222] on div "Done" at bounding box center [441, 221] width 11 height 5
radio input "true"
radio input "false"
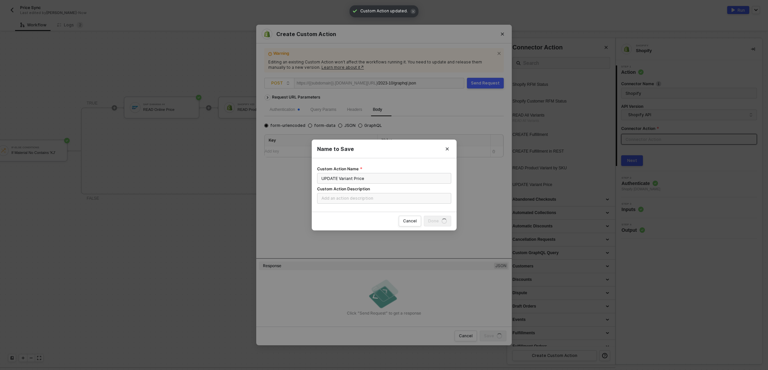
scroll to position [0, 0]
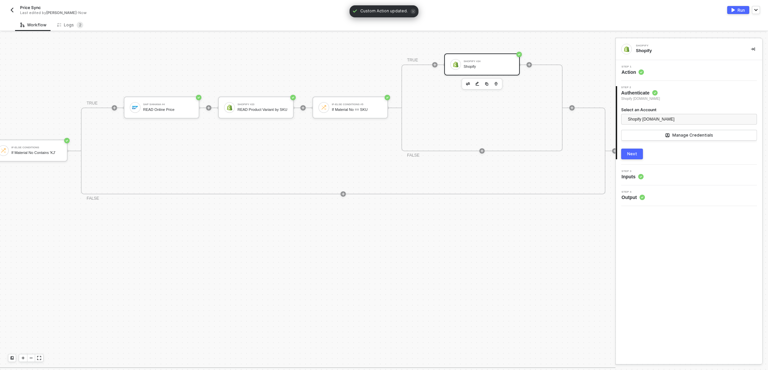
click at [737, 9] on button "Run" at bounding box center [738, 10] width 22 height 8
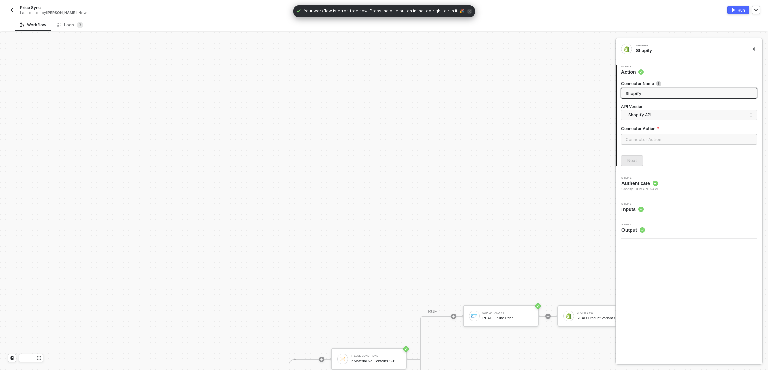
scroll to position [218, 0]
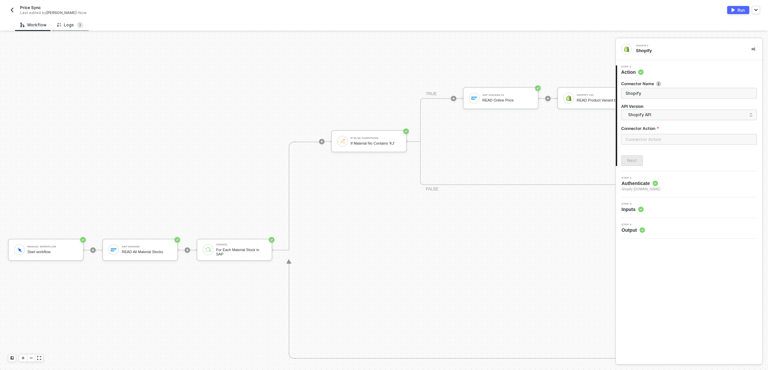
click at [68, 22] on div "Logs 3" at bounding box center [70, 25] width 26 height 7
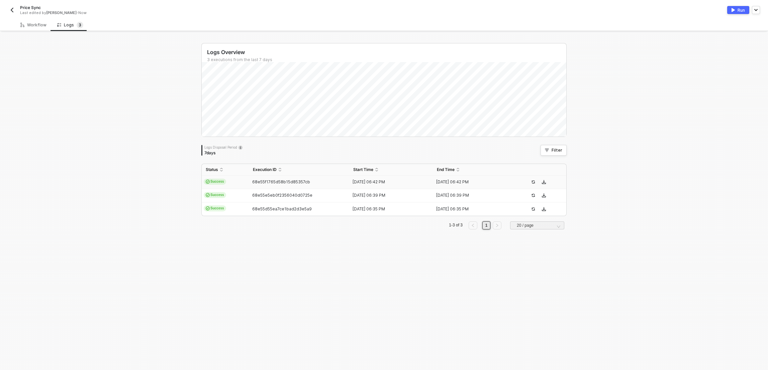
click at [252, 184] on span "68e55f1765d58b15d85357cb" at bounding box center [281, 182] width 58 height 5
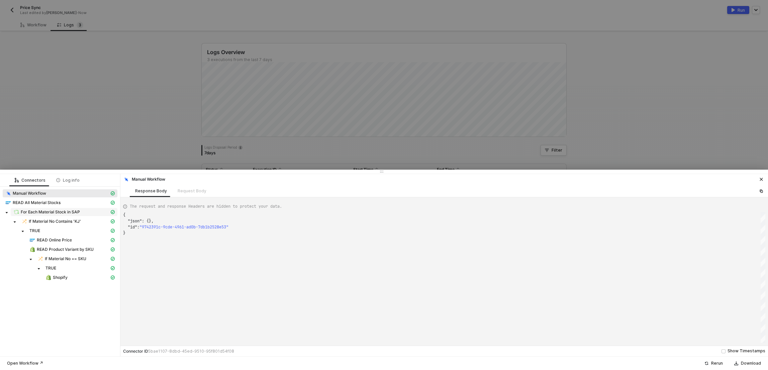
scroll to position [18, 0]
click at [77, 276] on div "Shopify" at bounding box center [77, 278] width 64 height 6
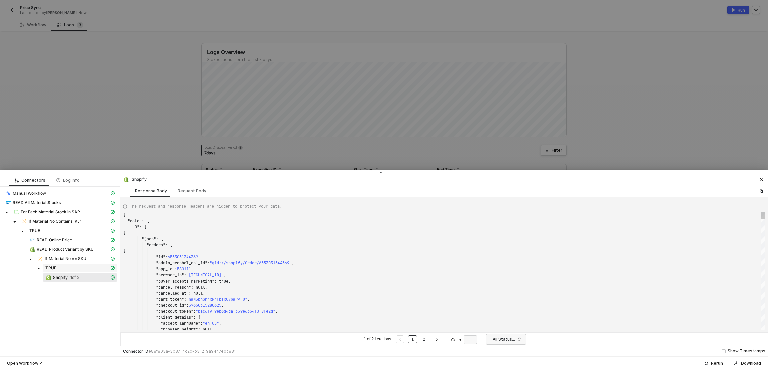
scroll to position [60, 0]
click at [187, 194] on div "Request Body" at bounding box center [191, 191] width 39 height 12
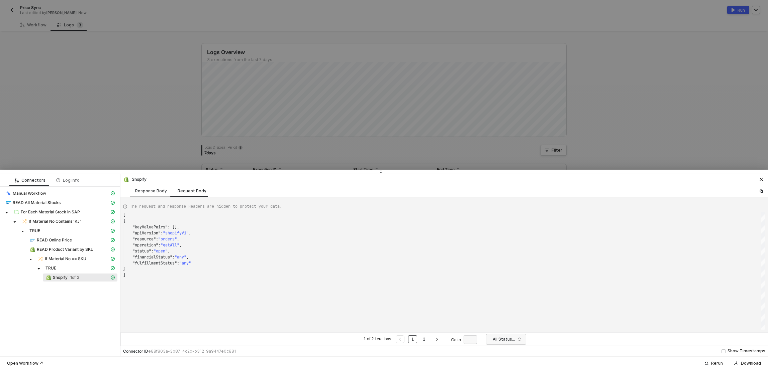
click at [144, 191] on div "Response Body" at bounding box center [151, 191] width 32 height 5
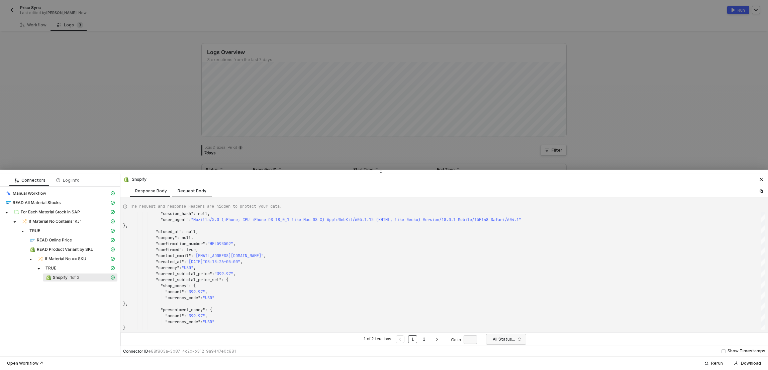
click at [196, 192] on div "Request Body" at bounding box center [192, 191] width 29 height 5
type textarea "[ { "keyValuePairs": [], "apiVersion": "shopifyV1", "resource": "orders", "oper…"
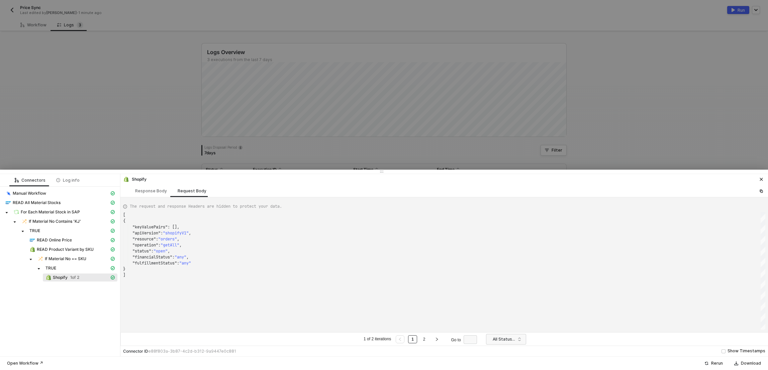
click at [79, 279] on span "1 of 2" at bounding box center [74, 277] width 9 height 5
click at [425, 337] on link "2" at bounding box center [424, 339] width 6 height 7
click at [75, 236] on span "READ Online Price" at bounding box center [72, 240] width 91 height 8
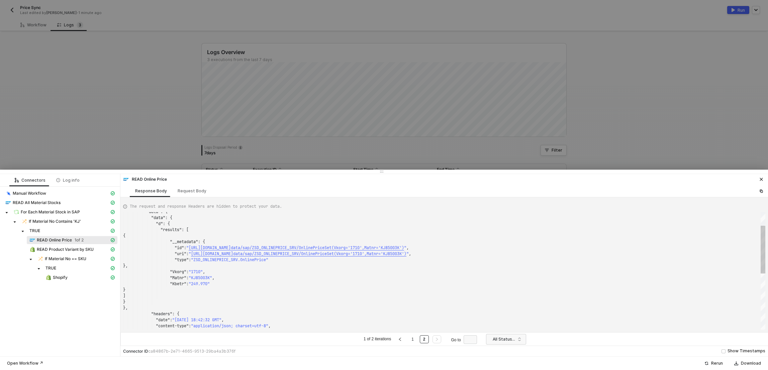
click at [191, 303] on div "}" at bounding box center [444, 302] width 642 height 6
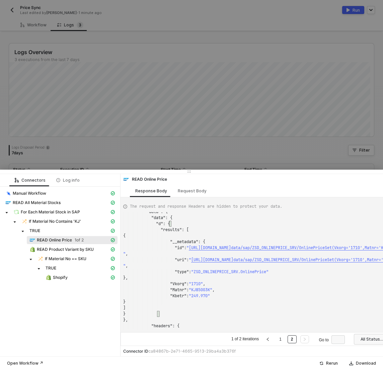
type textarea "} }, "headers": { "date": "Tue, 07 Oct 2025 18:42:32 GMT", "content-type": "app…"
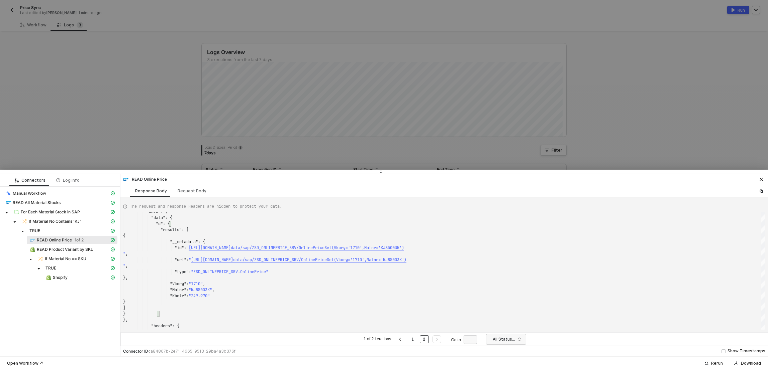
scroll to position [0, 36]
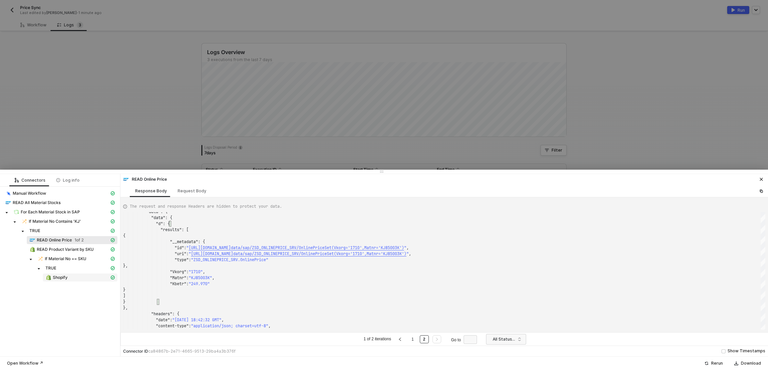
click at [55, 279] on span "Shopify" at bounding box center [60, 277] width 15 height 5
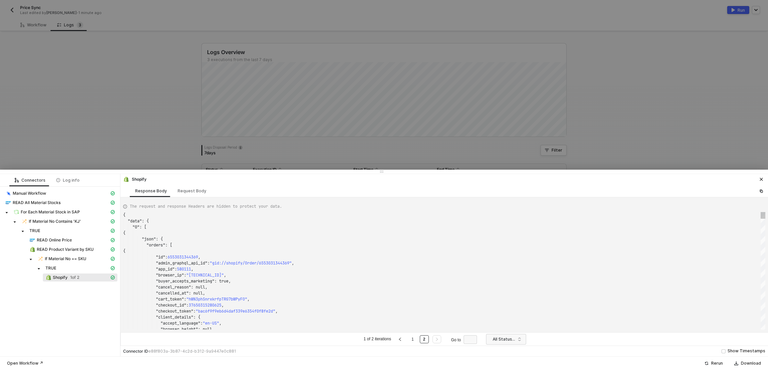
scroll to position [60, 0]
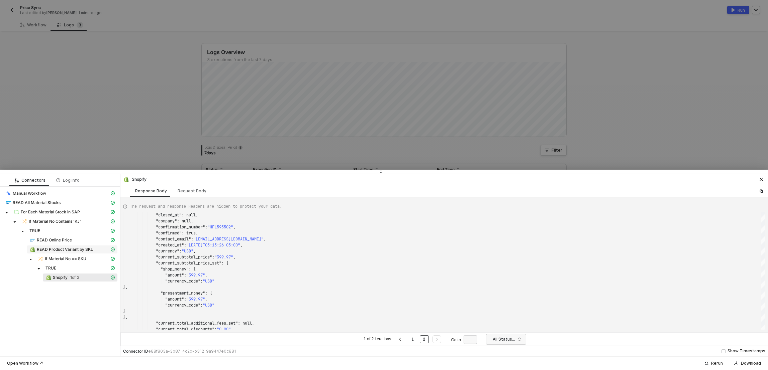
click at [55, 251] on span "READ Product Variant by SKU" at bounding box center [65, 249] width 57 height 5
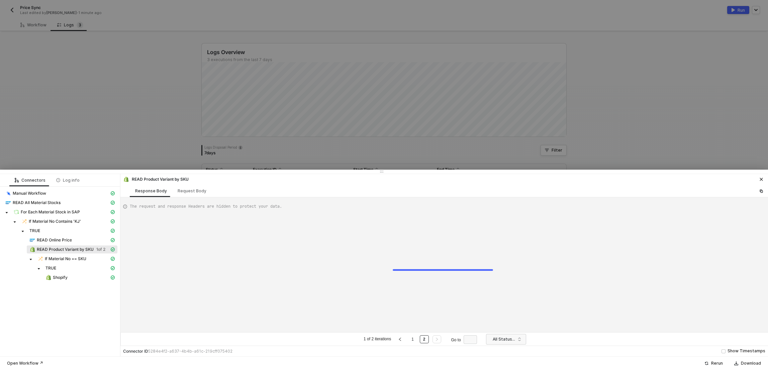
type textarea "{ "data": { "0": [ { "json": { "data": { "productVariants": { "edges": [ { "nod…"
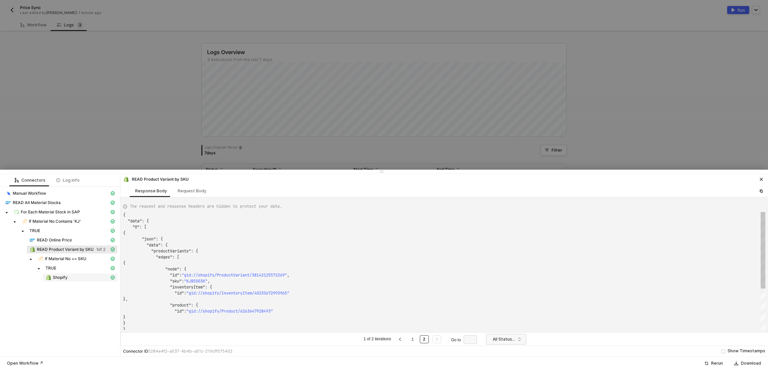
click at [55, 276] on span "Shopify" at bounding box center [60, 277] width 15 height 5
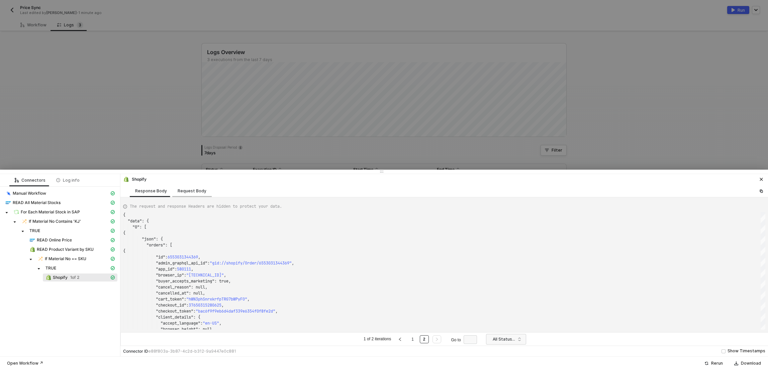
click at [187, 197] on div "Request Body" at bounding box center [191, 191] width 39 height 12
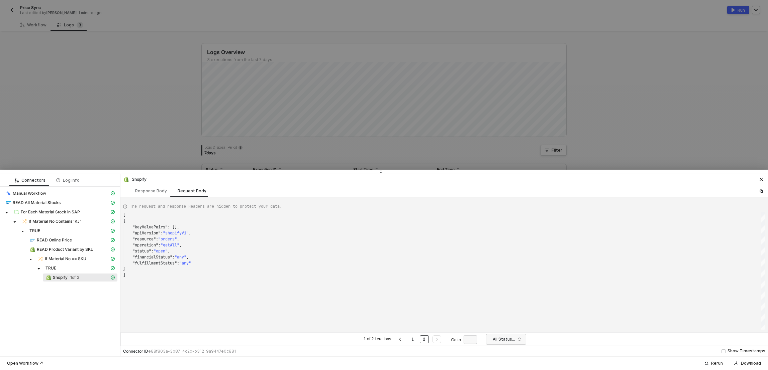
click at [86, 278] on div "Shopify 1 of 2" at bounding box center [77, 278] width 64 height 6
click at [142, 191] on div "Response Body" at bounding box center [151, 191] width 32 height 5
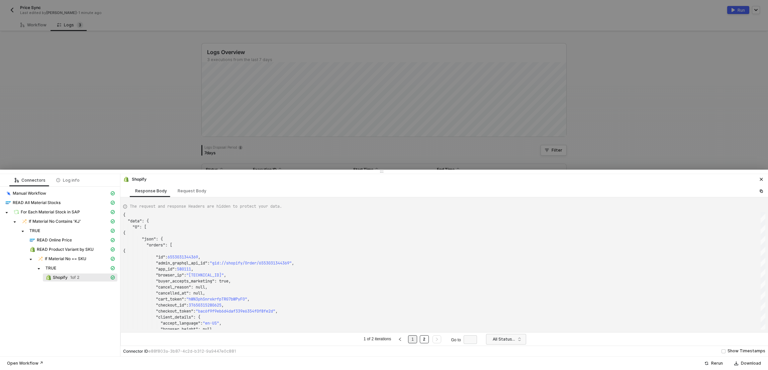
click at [414, 341] on link "1" at bounding box center [412, 339] width 6 height 7
click at [164, 187] on div "Response Body" at bounding box center [151, 191] width 42 height 12
click at [178, 192] on div "Request Body" at bounding box center [192, 191] width 29 height 5
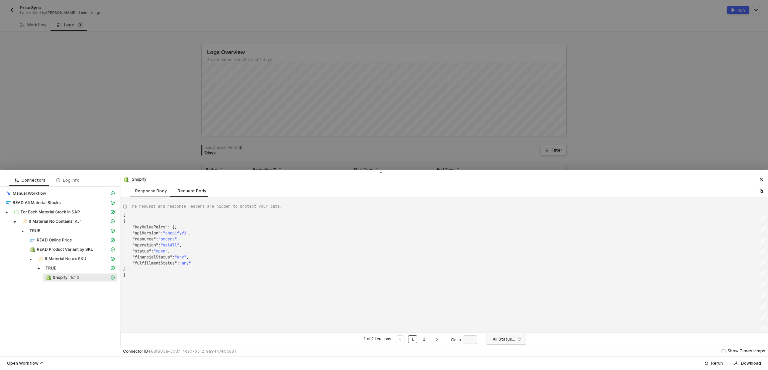
click at [155, 193] on div "Response Body" at bounding box center [151, 191] width 32 height 5
type textarea "{ "data": { "0": [ { "json": { "orders": [ { "id": 6553031344369, "admin_graphq…"
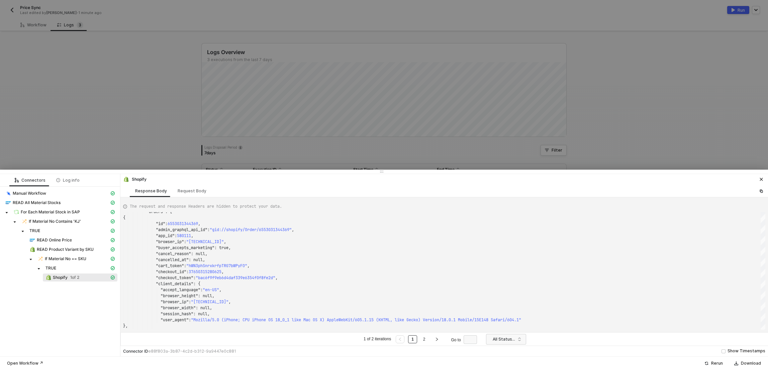
click at [49, 281] on span "Shopify 1 of 2" at bounding box center [80, 278] width 75 height 8
click at [51, 135] on div at bounding box center [384, 185] width 768 height 370
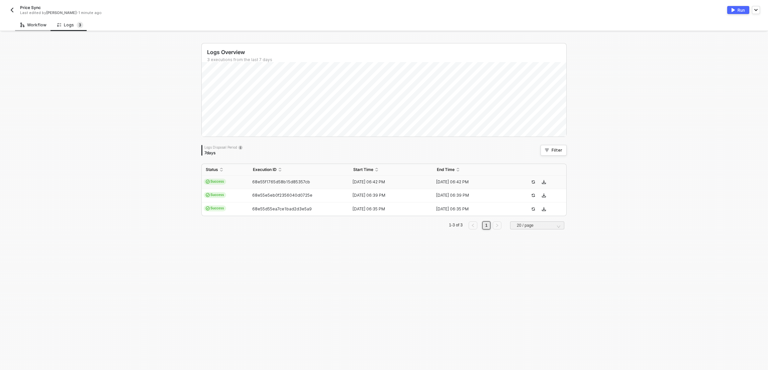
click at [38, 25] on div "Workflow" at bounding box center [33, 24] width 26 height 5
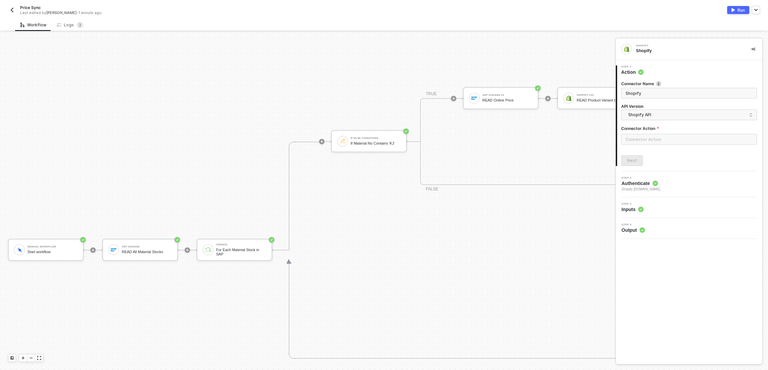
scroll to position [218, 321]
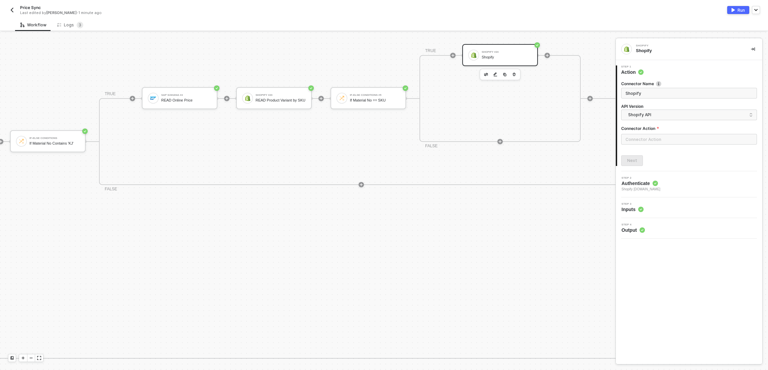
click at [497, 58] on div "Shopify" at bounding box center [506, 57] width 50 height 4
click at [688, 143] on input "text" at bounding box center [689, 139] width 136 height 11
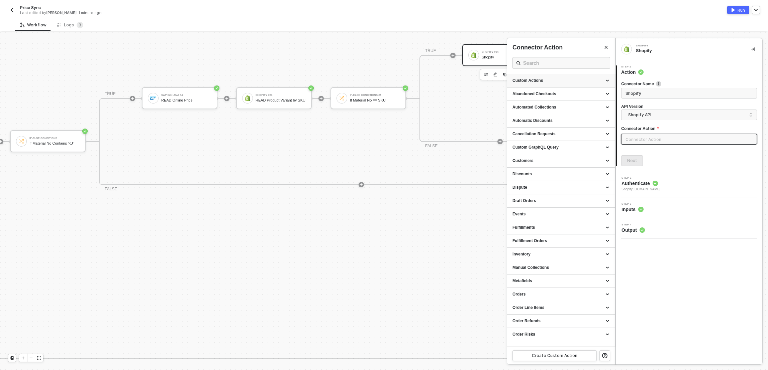
click at [574, 75] on div "Custom Actions" at bounding box center [561, 80] width 108 height 13
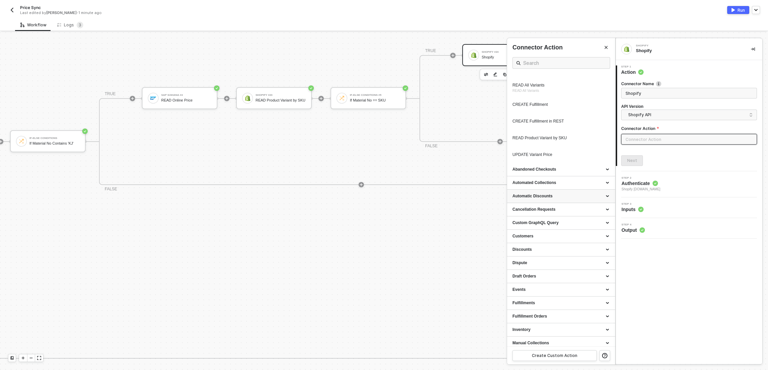
scroll to position [288, 0]
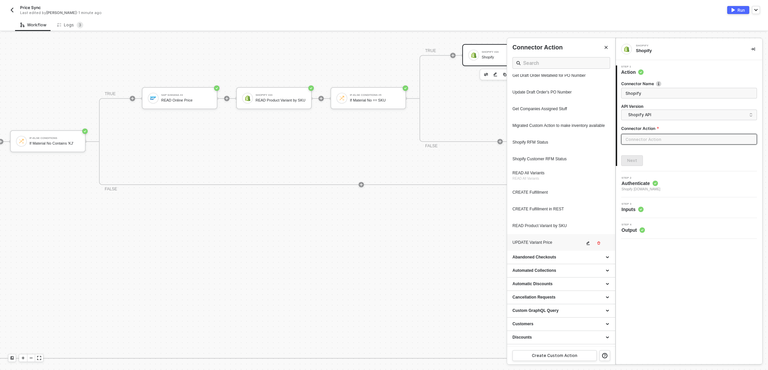
click at [549, 246] on div "UPDATE Variant Price" at bounding box center [548, 243] width 72 height 6
type input "Custom Action"
type input "Custom - UPDATE Variant Price"
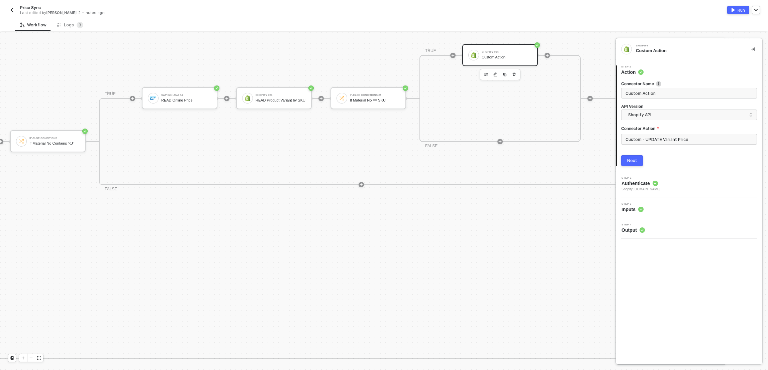
scroll to position [0, 0]
click at [630, 159] on div "Next" at bounding box center [632, 160] width 10 height 5
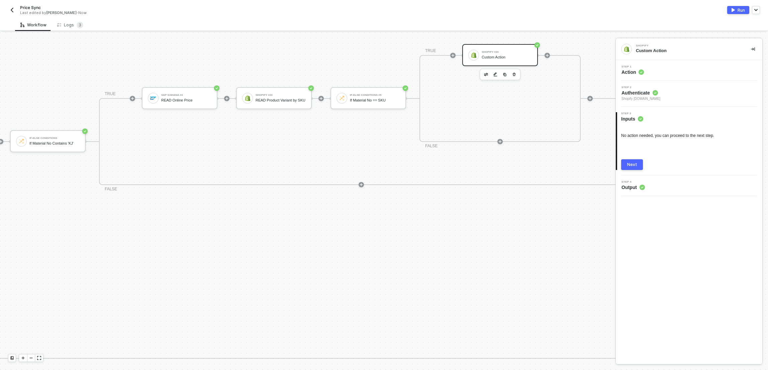
click at [741, 9] on div "Run" at bounding box center [740, 10] width 7 height 6
click at [492, 12] on div "Running" at bounding box center [572, 10] width 376 height 8
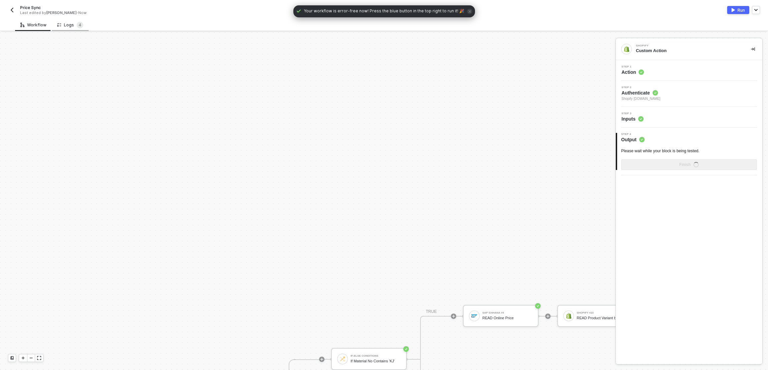
scroll to position [218, 0]
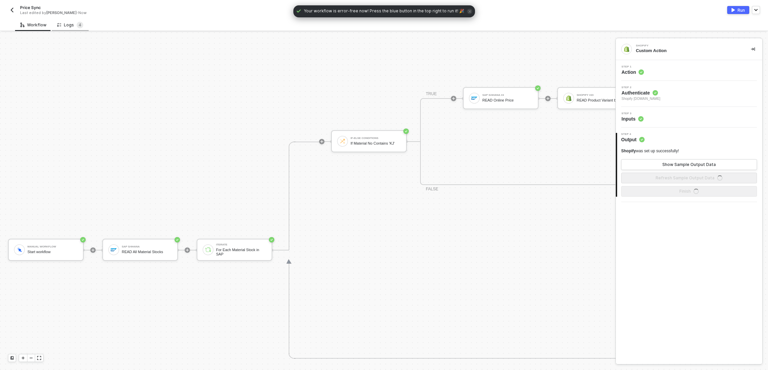
click at [67, 23] on div "Logs 4" at bounding box center [70, 25] width 26 height 7
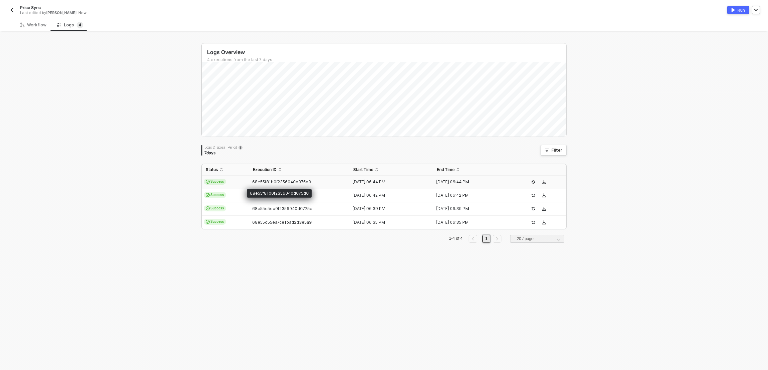
click at [283, 183] on span "68e55f81b0f2356040d075d0" at bounding box center [281, 182] width 59 height 5
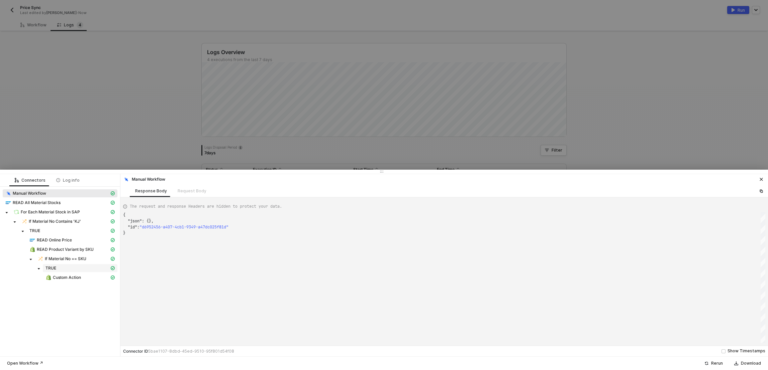
scroll to position [18, 0]
click at [67, 277] on span "Custom Action" at bounding box center [67, 277] width 28 height 5
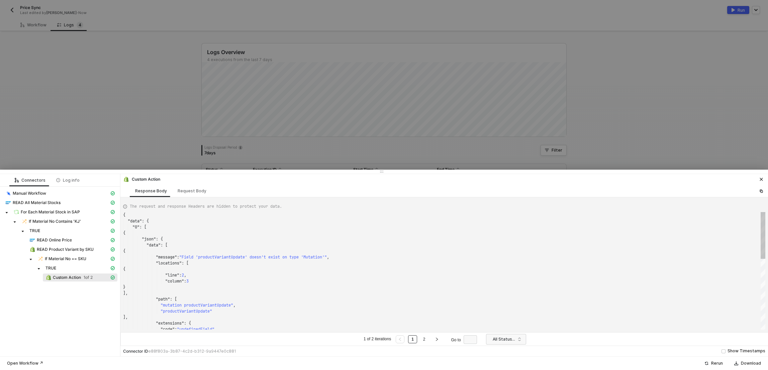
scroll to position [60, 0]
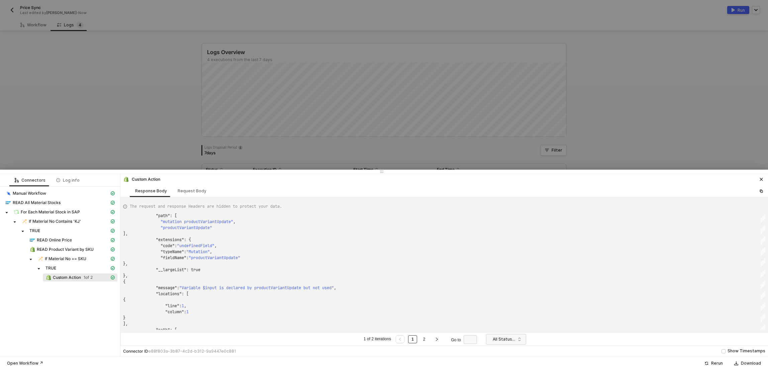
click at [137, 89] on div at bounding box center [384, 185] width 768 height 370
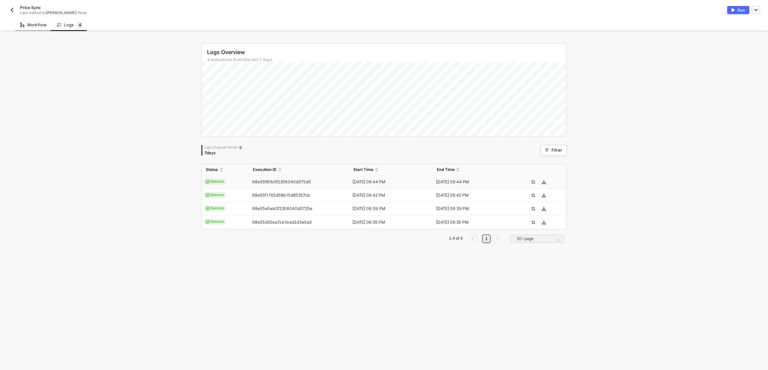
click at [42, 29] on div "Workflow" at bounding box center [33, 25] width 37 height 12
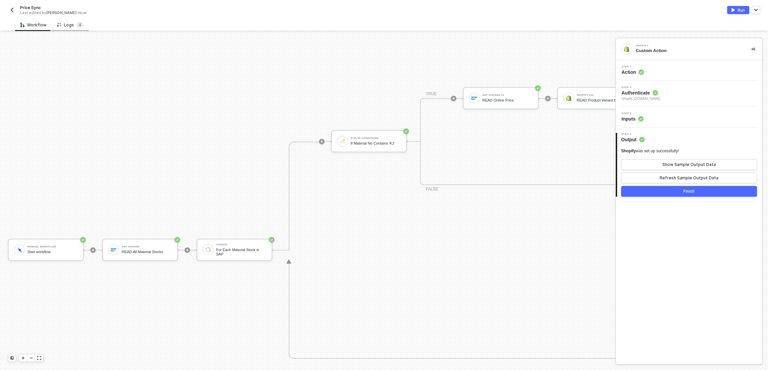
click at [64, 27] on div "Logs 4" at bounding box center [70, 25] width 26 height 7
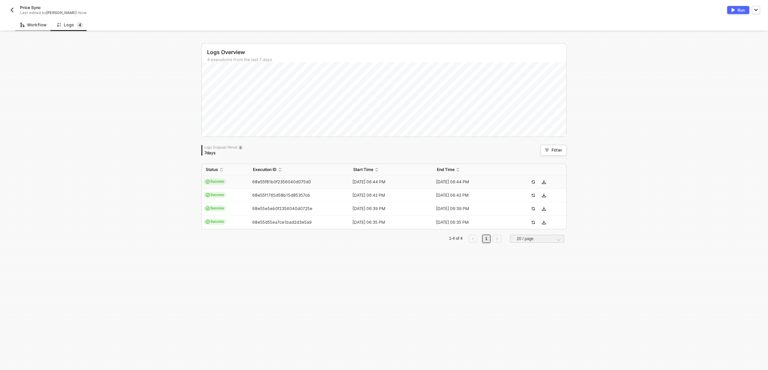
click at [43, 28] on div "Workflow" at bounding box center [33, 25] width 37 height 12
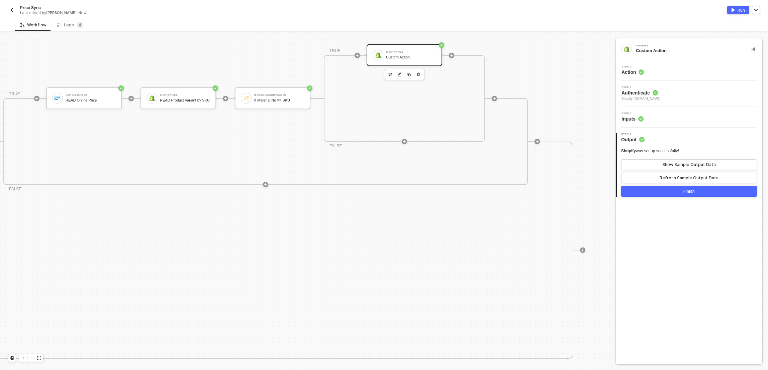
scroll to position [218, 433]
click at [374, 53] on div "Shopify #24" at bounding box center [399, 52] width 50 height 3
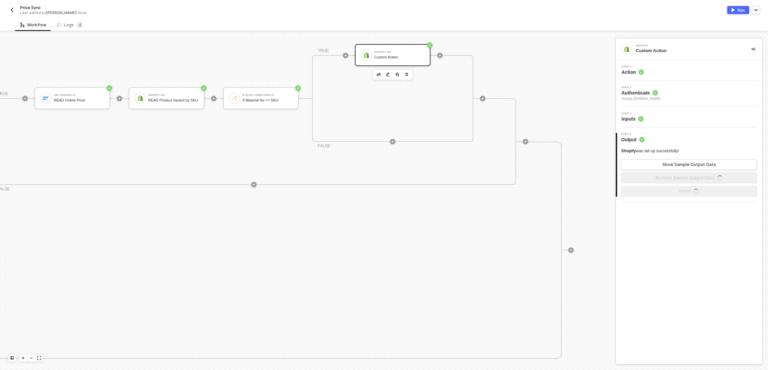
click at [713, 70] on div "Step 1 Action" at bounding box center [689, 71] width 145 height 10
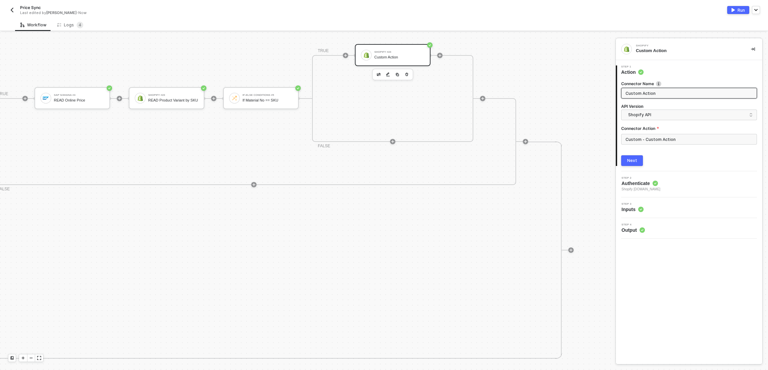
click at [572, 77] on div "Manual Workflow Start workflow SAP S/4HANA READ All Material Stocks Iterate For…" at bounding box center [307, 201] width 615 height 338
click at [343, 56] on icon "icon-play" at bounding box center [345, 55] width 4 height 4
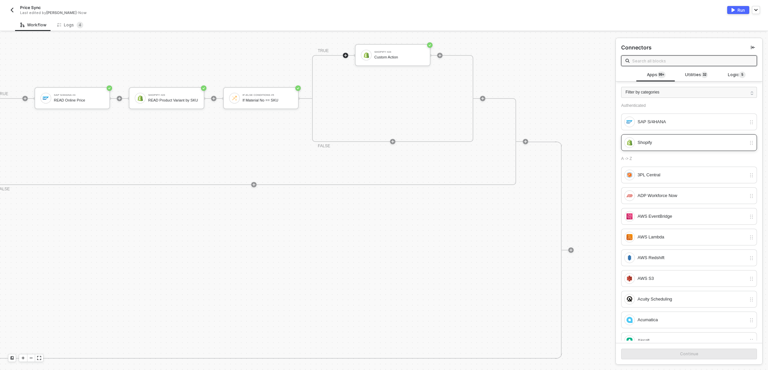
click at [676, 141] on div "Shopify" at bounding box center [691, 142] width 109 height 7
click at [684, 359] on button "Continue" at bounding box center [689, 354] width 136 height 11
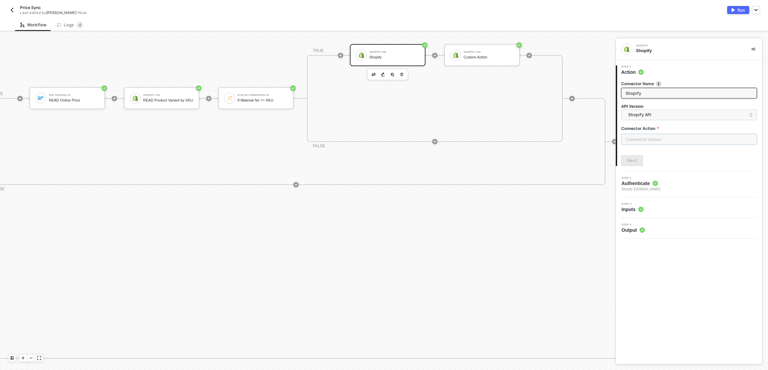
click at [669, 138] on input "text" at bounding box center [689, 139] width 136 height 11
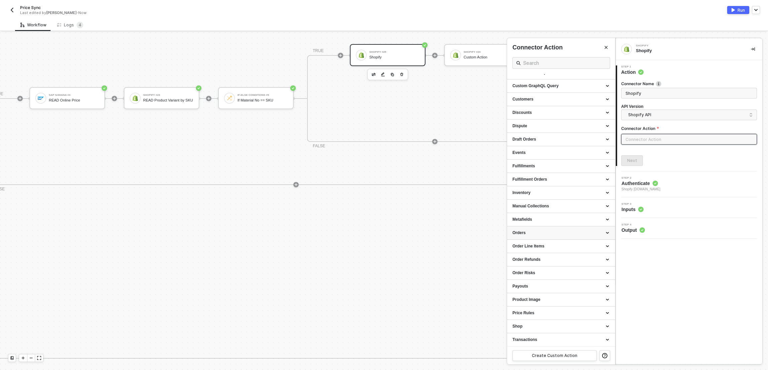
scroll to position [62, 0]
click at [562, 59] on input "text" at bounding box center [561, 63] width 76 height 8
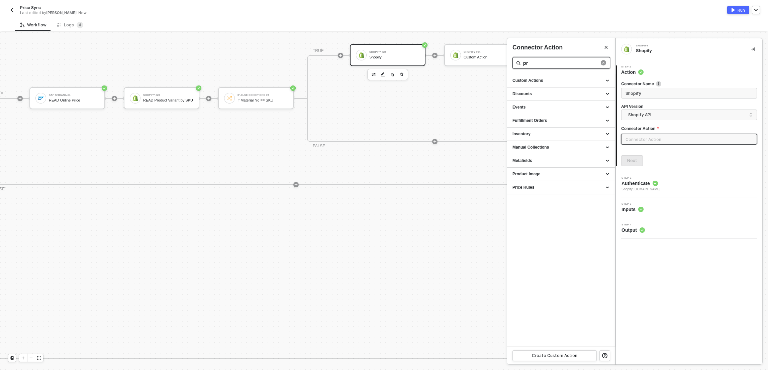
scroll to position [0, 0]
type input "price"
click at [563, 85] on div "Custom Actions" at bounding box center [561, 80] width 108 height 13
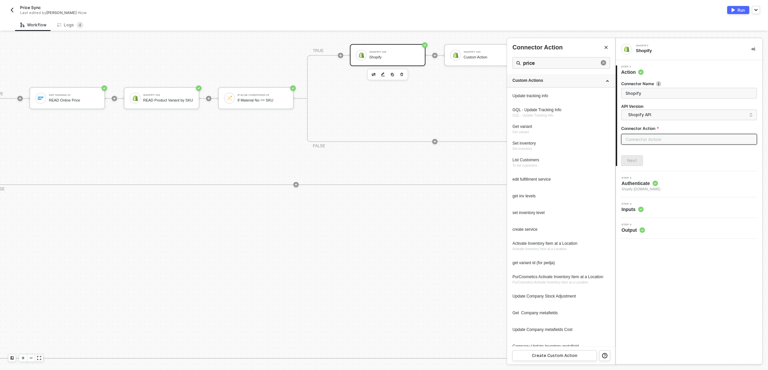
click at [563, 83] on div "Custom Actions" at bounding box center [560, 81] width 97 height 6
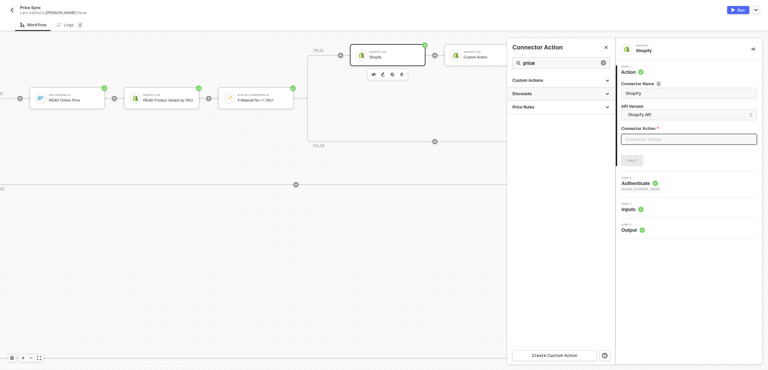
click at [550, 92] on div "Discounts" at bounding box center [560, 94] width 97 height 6
click at [602, 63] on icon "close-circle" at bounding box center [603, 62] width 5 height 5
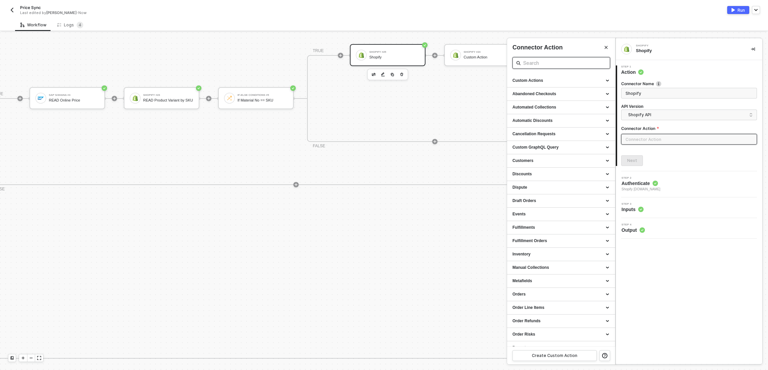
click at [578, 63] on input "text" at bounding box center [561, 63] width 76 height 8
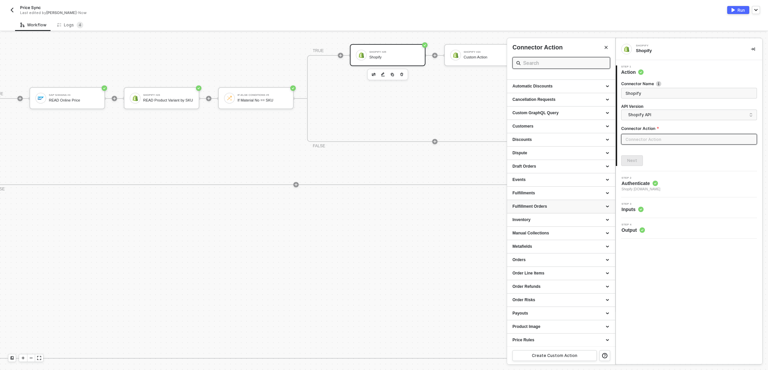
scroll to position [62, 0]
click at [537, 190] on div "Inventory" at bounding box center [560, 193] width 97 height 6
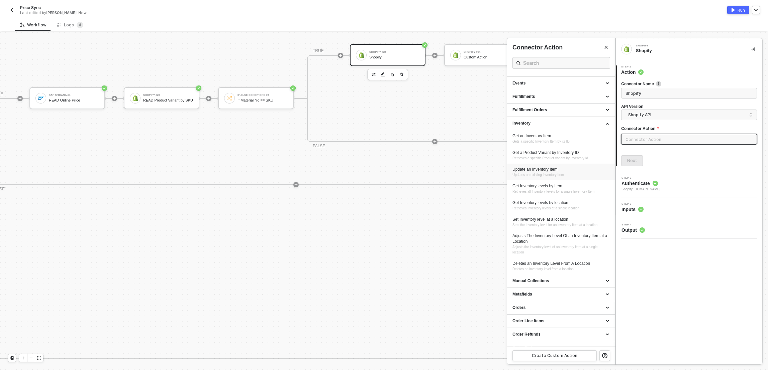
scroll to position [125, 0]
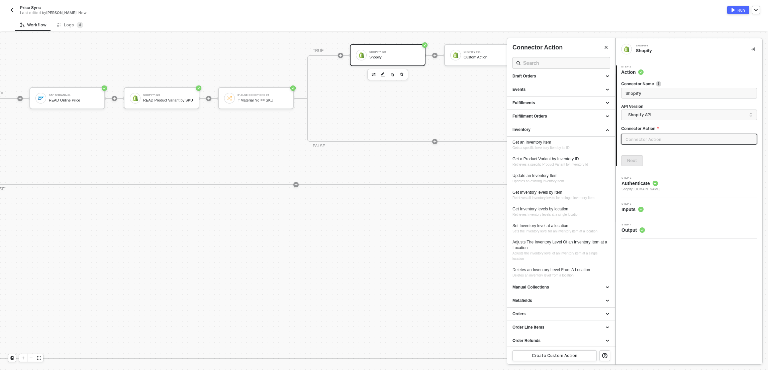
click at [535, 180] on span "Updates an existing Inventory Item" at bounding box center [537, 182] width 51 height 4
type input "Updates an existing Inventory Item"
type input "Inventory - Update an Inventory Item"
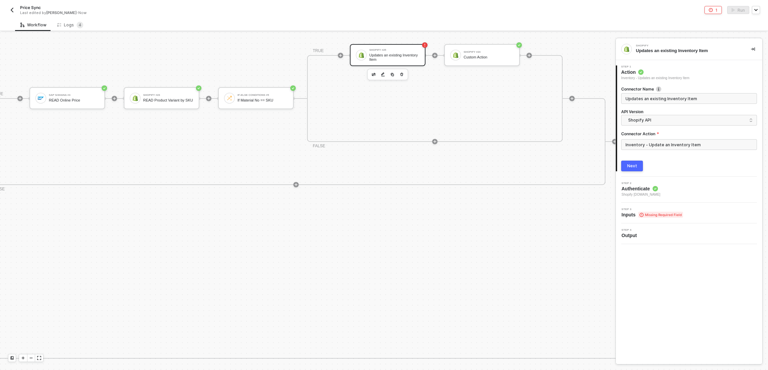
click at [636, 159] on div "Connector Name Updates an existing Inventory Item API Version Shopify API Conne…" at bounding box center [689, 126] width 136 height 91
click at [636, 164] on button "Next" at bounding box center [632, 166] width 22 height 11
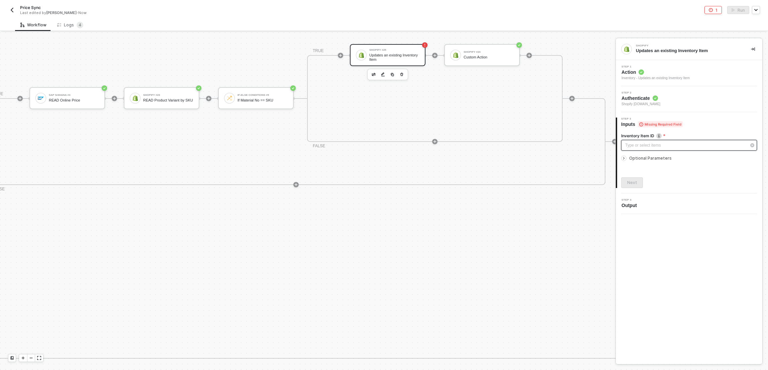
click at [651, 147] on div "Type or select items ﻿" at bounding box center [685, 145] width 121 height 6
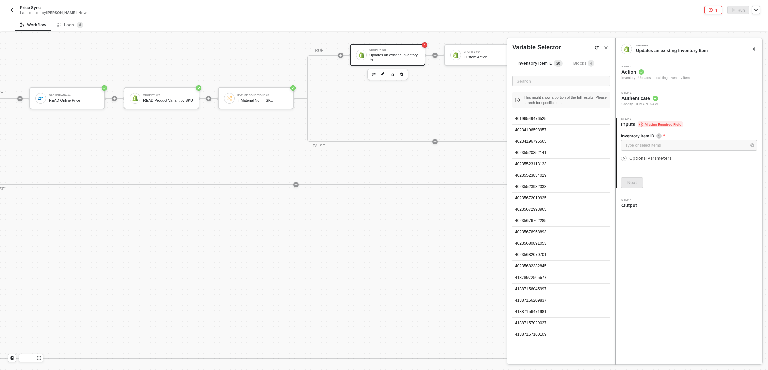
click at [647, 159] on span "Optional Parameters" at bounding box center [650, 158] width 42 height 5
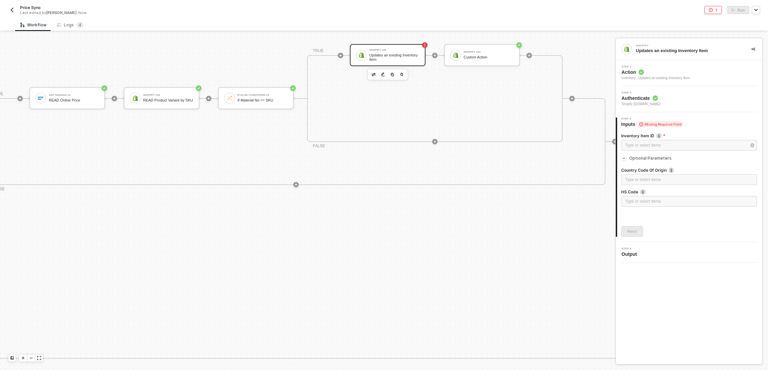
click at [647, 159] on span "Optional Parameters" at bounding box center [650, 158] width 42 height 5
click at [644, 139] on div "Inventory Item ID" at bounding box center [689, 136] width 136 height 7
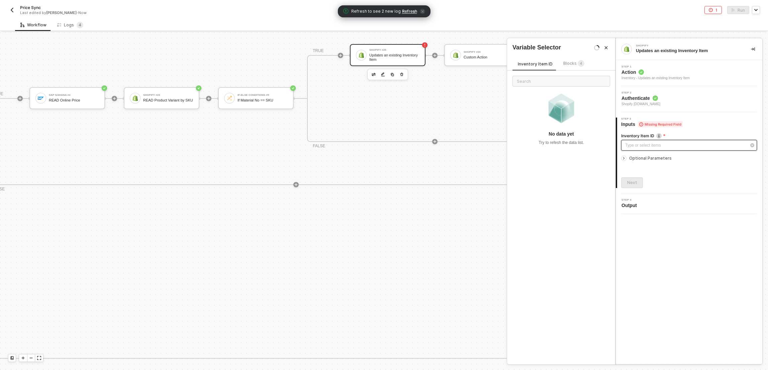
click at [646, 145] on div "Type or select items ﻿" at bounding box center [685, 145] width 121 height 6
drag, startPoint x: 646, startPoint y: 83, endPoint x: 646, endPoint y: 78, distance: 5.1
click at [646, 82] on div "Step 1 Action Inventory - Updates an existing Inventory Item" at bounding box center [689, 73] width 146 height 26
click at [648, 74] on span "Action" at bounding box center [655, 72] width 68 height 7
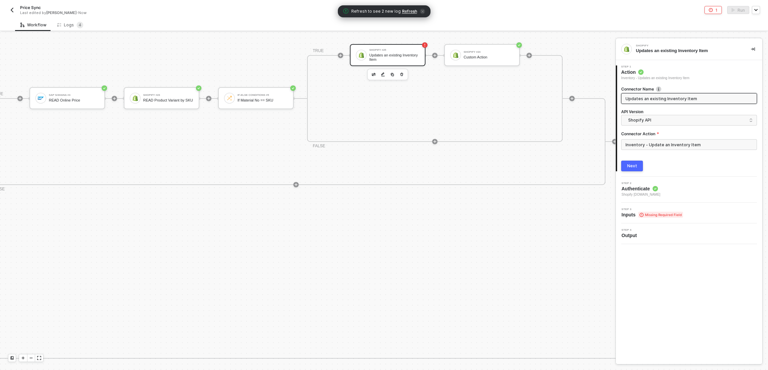
click at [652, 127] on div "Connector Name Updates an existing Inventory Item API Version Shopify API Conne…" at bounding box center [689, 120] width 136 height 69
click at [650, 120] on span "Shopify API" at bounding box center [690, 120] width 124 height 7
click at [645, 146] on div "Shopify GraphQL API" at bounding box center [689, 149] width 124 height 6
click at [670, 144] on input "Inventory - Update an Inventory Item" at bounding box center [689, 144] width 136 height 11
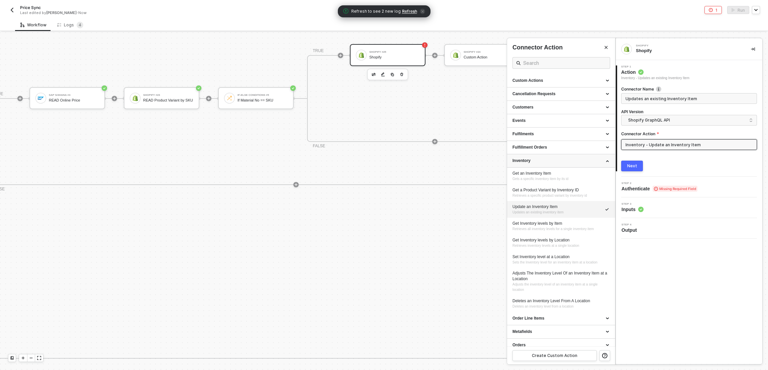
click at [568, 157] on div "Inventory" at bounding box center [561, 160] width 108 height 13
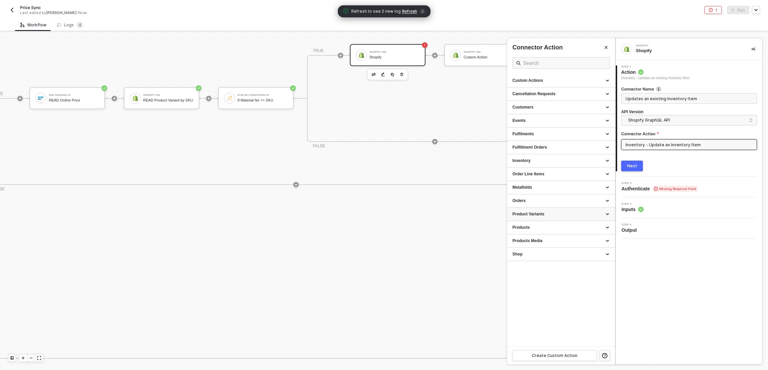
click at [558, 217] on div "Product Variants" at bounding box center [561, 214] width 108 height 13
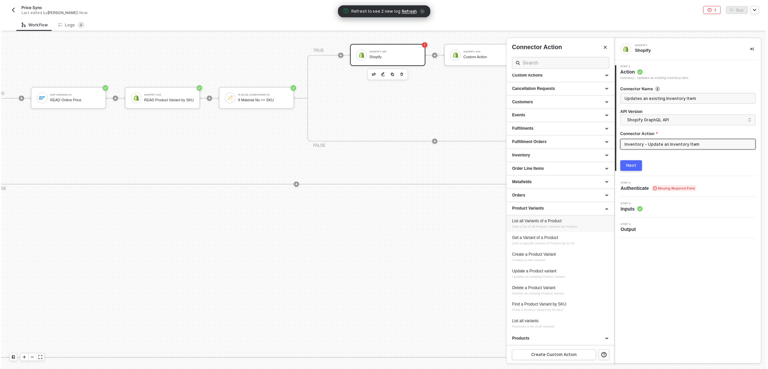
scroll to position [5, 0]
click at [550, 267] on li "Update a Product variant Updates an existing Product Variant" at bounding box center [561, 274] width 108 height 17
type input "Product Variants - Update a Product variant"
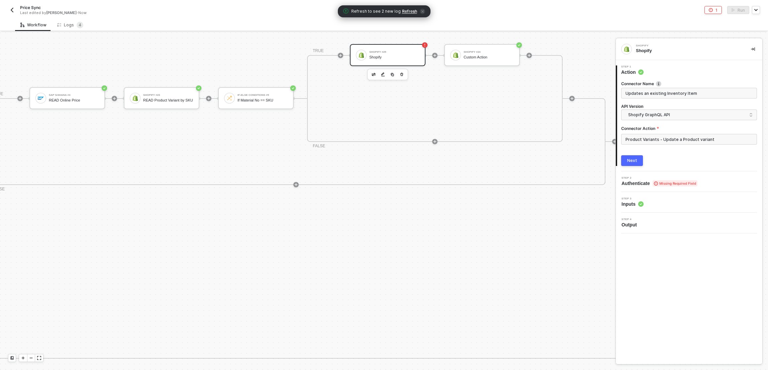
click at [635, 166] on button "Next" at bounding box center [632, 160] width 22 height 11
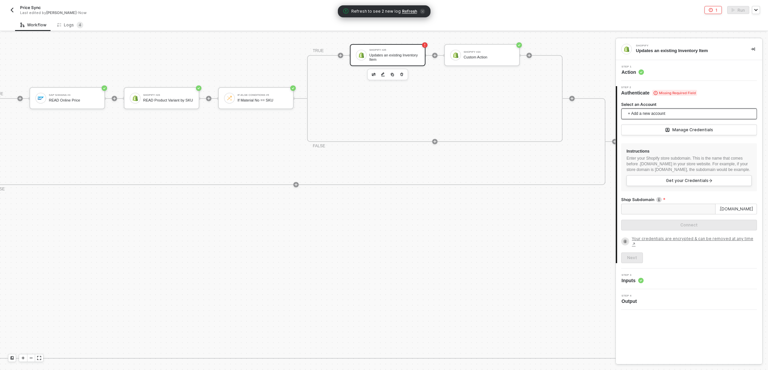
click at [643, 117] on span "+ Add a new account" at bounding box center [690, 114] width 125 height 11
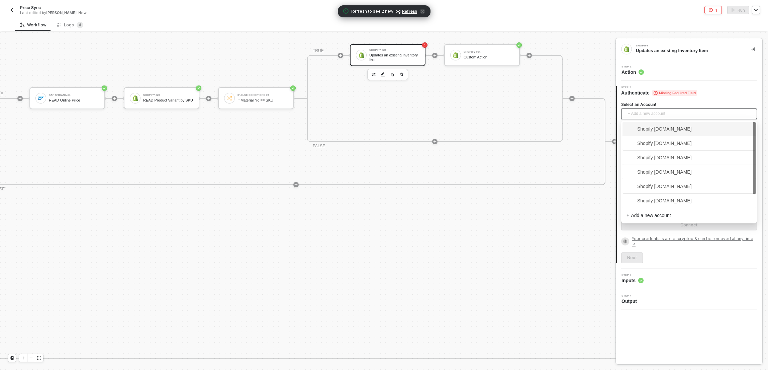
click at [648, 131] on span "Shopify [DOMAIN_NAME]" at bounding box center [658, 128] width 65 height 7
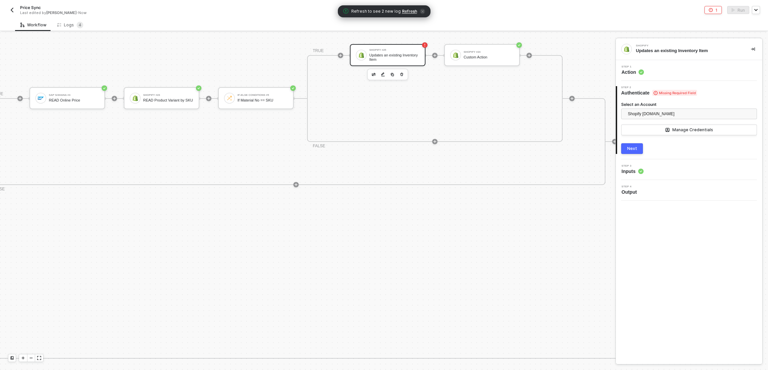
click at [628, 151] on button "Next" at bounding box center [632, 148] width 22 height 11
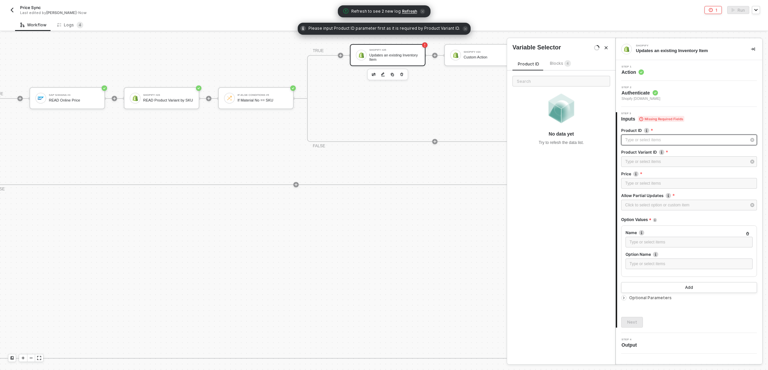
click at [640, 139] on div "Type or select items ﻿" at bounding box center [685, 140] width 121 height 6
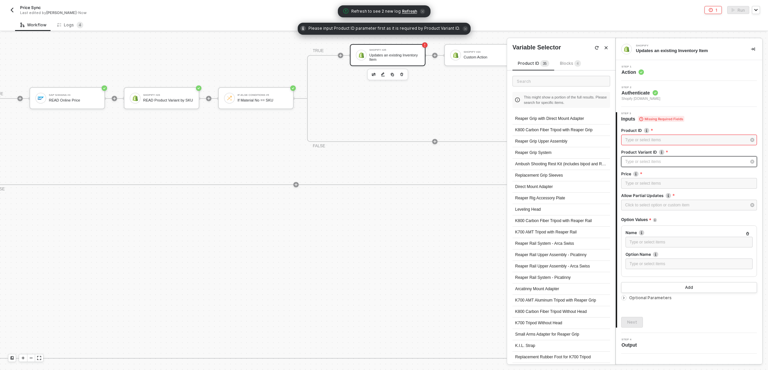
click at [639, 165] on div "Type or select items ﻿" at bounding box center [689, 161] width 136 height 11
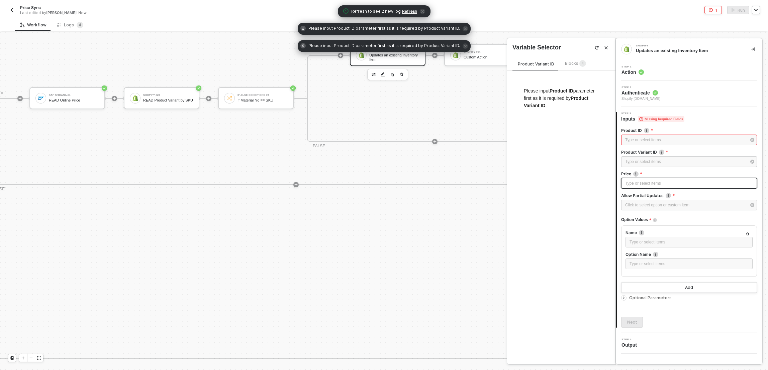
click at [641, 180] on div "Type or select items ﻿" at bounding box center [689, 183] width 136 height 11
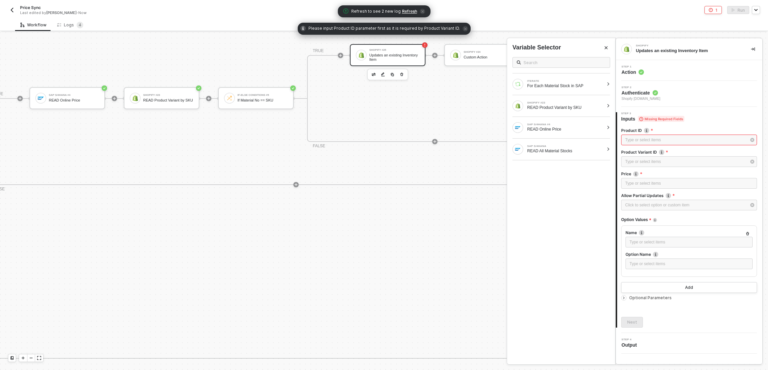
click at [651, 215] on div "Option Values" at bounding box center [639, 220] width 36 height 11
click at [644, 245] on div "Type or select items ﻿" at bounding box center [688, 242] width 119 height 6
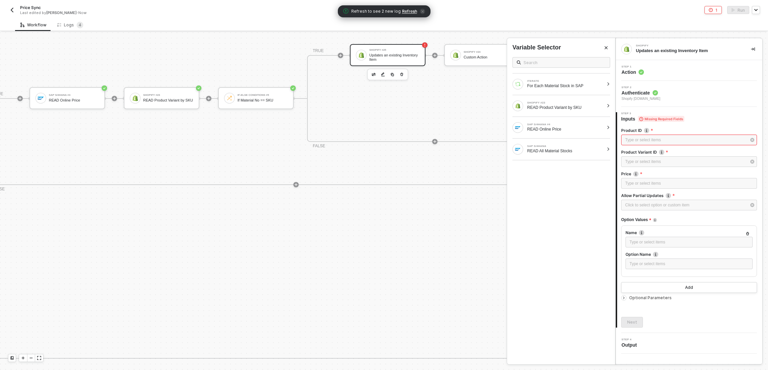
click at [710, 218] on div "Option Values" at bounding box center [689, 220] width 136 height 11
click at [659, 244] on div "Type or select items ﻿" at bounding box center [688, 242] width 119 height 6
click at [681, 226] on div "Name Name Type or select items ﻿ Option Name Type or select items ﻿" at bounding box center [689, 251] width 136 height 51
click at [655, 220] on img at bounding box center [655, 220] width 4 height 4
click at [647, 223] on span "Option Values" at bounding box center [636, 220] width 30 height 8
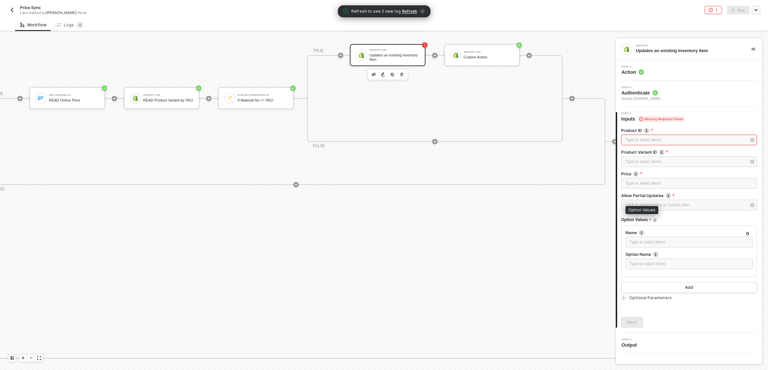
click at [657, 221] on img at bounding box center [655, 220] width 4 height 4
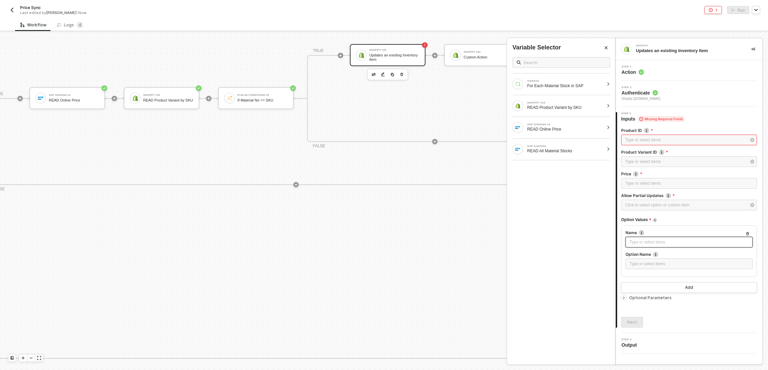
click at [726, 242] on div "Type or select items ﻿" at bounding box center [688, 242] width 119 height 6
click at [646, 300] on span "Optional Parameters" at bounding box center [650, 298] width 42 height 5
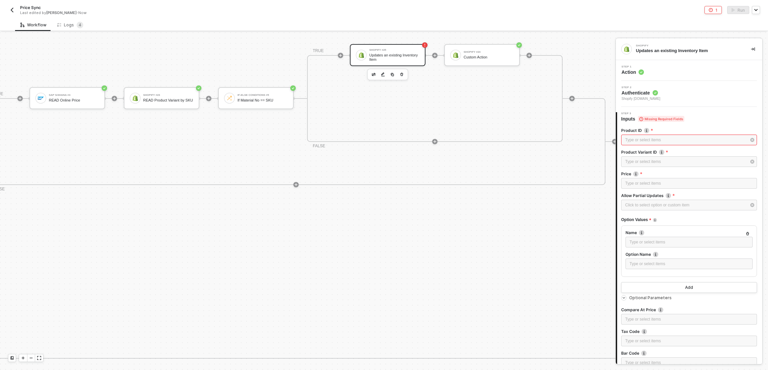
click at [646, 300] on span "Optional Parameters" at bounding box center [650, 298] width 42 height 5
click at [667, 140] on div "Type or select items ﻿" at bounding box center [685, 140] width 121 height 6
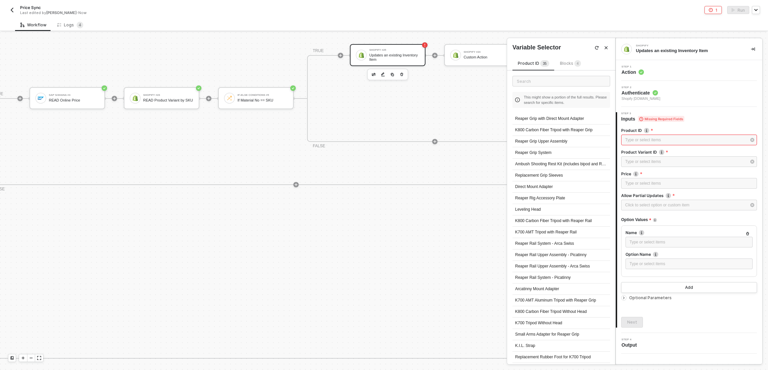
click at [569, 64] on span "Blocks 4" at bounding box center [570, 63] width 21 height 5
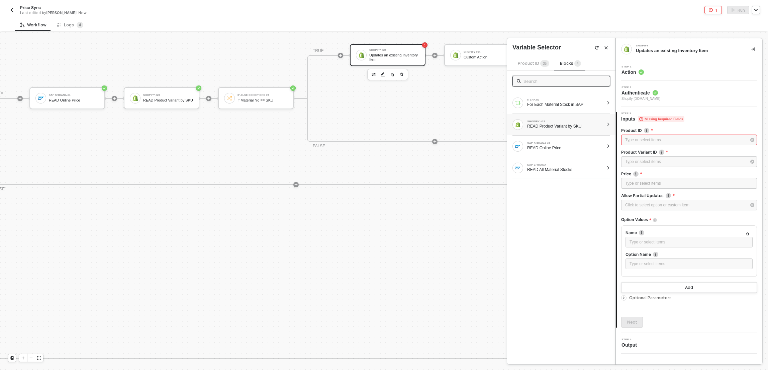
click at [608, 124] on div at bounding box center [608, 125] width 4 height 4
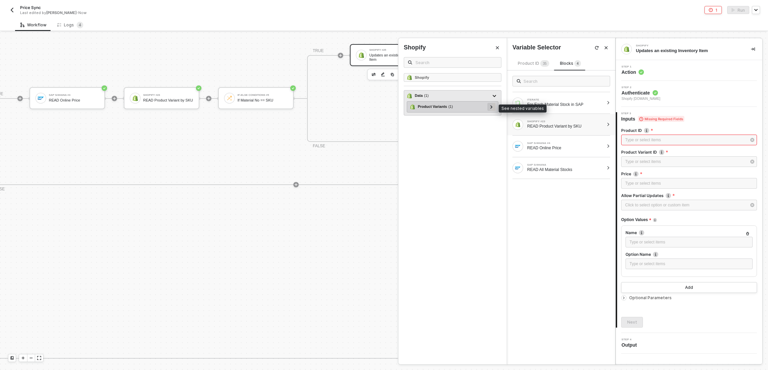
click at [493, 105] on div at bounding box center [491, 106] width 3 height 7
click at [486, 118] on div at bounding box center [488, 118] width 8 height 8
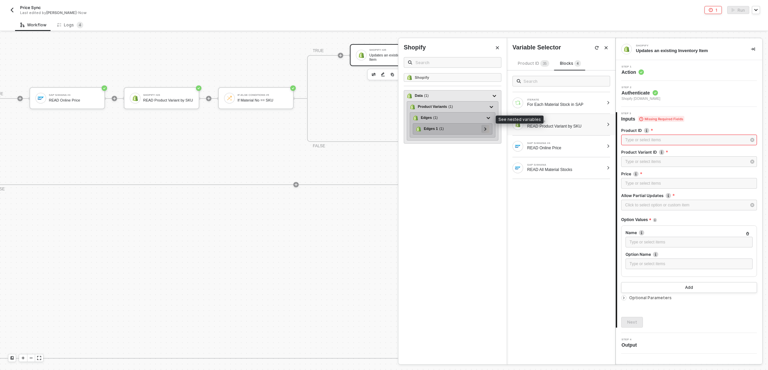
click at [486, 129] on icon at bounding box center [485, 128] width 2 height 3
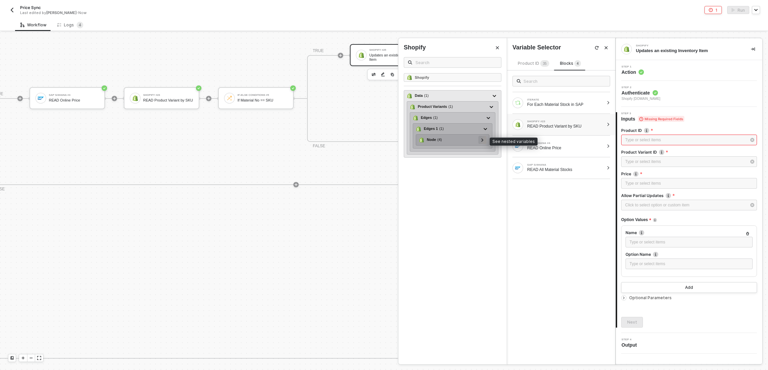
click at [483, 142] on div at bounding box center [481, 139] width 3 height 7
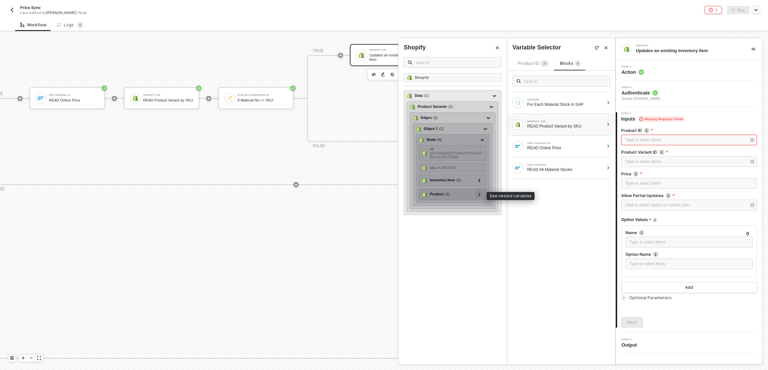
click at [478, 196] on div at bounding box center [478, 194] width 3 height 7
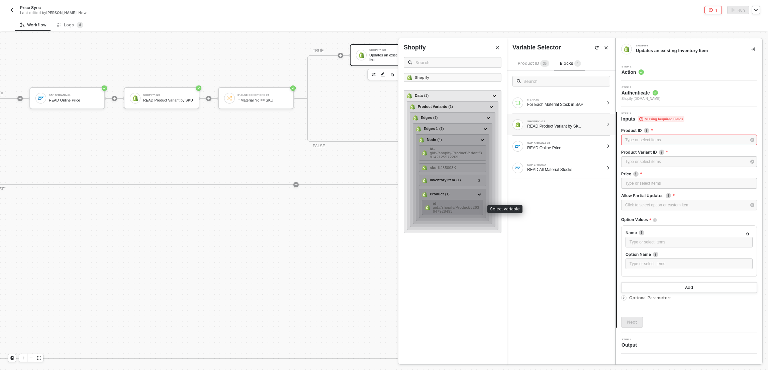
click at [452, 206] on span "- gid://shopify/Product/6263647928493" at bounding box center [456, 208] width 46 height 12
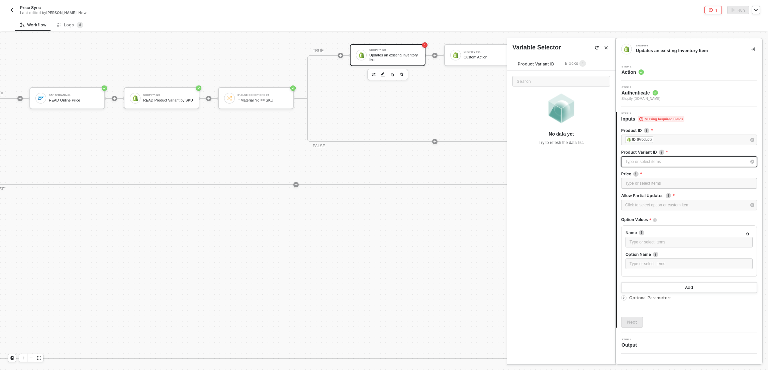
click at [638, 164] on div "Type or select items ﻿" at bounding box center [685, 162] width 121 height 6
click at [572, 67] on div "Blocks 4" at bounding box center [575, 63] width 21 height 7
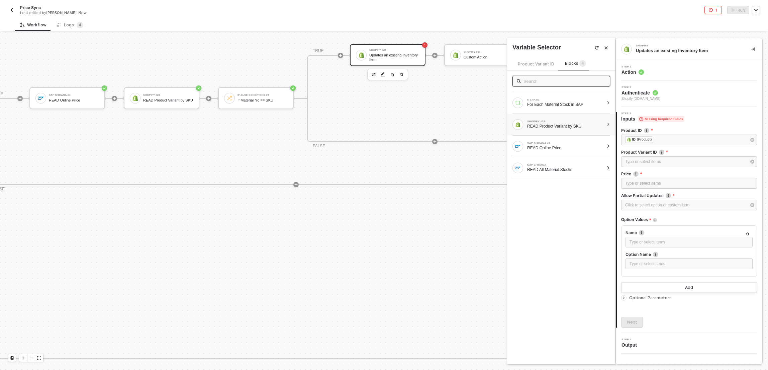
click at [606, 125] on div "SHOPIFY #23 READ Product Variant by SKU" at bounding box center [561, 124] width 108 height 21
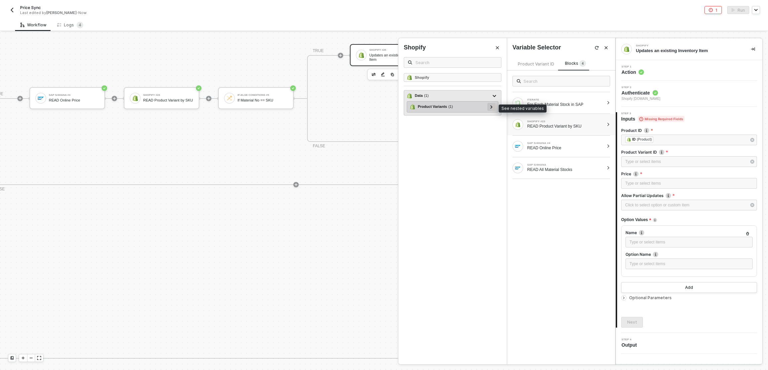
click at [490, 106] on icon at bounding box center [491, 106] width 2 height 3
click at [490, 120] on div at bounding box center [488, 118] width 8 height 8
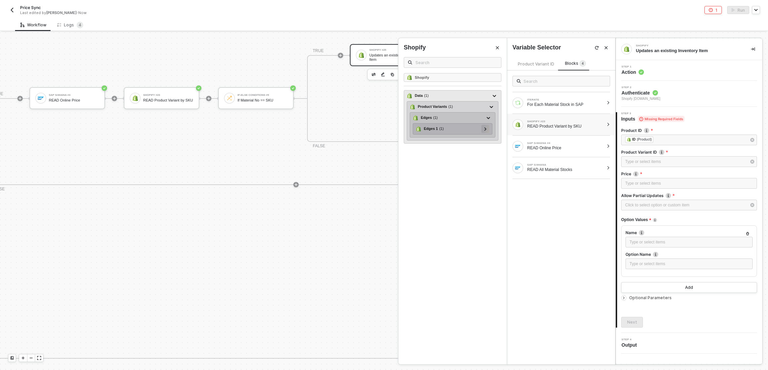
click at [488, 129] on div at bounding box center [485, 129] width 8 height 8
click at [482, 140] on icon at bounding box center [482, 139] width 2 height 3
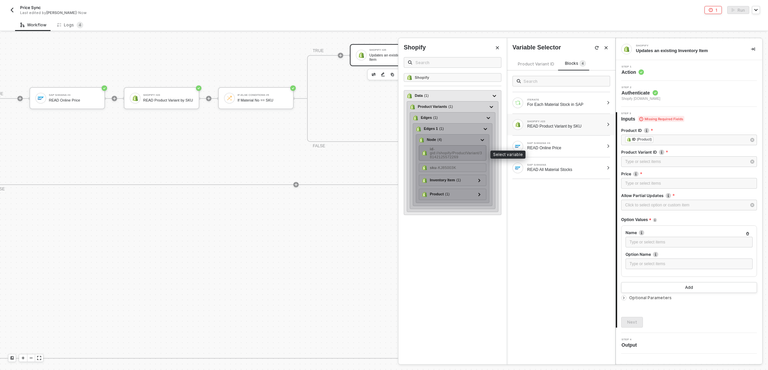
click at [439, 147] on div "id - gid://shopify/ProductVariant/38142125572269" at bounding box center [456, 153] width 53 height 12
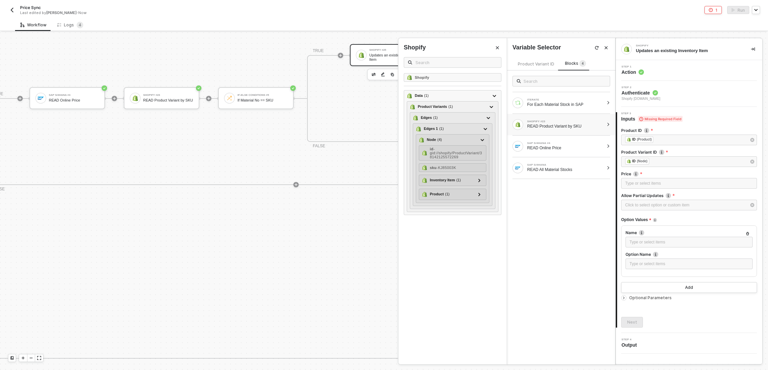
click at [555, 219] on div "ITERATE For Each Material Stock in SAP SHOPIFY #23 READ Product Variant by SKU …" at bounding box center [561, 218] width 108 height 294
click at [625, 183] on div "Type or select items ﻿" at bounding box center [689, 184] width 128 height 6
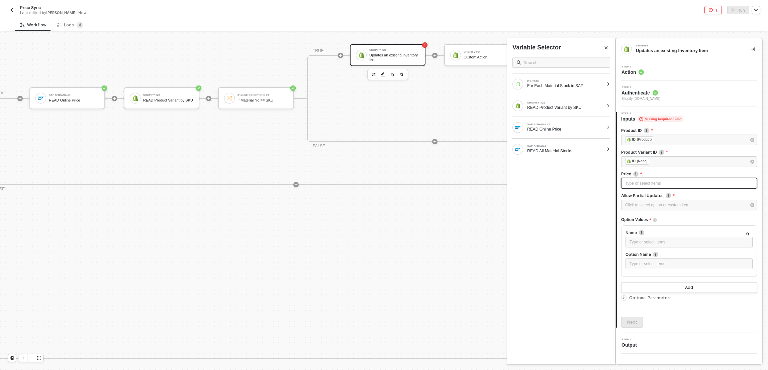
click at [634, 182] on div "Type or select items ﻿" at bounding box center [689, 184] width 128 height 6
click at [569, 126] on div "SAP S/4HANA #4" at bounding box center [565, 124] width 77 height 3
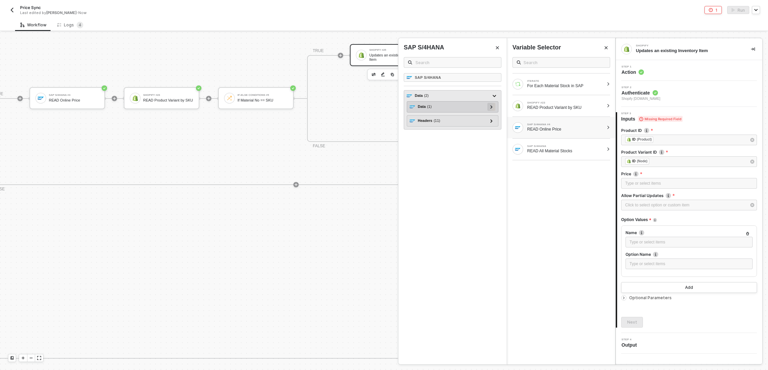
click at [493, 109] on div at bounding box center [491, 106] width 3 height 7
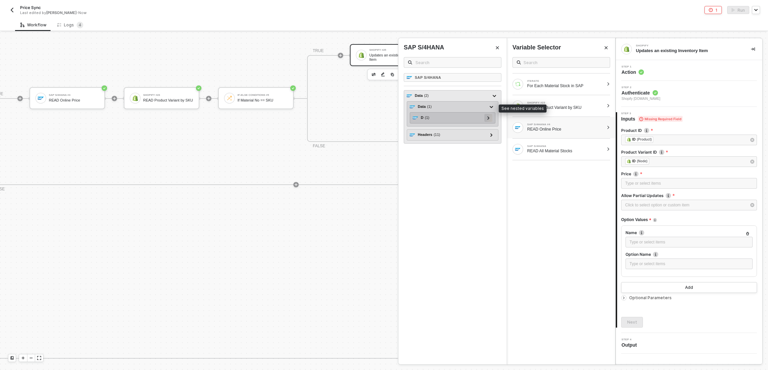
click at [490, 117] on div at bounding box center [488, 118] width 8 height 8
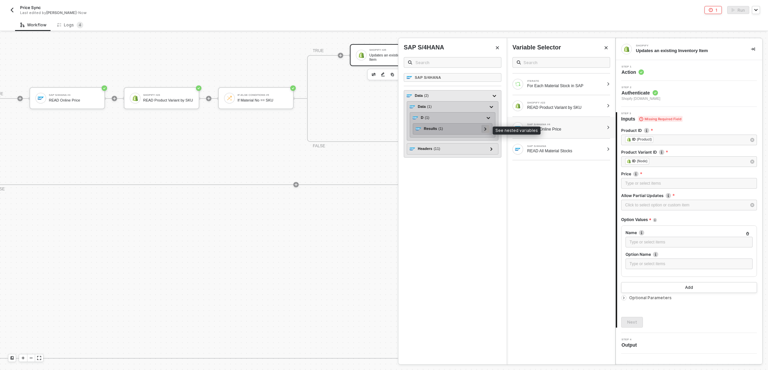
click at [487, 129] on div at bounding box center [484, 128] width 3 height 7
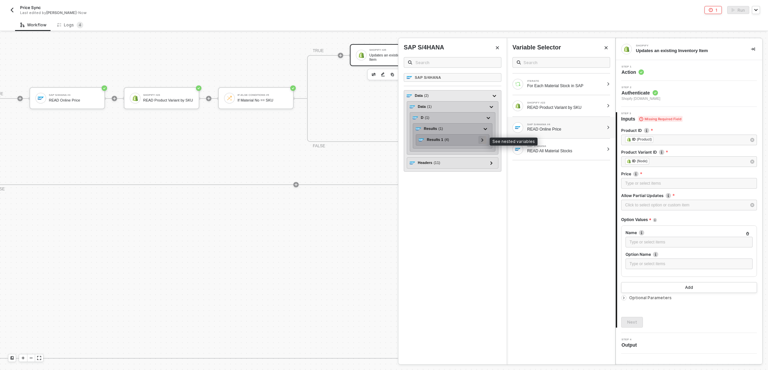
click at [481, 141] on icon at bounding box center [482, 139] width 2 height 3
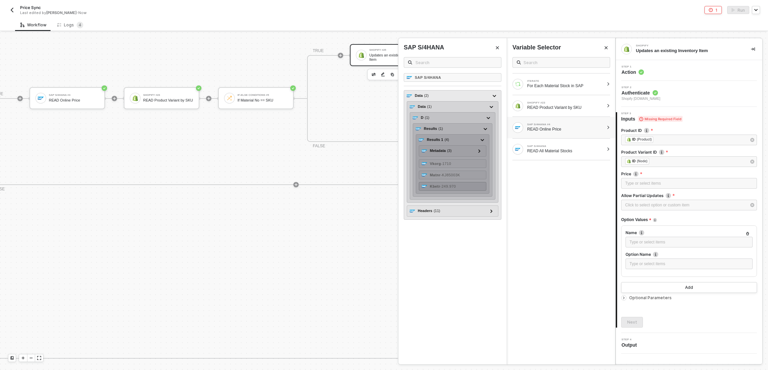
click at [466, 186] on div "Kbetr - 249.970" at bounding box center [453, 186] width 68 height 9
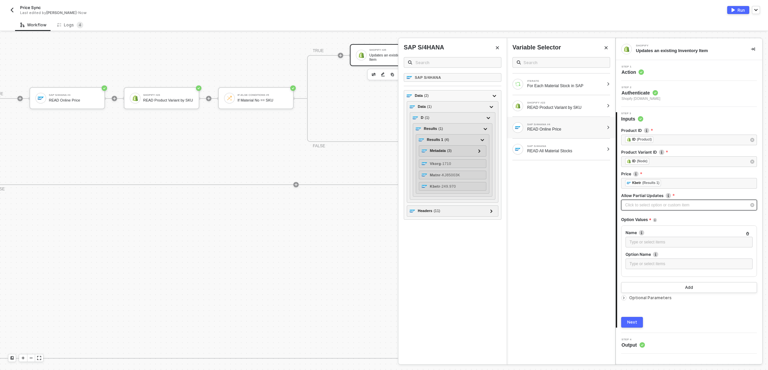
click at [641, 206] on div "Click to select option or custom item ﻿" at bounding box center [685, 205] width 121 height 6
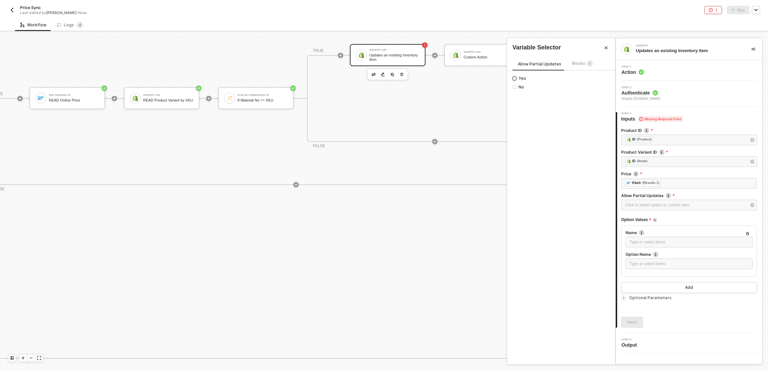
click at [514, 80] on input "Yes" at bounding box center [514, 79] width 4 height 4
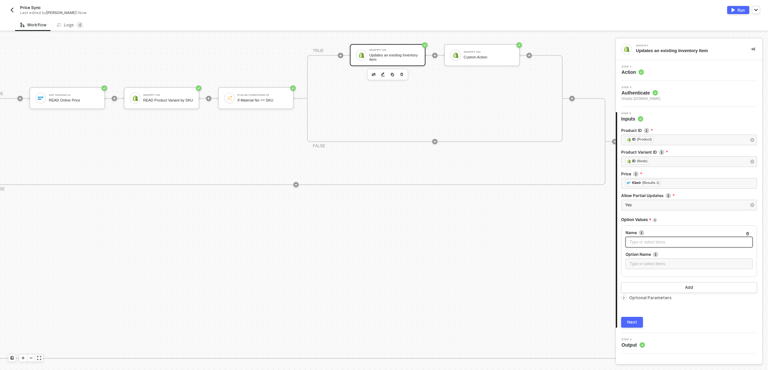
click at [642, 246] on div "Type or select items ﻿" at bounding box center [688, 242] width 127 height 11
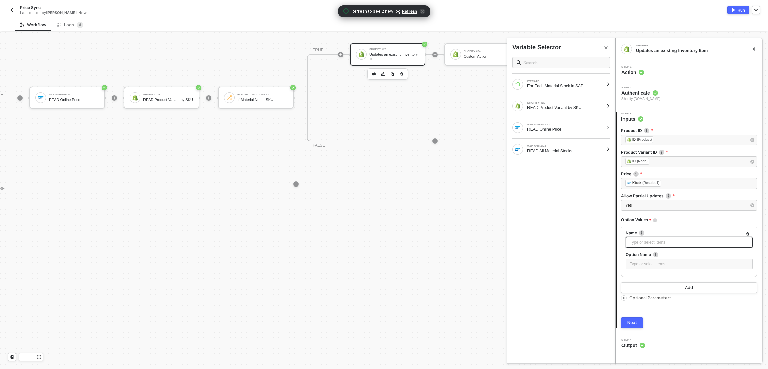
click at [686, 242] on div "Type or select items ﻿" at bounding box center [688, 242] width 119 height 6
click at [627, 321] on div "Next" at bounding box center [632, 322] width 10 height 5
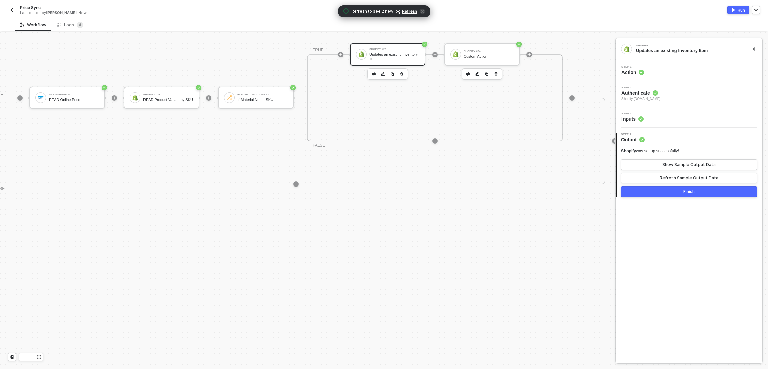
click at [496, 74] on icon "button" at bounding box center [496, 73] width 4 height 5
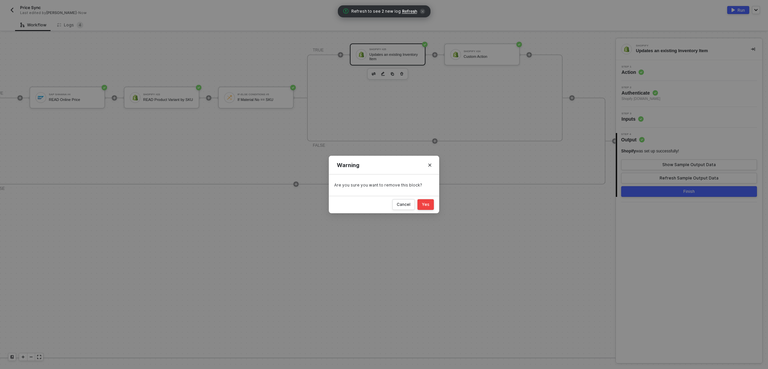
click at [425, 203] on div "Yes" at bounding box center [426, 204] width 8 height 5
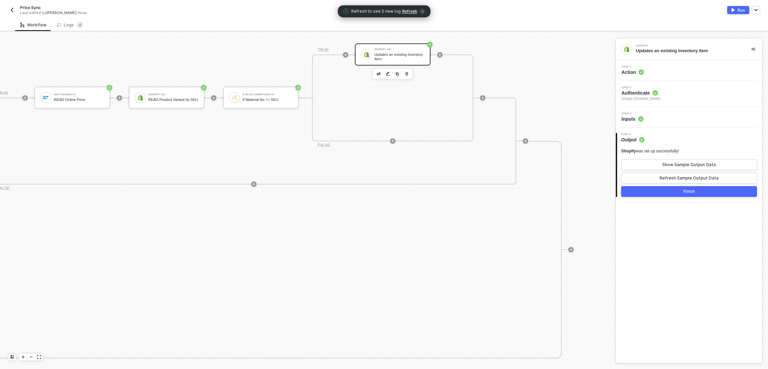
click at [728, 12] on button "Run" at bounding box center [738, 10] width 22 height 8
click at [521, 23] on div "Workflow Logs 4" at bounding box center [391, 25] width 753 height 12
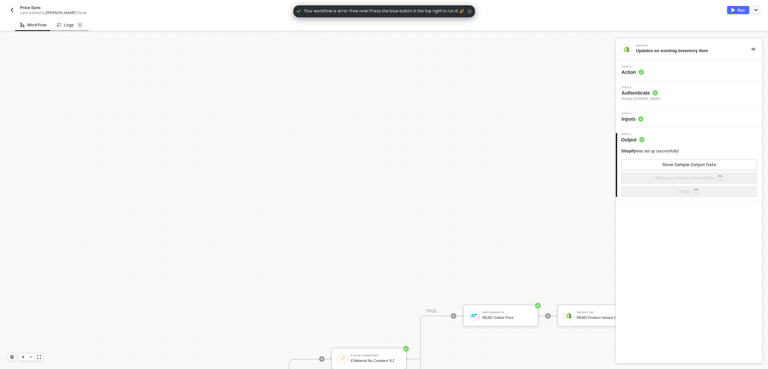
scroll to position [218, 0]
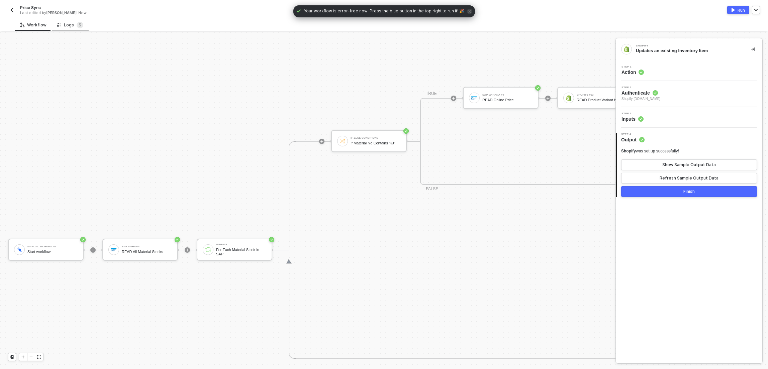
click at [68, 29] on div "Logs 5" at bounding box center [70, 25] width 37 height 12
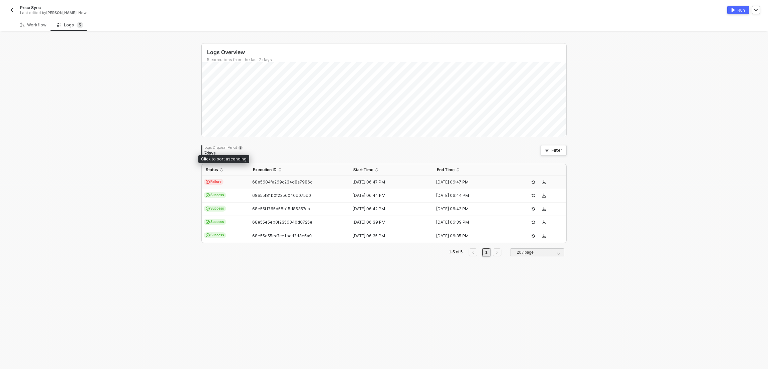
click at [240, 184] on td "Failure" at bounding box center [225, 182] width 47 height 13
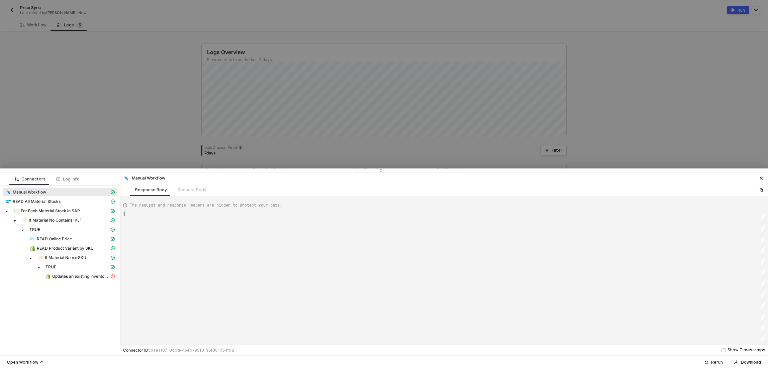
type textarea "{ "json": {}, "id": "e4679ef5-469b-49bf-9a19-174f6a25e58e" }"
click at [91, 277] on span "Updates an existing Inventory Item" at bounding box center [80, 276] width 57 height 5
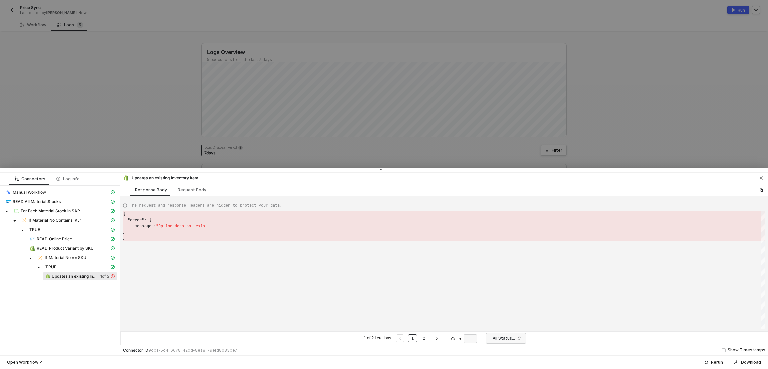
scroll to position [24, 0]
click at [183, 226] on div "{ "error" : { "message" : "Option does not exist" } } { "error": { "message": "…" at bounding box center [444, 270] width 642 height 118
click at [189, 191] on div "Request Body" at bounding box center [192, 189] width 29 height 5
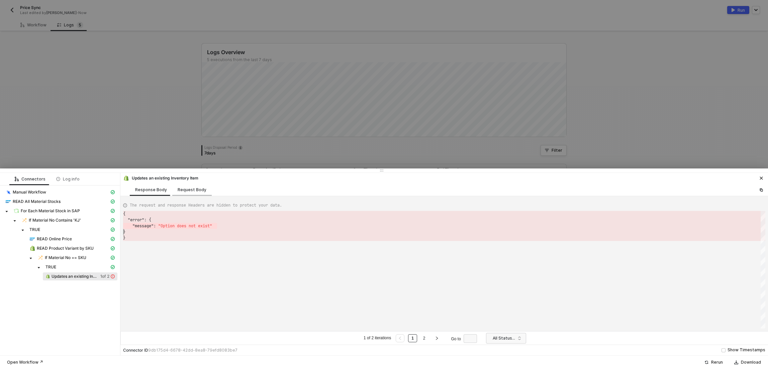
scroll to position [60, 0]
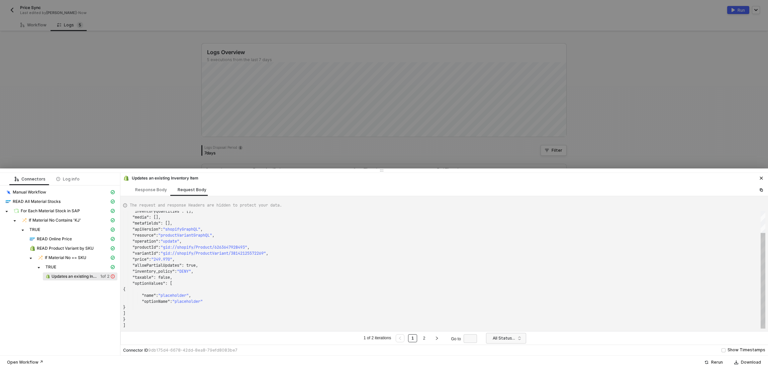
type textarea ""productId": "gid://shopify/Product/6263647928493", "variantId": "gid://shopify…"
click at [163, 260] on span ""249.970"" at bounding box center [161, 259] width 21 height 5
click at [191, 279] on div ""taxable" : false," at bounding box center [444, 278] width 642 height 6
click at [188, 260] on div ""price" : "249.970" ," at bounding box center [444, 259] width 642 height 6
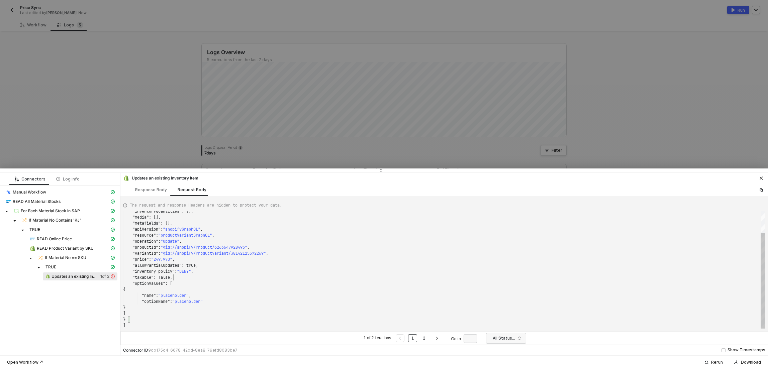
scroll to position [12, 56]
click at [188, 260] on div ""price" : "249.970" ," at bounding box center [444, 259] width 642 height 6
click at [185, 292] on div "{" at bounding box center [444, 290] width 642 height 6
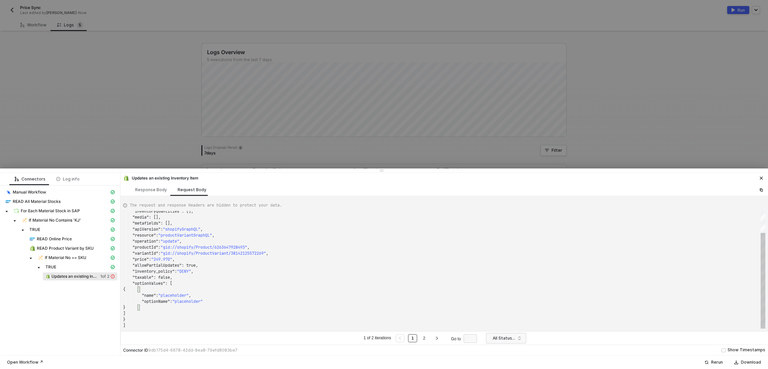
click at [182, 297] on span ""placeholder"" at bounding box center [173, 295] width 30 height 5
click at [111, 114] on div at bounding box center [384, 184] width 768 height 369
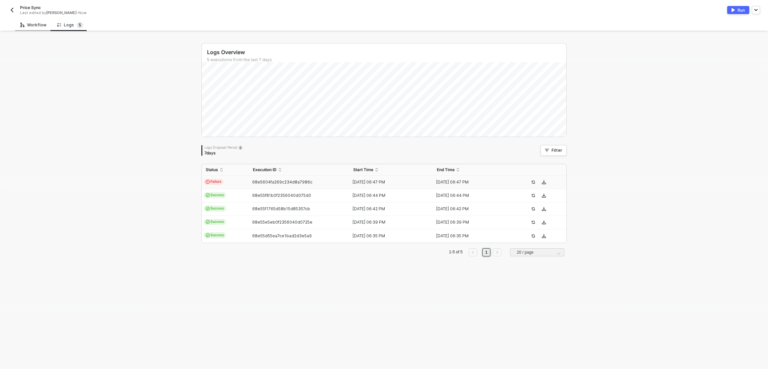
click at [34, 24] on div "Workflow" at bounding box center [33, 24] width 26 height 5
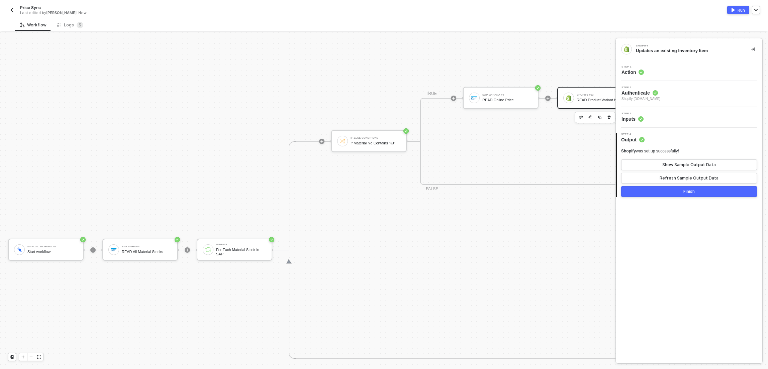
click at [575, 105] on div "Shopify #23 READ Product Variant by SKU" at bounding box center [595, 98] width 76 height 22
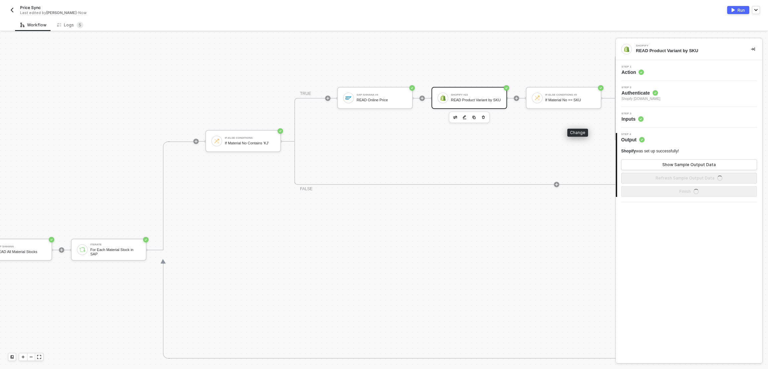
scroll to position [218, 401]
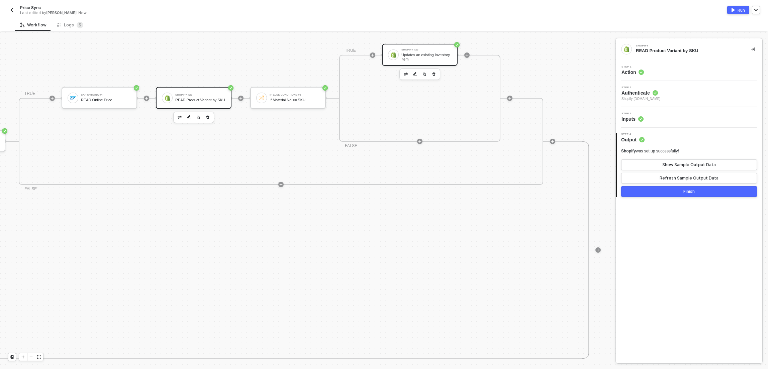
click at [436, 54] on div "Updates an existing Inventory Item" at bounding box center [426, 57] width 50 height 8
click at [701, 113] on div "Step 3 Inputs" at bounding box center [689, 117] width 145 height 10
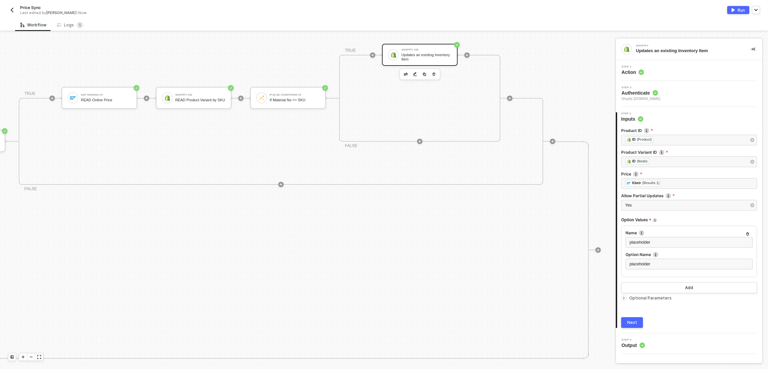
click at [14, 10] on img "button" at bounding box center [11, 9] width 5 height 5
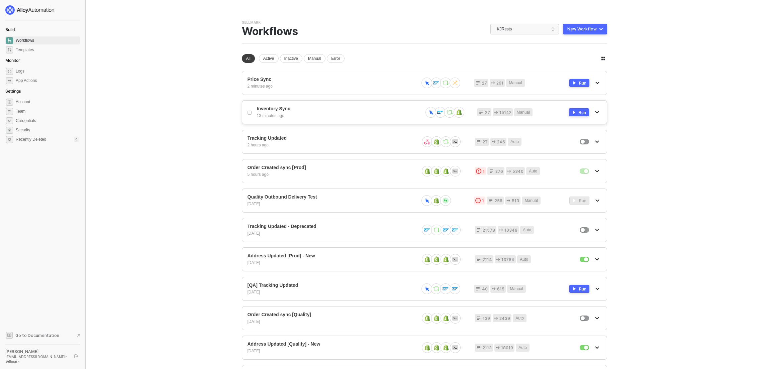
click at [282, 109] on span "Inventory Sync" at bounding box center [337, 109] width 160 height 6
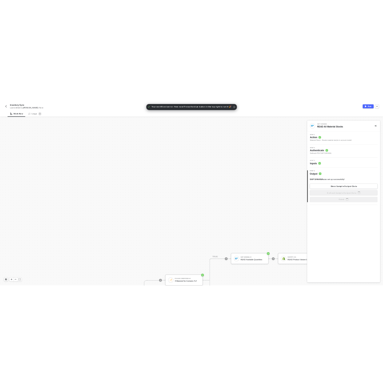
scroll to position [218, 0]
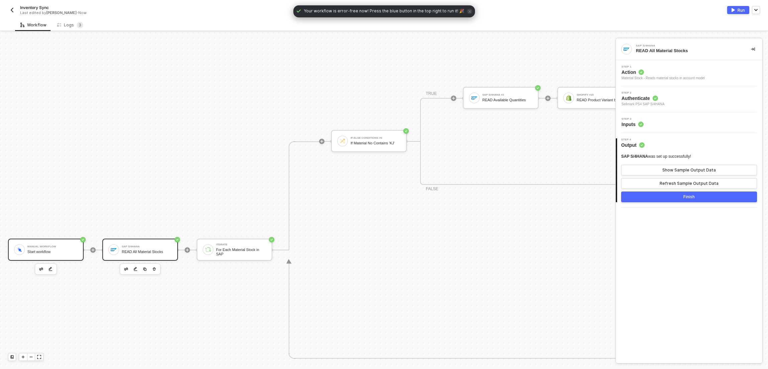
click at [63, 251] on div "Start workflow" at bounding box center [52, 252] width 50 height 4
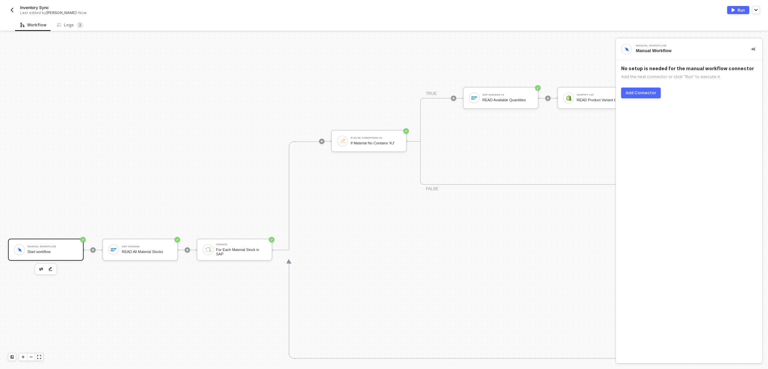
click at [748, 49] on div "Manual Workflow Manual Workflow" at bounding box center [689, 49] width 146 height 22
click at [752, 49] on icon "icon-collapse-right" at bounding box center [753, 49] width 4 height 4
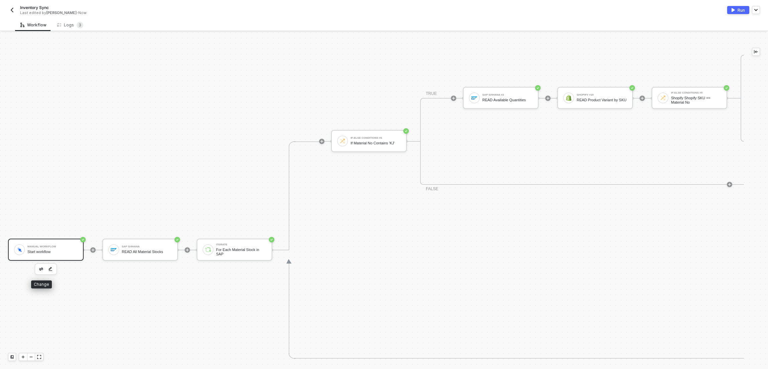
click at [41, 269] on img "button" at bounding box center [41, 268] width 4 height 3
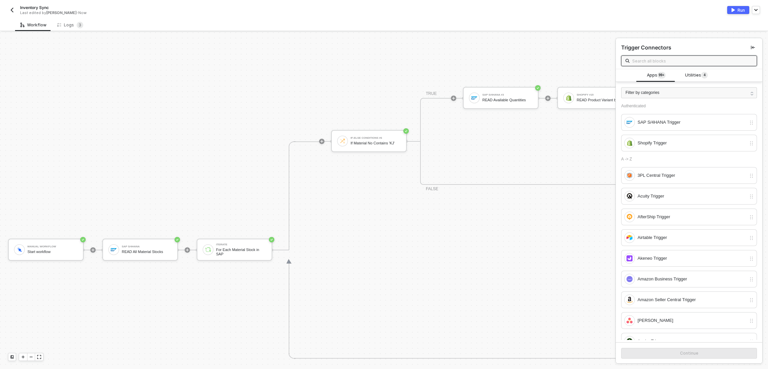
click at [654, 59] on input "text" at bounding box center [692, 60] width 120 height 7
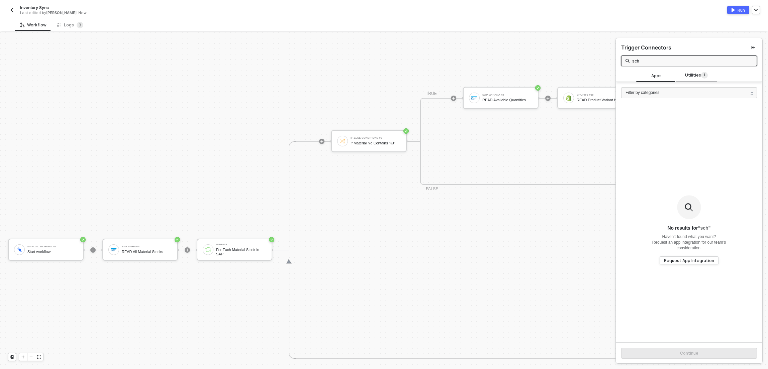
type input "sch"
click at [701, 76] on sup "1" at bounding box center [704, 75] width 7 height 7
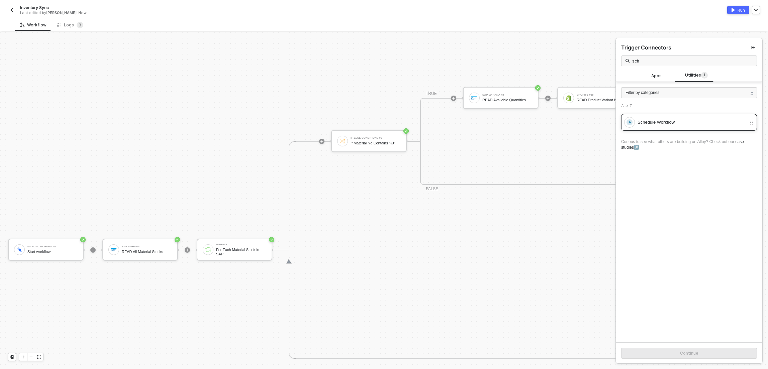
click at [674, 122] on div "Schedule Workflow" at bounding box center [691, 122] width 109 height 7
click at [724, 356] on button "Continue" at bounding box center [689, 353] width 136 height 11
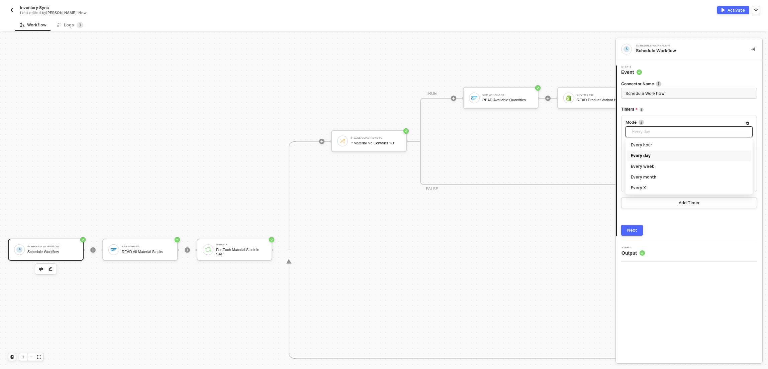
click at [657, 133] on span "Every day" at bounding box center [690, 132] width 116 height 10
click at [700, 268] on div "Schedule Workflow Schedule Workflow 1 Step 1 Event Connector Name Schedule Work…" at bounding box center [689, 200] width 146 height 325
click at [653, 137] on div "Every day Every hour Every day Every week Every month Every X" at bounding box center [688, 133] width 127 height 14
click at [652, 135] on span "Every day" at bounding box center [690, 132] width 116 height 10
click at [650, 145] on div "Every hour" at bounding box center [689, 144] width 116 height 7
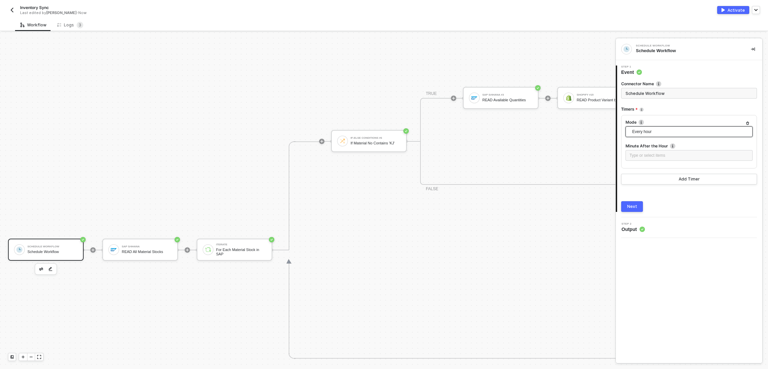
click at [648, 132] on span "Every hour" at bounding box center [690, 132] width 116 height 10
click at [648, 189] on div "Every X" at bounding box center [689, 187] width 116 height 7
click at [643, 158] on div "2" at bounding box center [688, 155] width 119 height 6
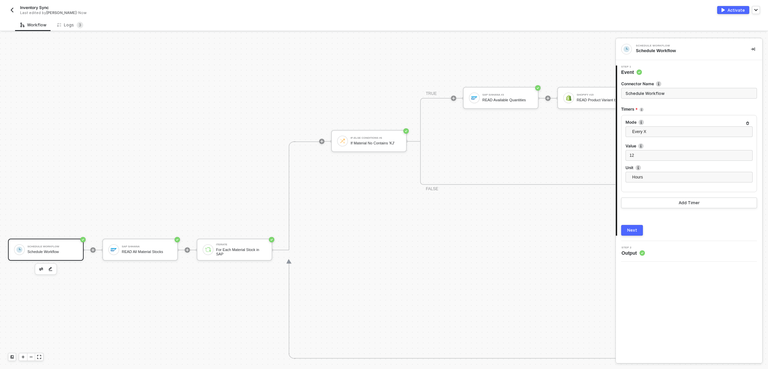
click at [657, 191] on div "Mode Every X Every hour Every day Every week Every month Every X Value All how …" at bounding box center [689, 153] width 136 height 77
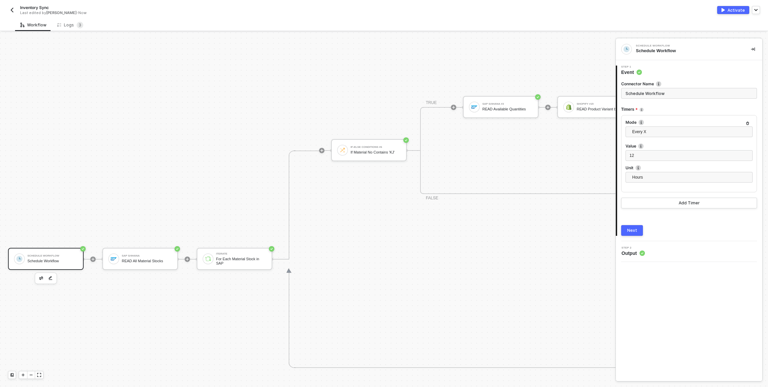
click at [501, 302] on div "If-Else Conditions #6 If Material No Contains 'KJ' TRUE SAP S/4HANA #3 READ Ava…" at bounding box center [685, 258] width 732 height 217
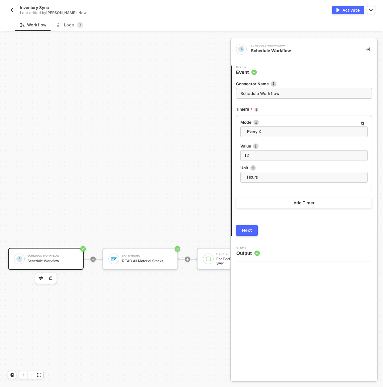
drag, startPoint x: 170, startPoint y: 227, endPoint x: 173, endPoint y: 224, distance: 3.6
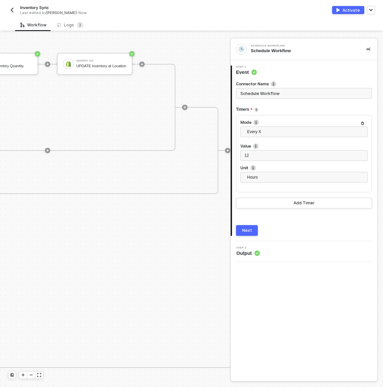
scroll to position [218, 843]
click at [15, 11] on button "button" at bounding box center [12, 10] width 8 height 8
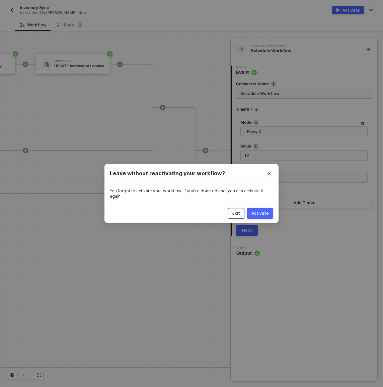
click at [237, 211] on div "Exit" at bounding box center [236, 213] width 8 height 5
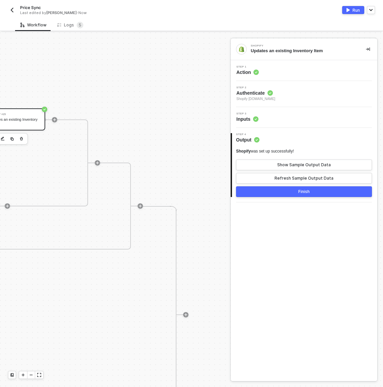
scroll to position [162, 738]
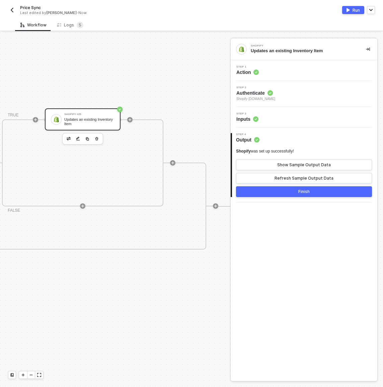
click at [106, 123] on div "Updates an existing Inventory Item" at bounding box center [89, 121] width 50 height 8
click at [287, 68] on div "Step 1 Action" at bounding box center [304, 71] width 145 height 10
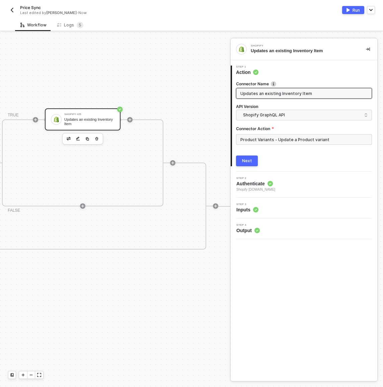
click at [102, 114] on div "Shopify #25" at bounding box center [89, 114] width 50 height 3
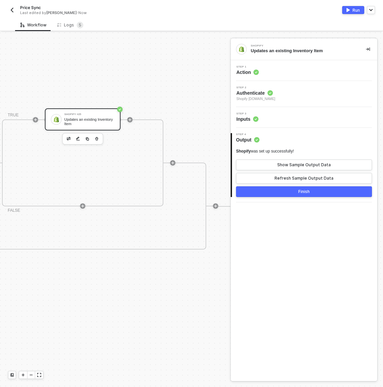
click at [272, 118] on div "Step 3 Inputs" at bounding box center [304, 117] width 145 height 10
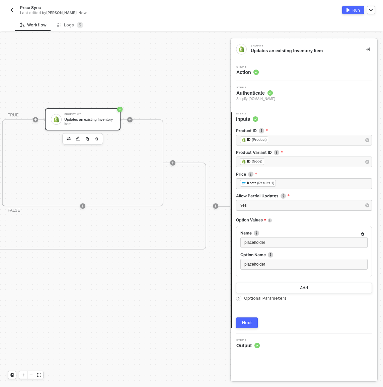
click at [255, 221] on span "Option Values" at bounding box center [251, 220] width 30 height 8
click at [296, 223] on div "Option Values" at bounding box center [304, 220] width 136 height 11
click at [292, 218] on div "Option Values" at bounding box center [304, 220] width 136 height 11
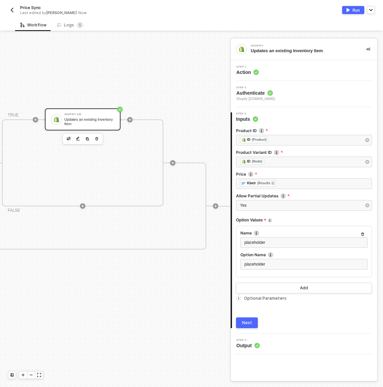
click at [290, 219] on div "Option Values" at bounding box center [304, 220] width 136 height 11
click at [314, 73] on div "Step 1 Action" at bounding box center [304, 71] width 145 height 10
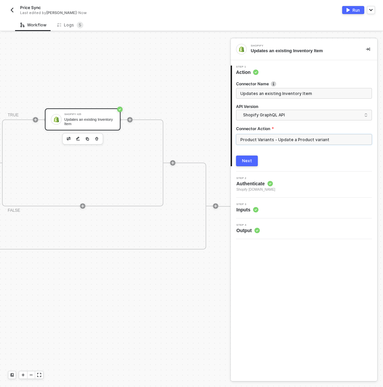
click at [275, 138] on input "Product Variants - Update a Product variant" at bounding box center [304, 139] width 136 height 11
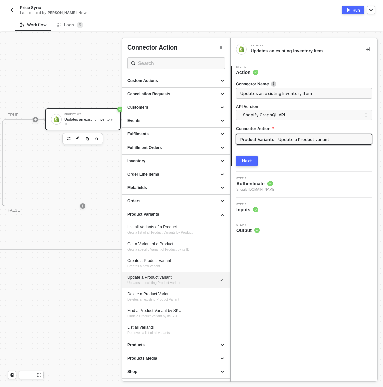
click at [293, 207] on div "Step 3 Inputs" at bounding box center [304, 208] width 145 height 10
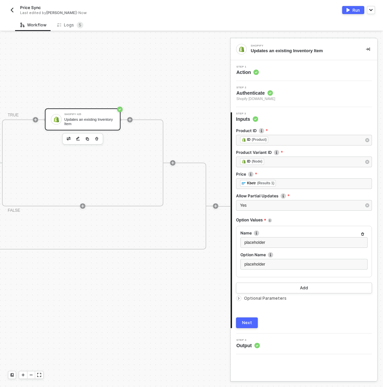
click at [282, 27] on div "Workflow Logs 5" at bounding box center [198, 25] width 367 height 12
click at [338, 221] on div "Option Values" at bounding box center [304, 220] width 136 height 11
click at [301, 221] on div "Option Values" at bounding box center [304, 220] width 136 height 11
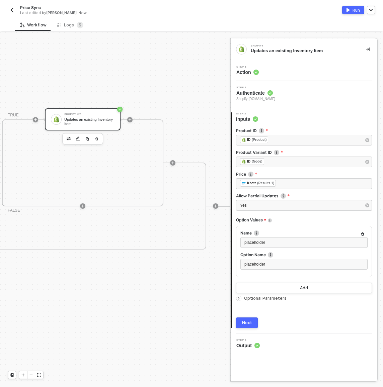
click at [301, 221] on div "Option Values" at bounding box center [304, 220] width 136 height 11
click at [311, 70] on div "Step 1 Action" at bounding box center [304, 71] width 145 height 10
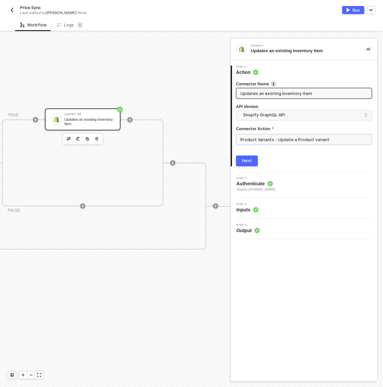
click at [303, 137] on input "Product Variants - Update a Product variant" at bounding box center [304, 139] width 136 height 11
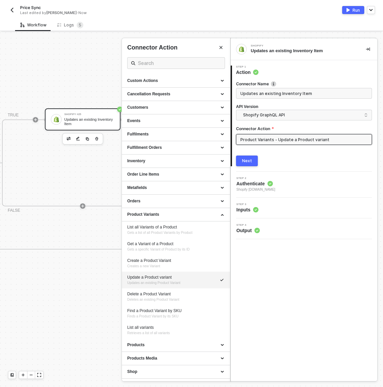
drag, startPoint x: 321, startPoint y: 141, endPoint x: 251, endPoint y: 136, distance: 69.7
click at [0, 0] on div "Price Sync Last edited by [PERSON_NAME] - Now Run Workflow Logs 5 Manual Workfl…" at bounding box center [191, 193] width 383 height 387
click at [86, 297] on div at bounding box center [191, 209] width 383 height 354
